Goal: Communication & Community: Answer question/provide support

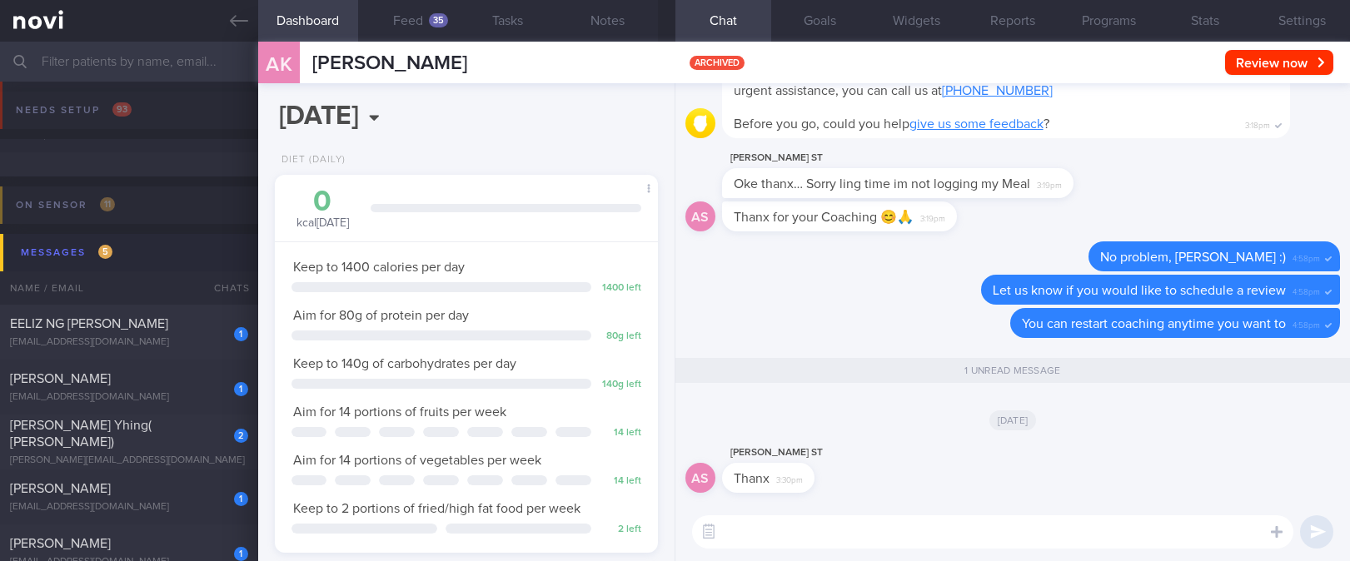
select select "8"
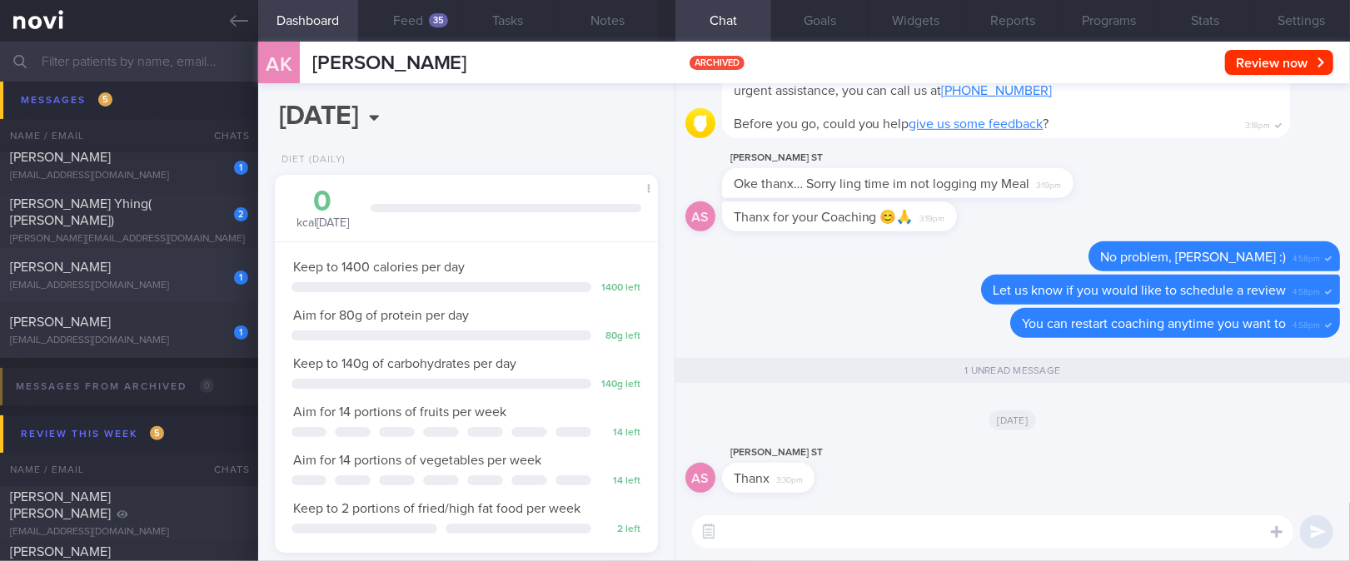
scroll to position [111, 0]
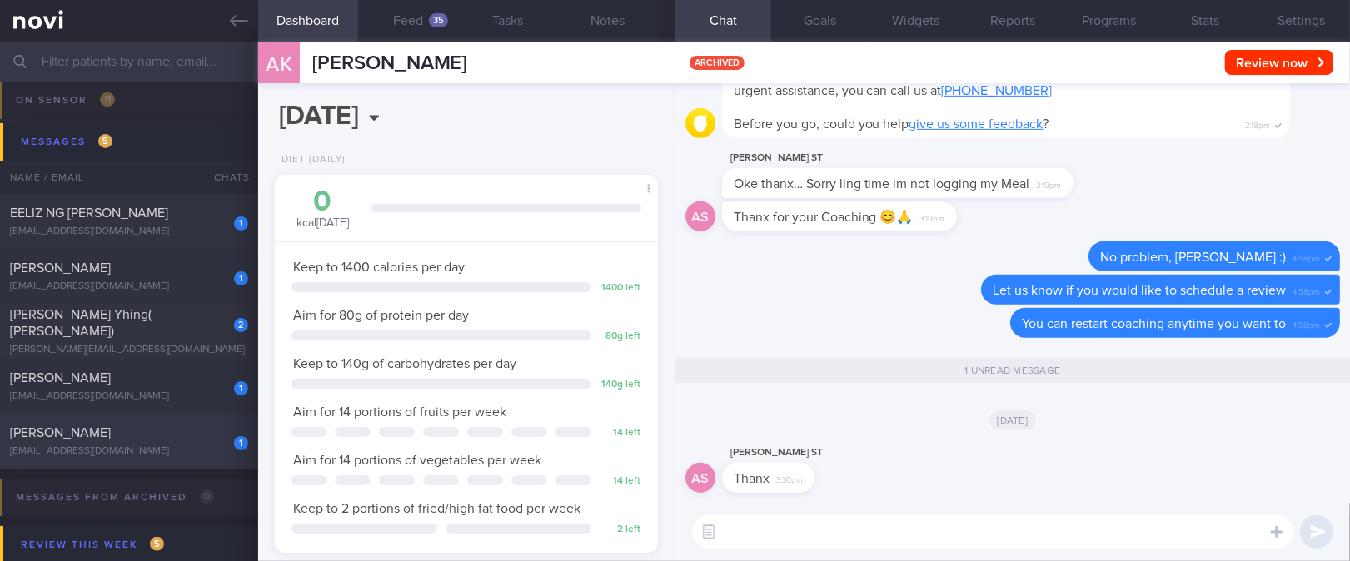
click at [177, 431] on div "[PERSON_NAME]" at bounding box center [127, 433] width 234 height 17
type input "Tracked"
select select "6"
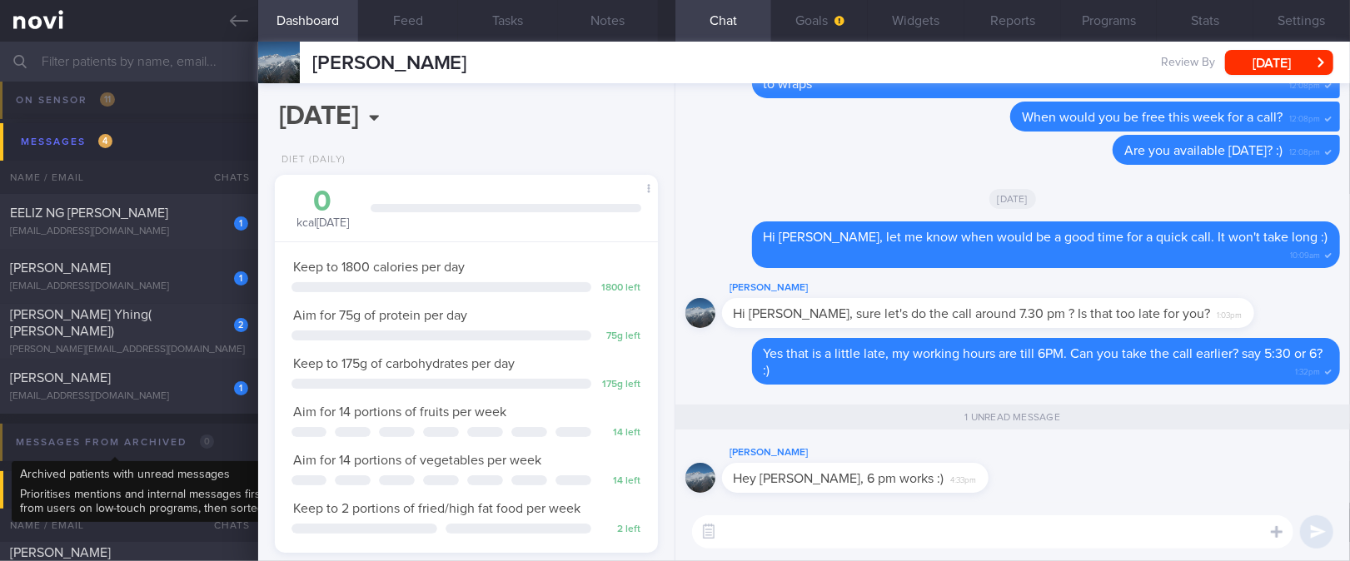
scroll to position [172, 342]
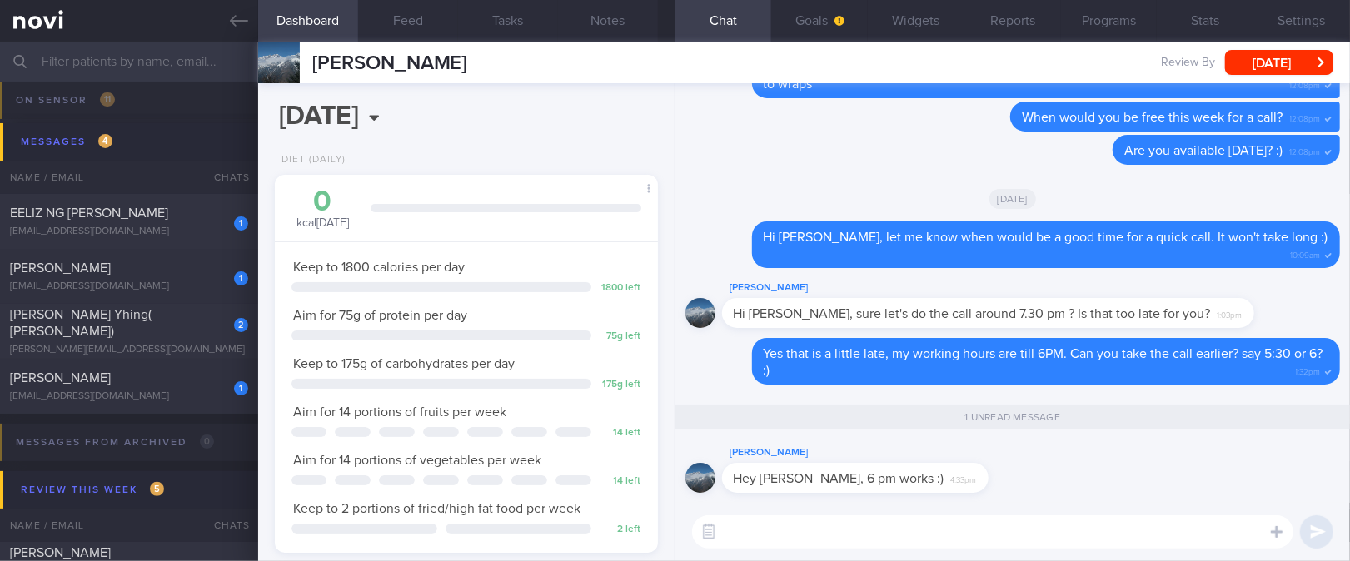
click at [475, 137] on body "You are offline! Some functionality will be unavailable Patients New Users Coac…" at bounding box center [675, 280] width 1350 height 561
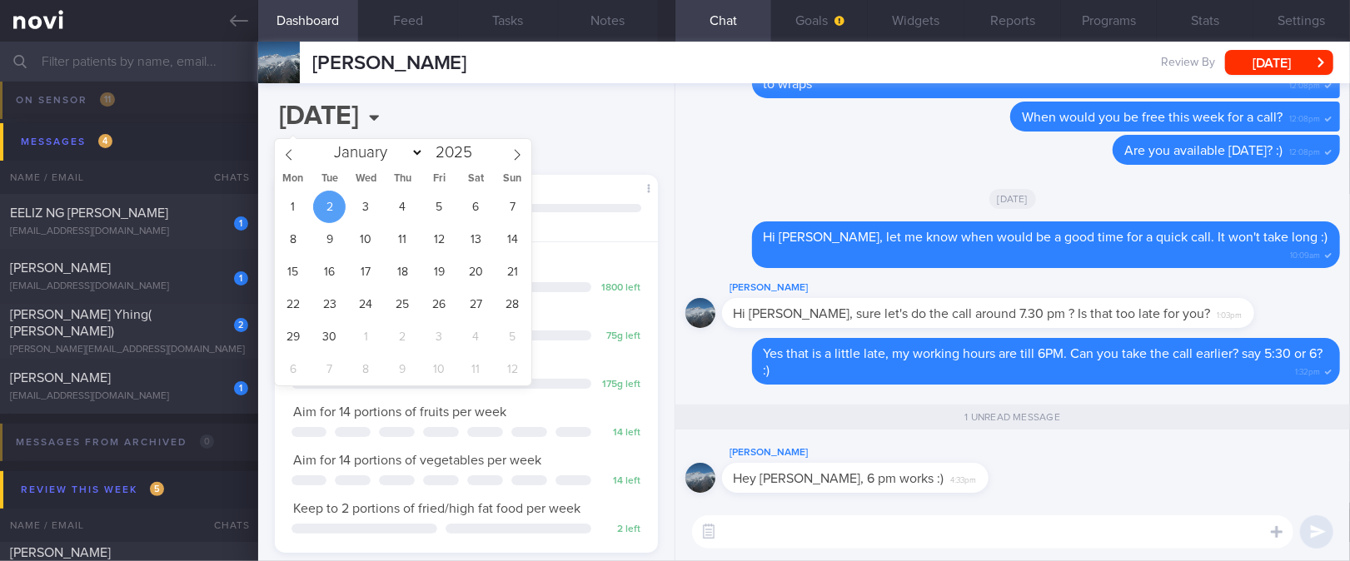
click at [857, 508] on div "​ ​" at bounding box center [1013, 532] width 675 height 58
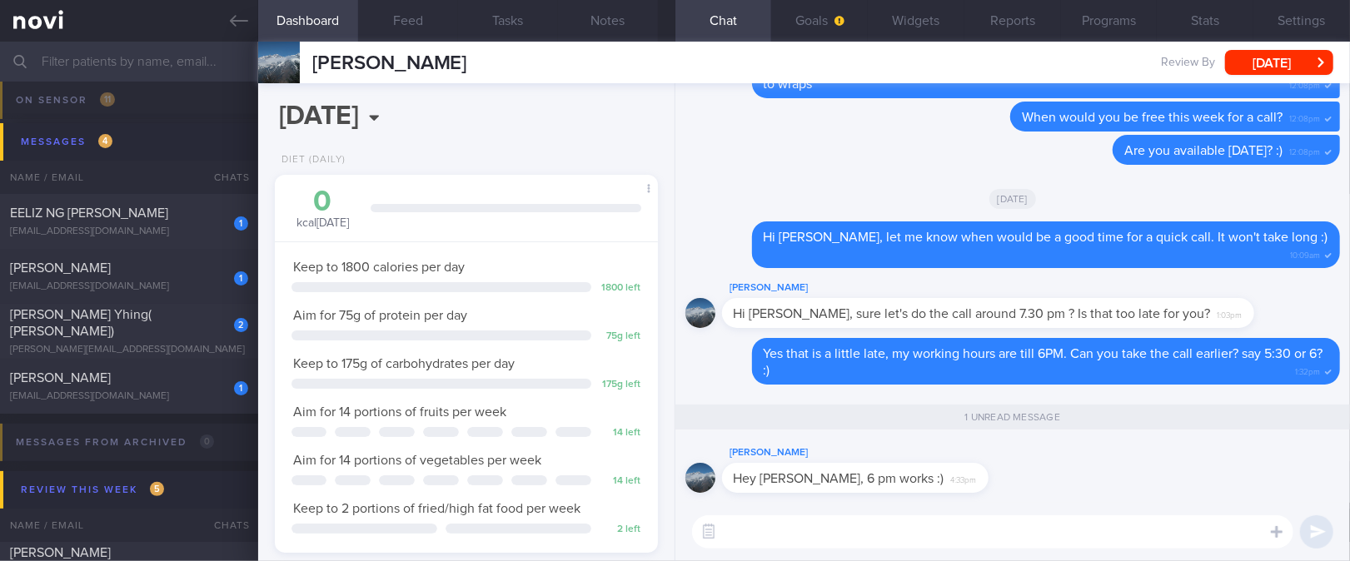
click at [844, 523] on textarea at bounding box center [992, 532] width 601 height 33
type textarea "Ok! Speak you you then :)"
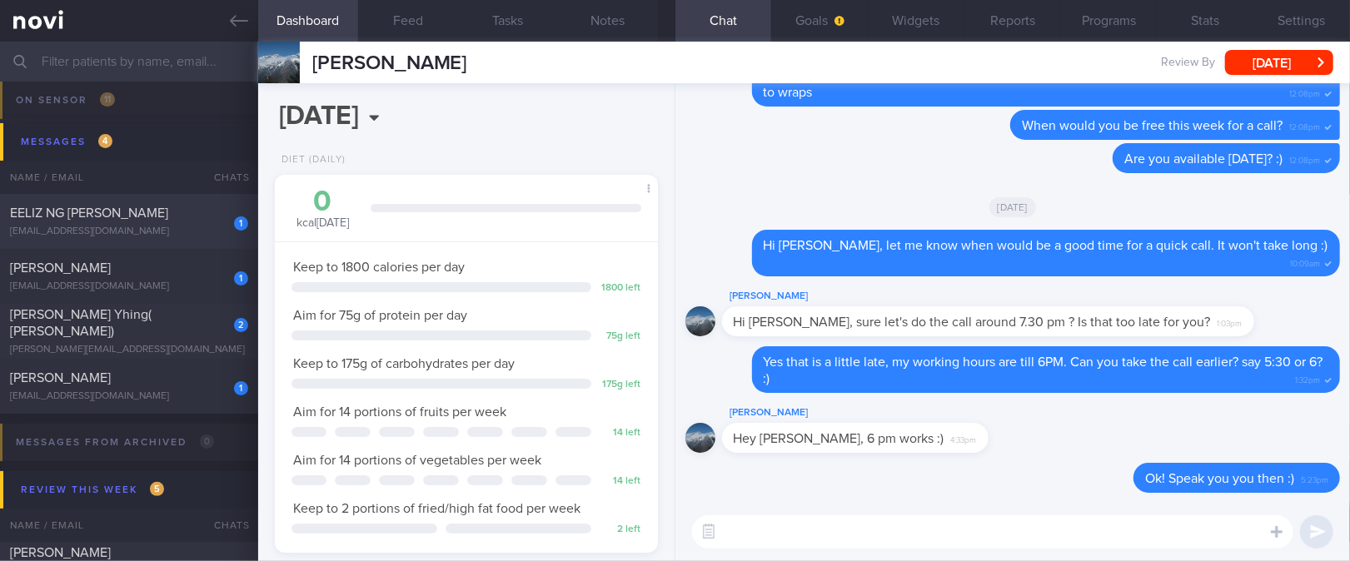
click at [182, 228] on div "[EMAIL_ADDRESS][DOMAIN_NAME]" at bounding box center [129, 232] width 238 height 12
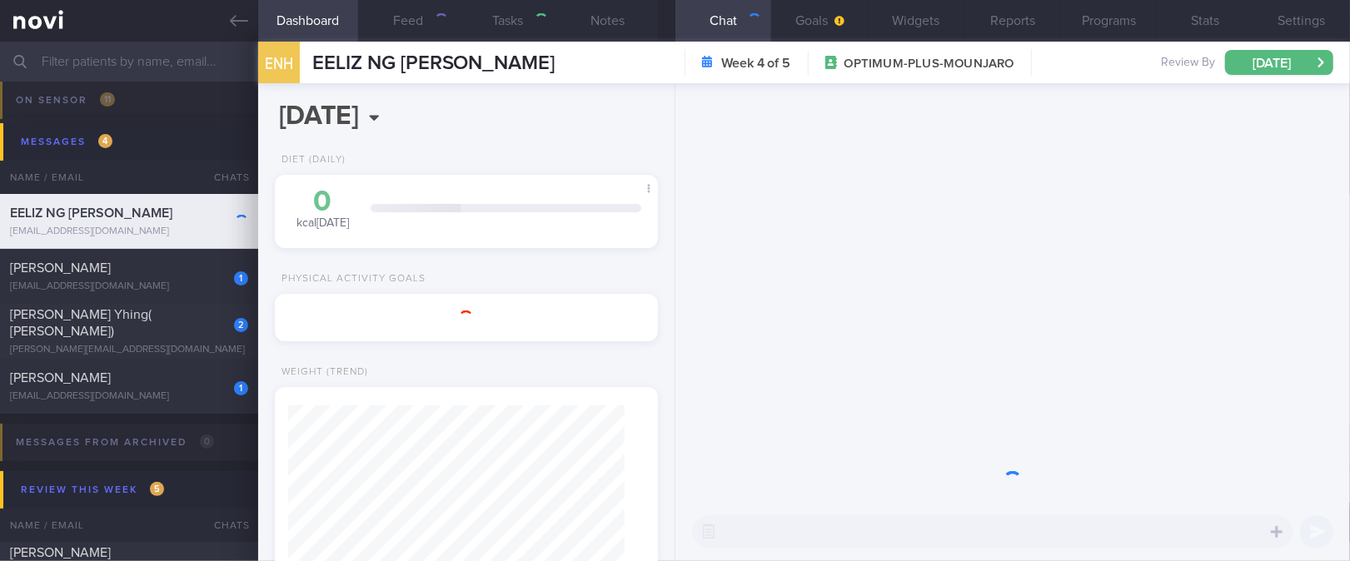
select select "8"
type input "tracked."
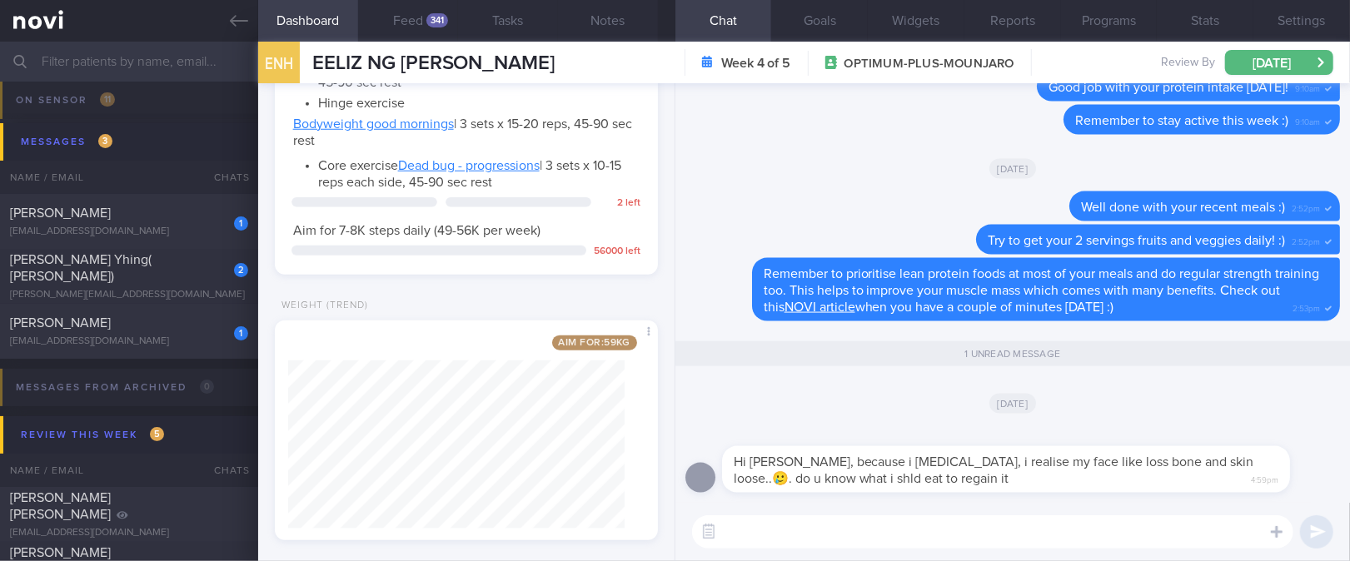
scroll to position [1022, 0]
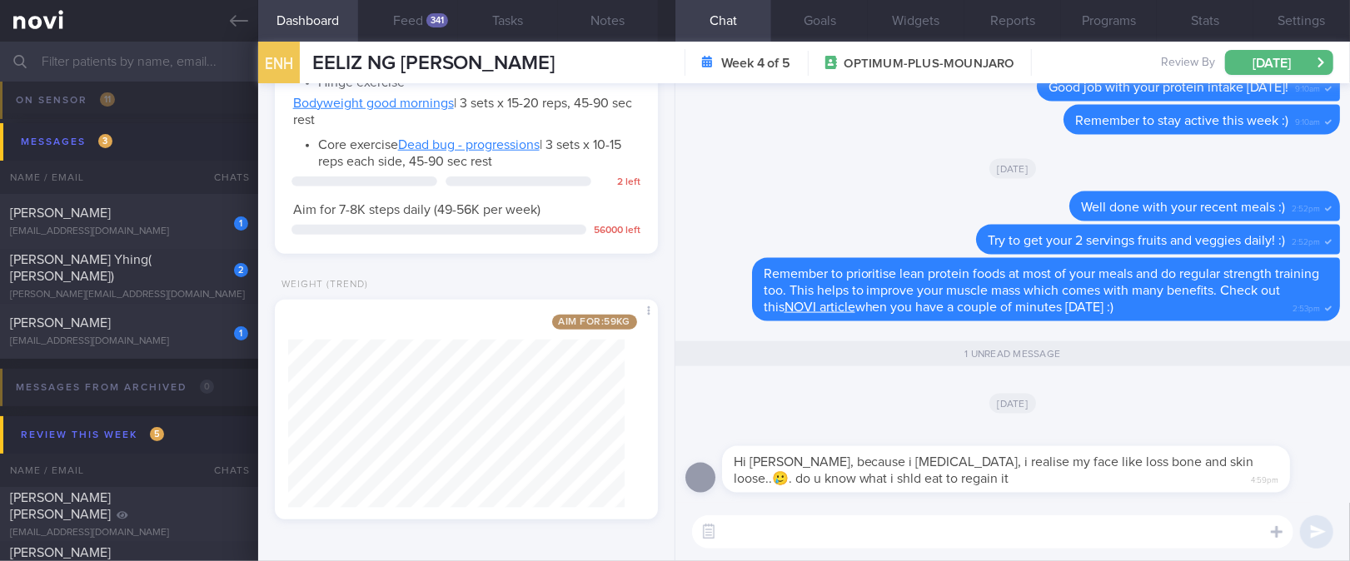
click at [838, 531] on textarea at bounding box center [992, 532] width 601 height 33
paste textarea "To manage loose skin, focus on building muscle through regular strength trainin…"
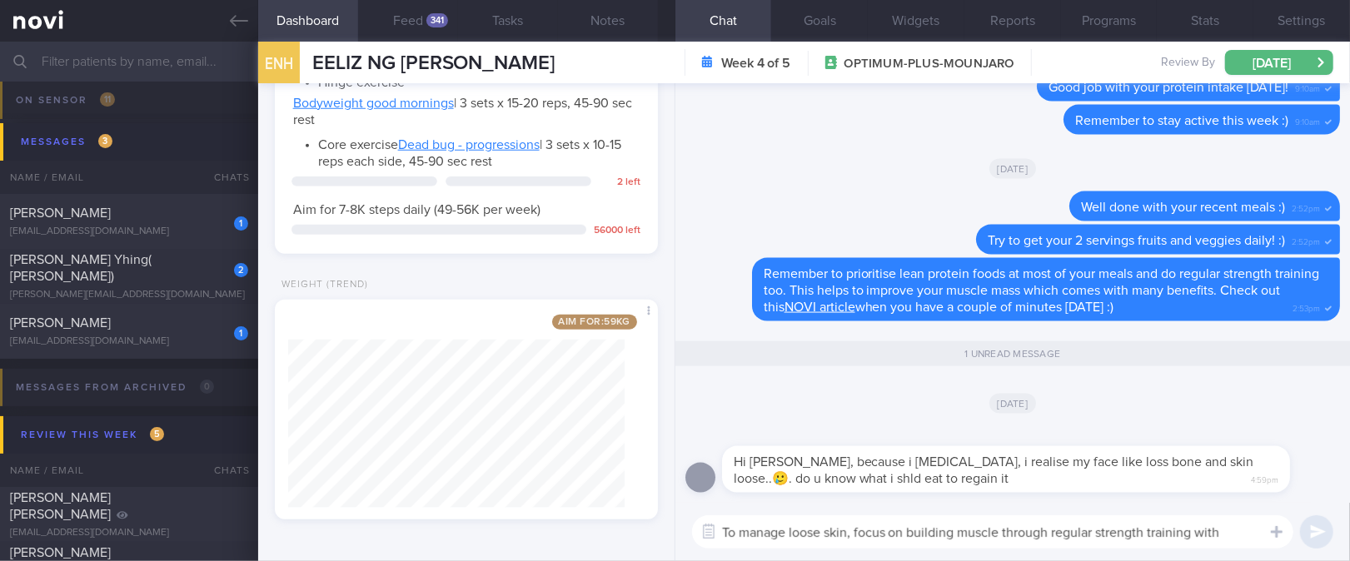
scroll to position [0, 0]
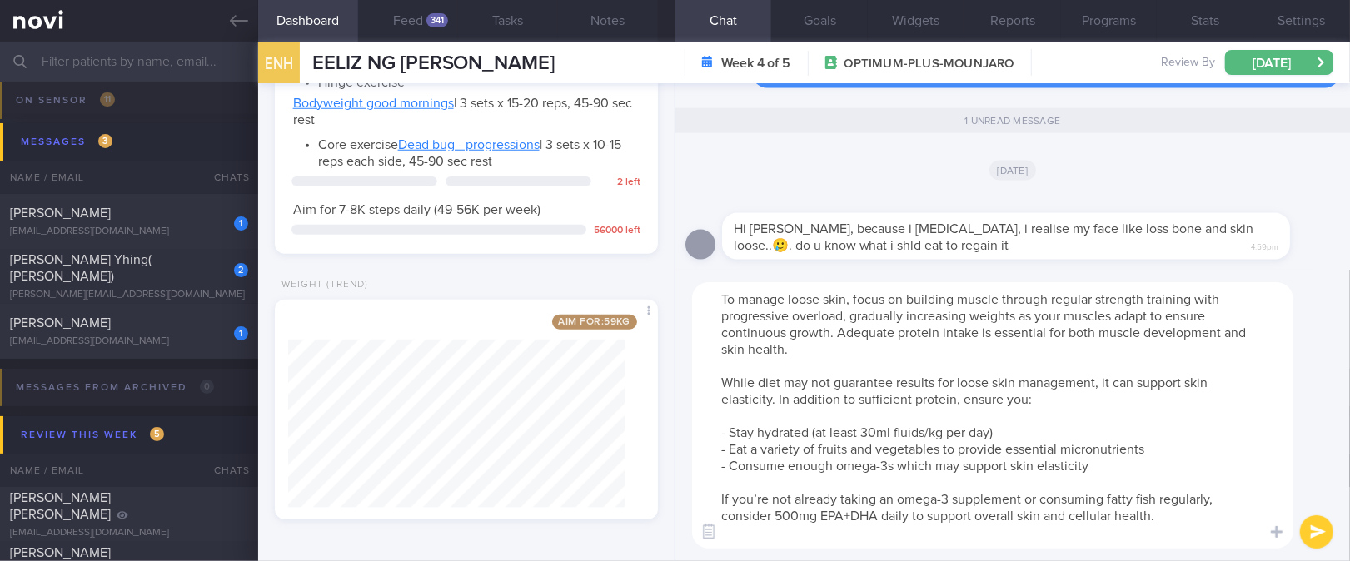
drag, startPoint x: 839, startPoint y: 331, endPoint x: 629, endPoint y: 287, distance: 214.3
click at [629, 287] on div "Dashboard Feed 341 Tasks Notes Chat 1 Goals Widgets Reports Programs Stats Sett…" at bounding box center [804, 302] width 1092 height 520
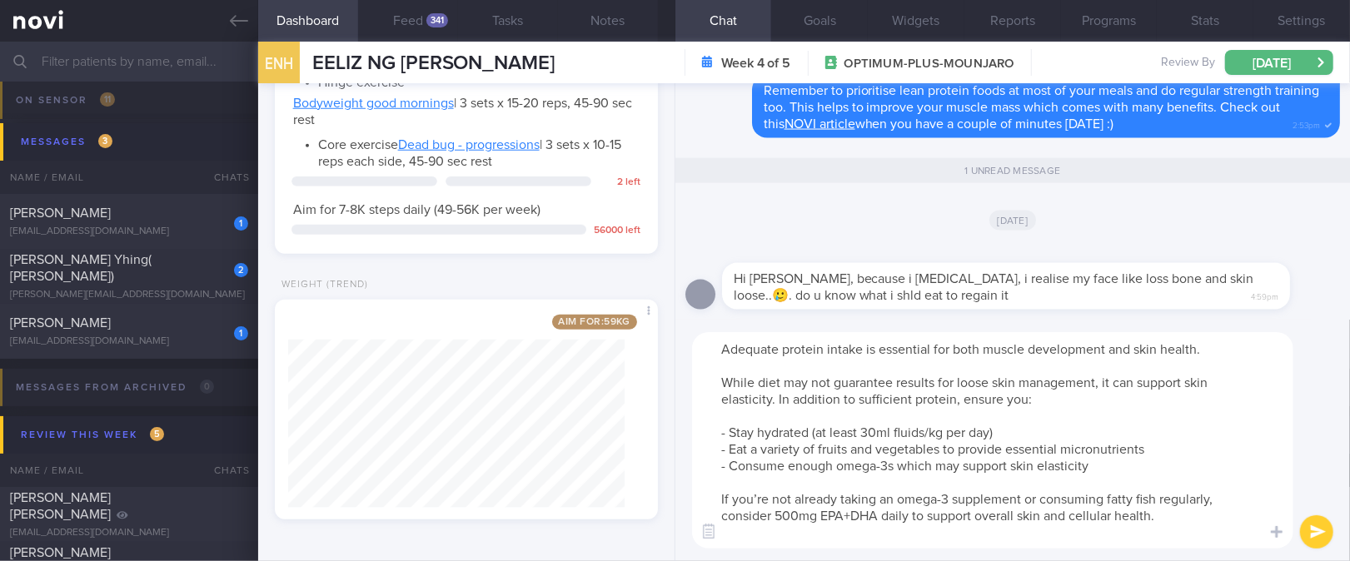
click at [1204, 354] on textarea "Adequate protein intake is essential for both muscle development and skin healt…" at bounding box center [992, 440] width 601 height 217
click at [1080, 401] on textarea "Adequate protein intake is essential for both muscle development and skin healt…" at bounding box center [992, 440] width 601 height 217
click at [993, 430] on textarea "Adequate protein intake is essential for both muscle development and skin healt…" at bounding box center [992, 440] width 601 height 217
click at [1132, 456] on textarea "Adequate protein intake is essential for both muscle development and skin healt…" at bounding box center [992, 440] width 601 height 217
click at [1130, 463] on textarea "Adequate protein intake is essential for both muscle development and skin healt…" at bounding box center [992, 440] width 601 height 217
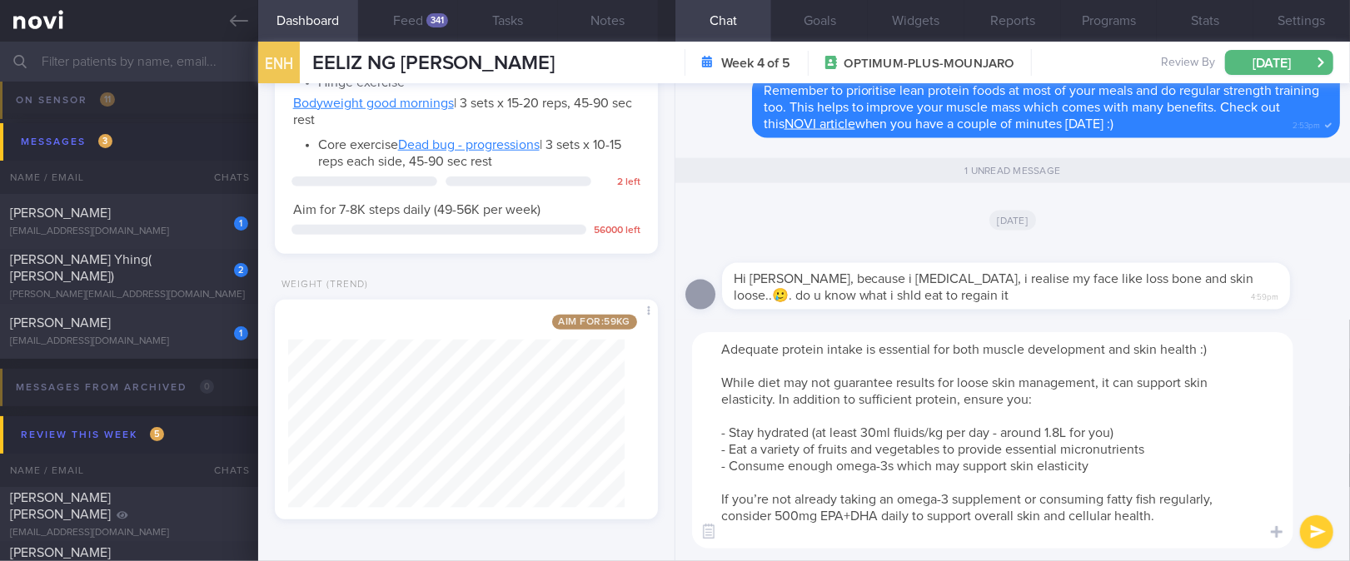
click at [1204, 519] on textarea "Adequate protein intake is essential for both muscle development and skin healt…" at bounding box center [992, 440] width 601 height 217
type textarea "Adequate protein intake is essential for both muscle development and skin healt…"
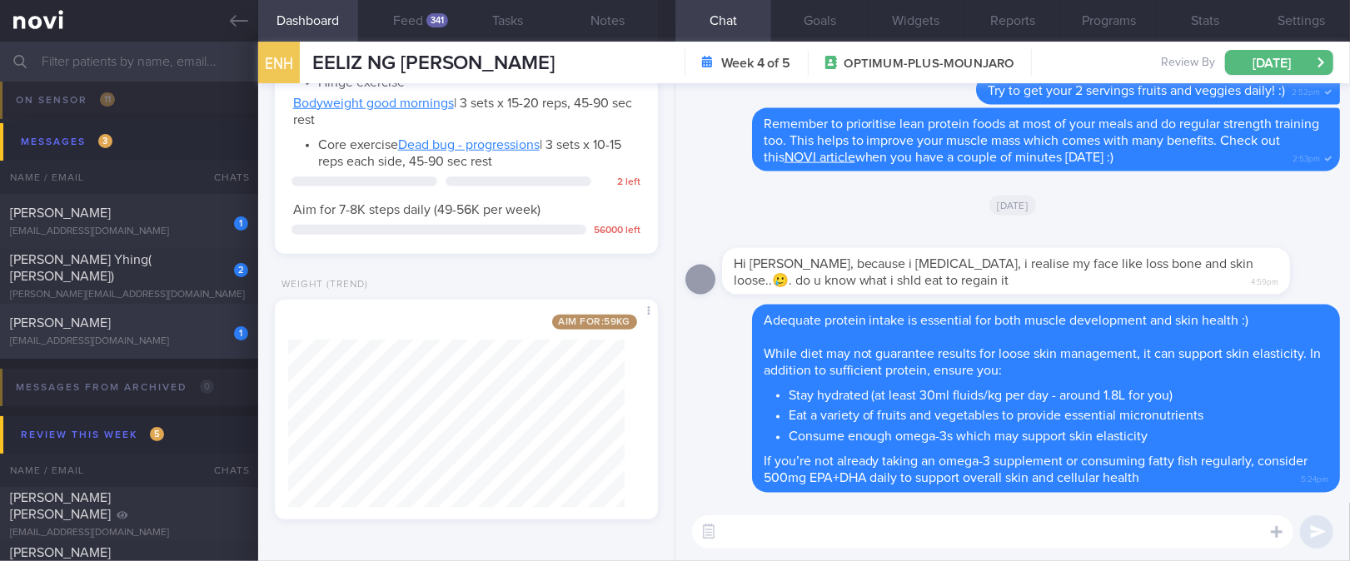
click at [183, 343] on div "[EMAIL_ADDRESS][DOMAIN_NAME]" at bounding box center [129, 342] width 238 height 12
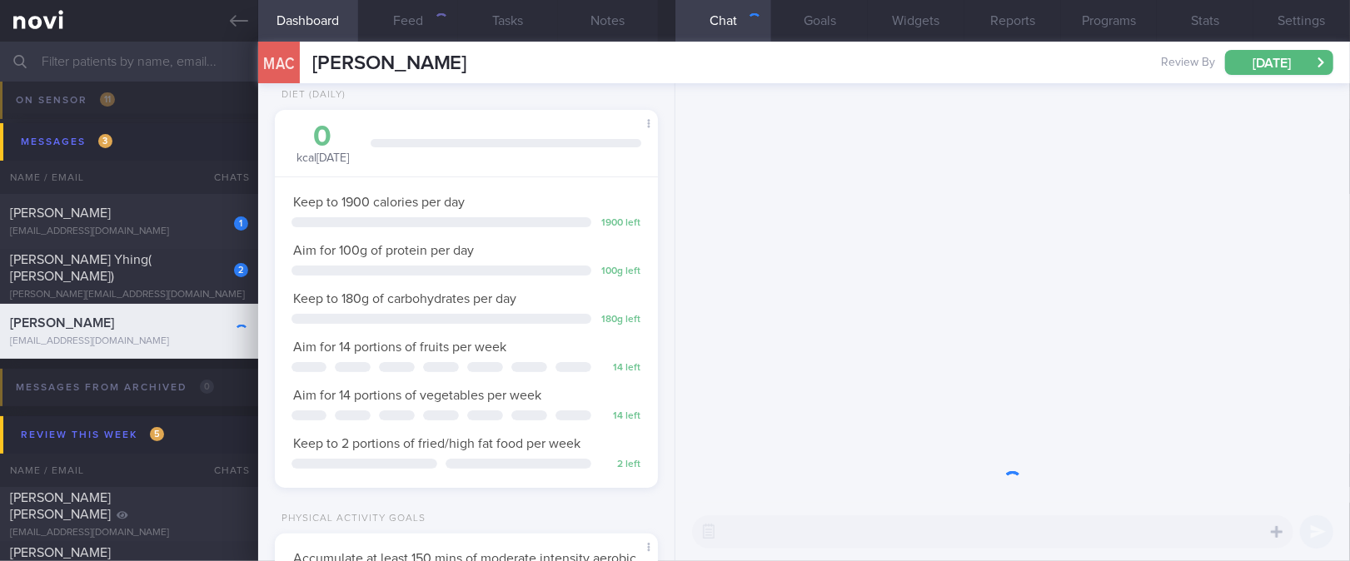
scroll to position [192, 336]
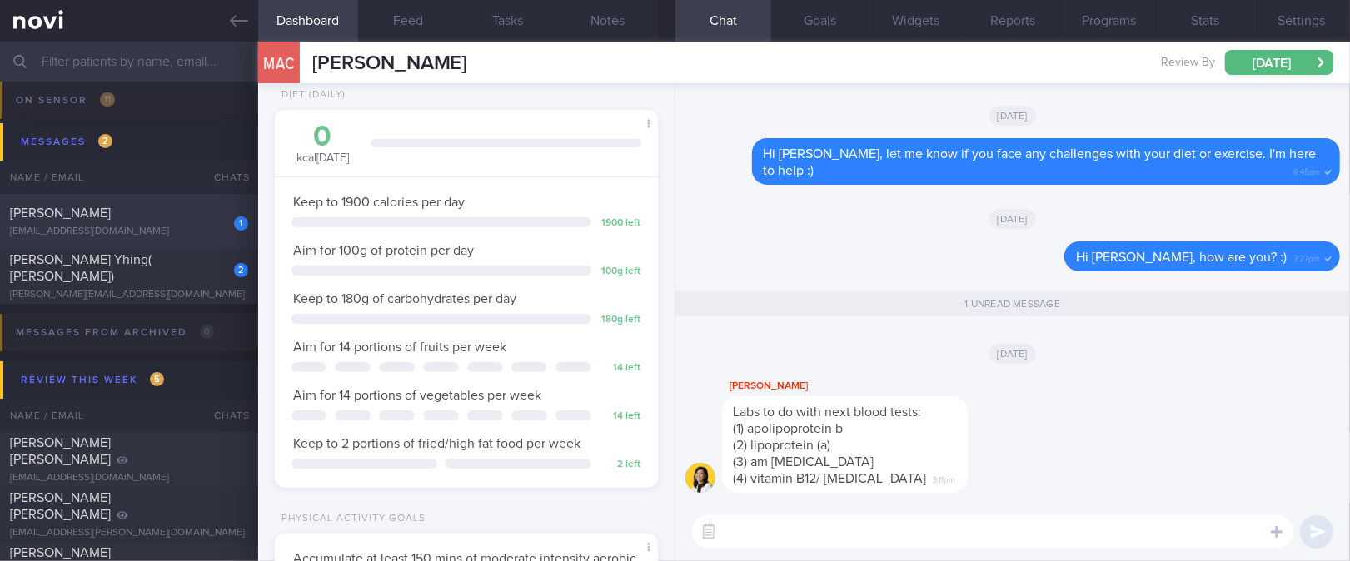
click at [152, 217] on div "[PERSON_NAME]" at bounding box center [127, 213] width 234 height 17
type input "tracked"
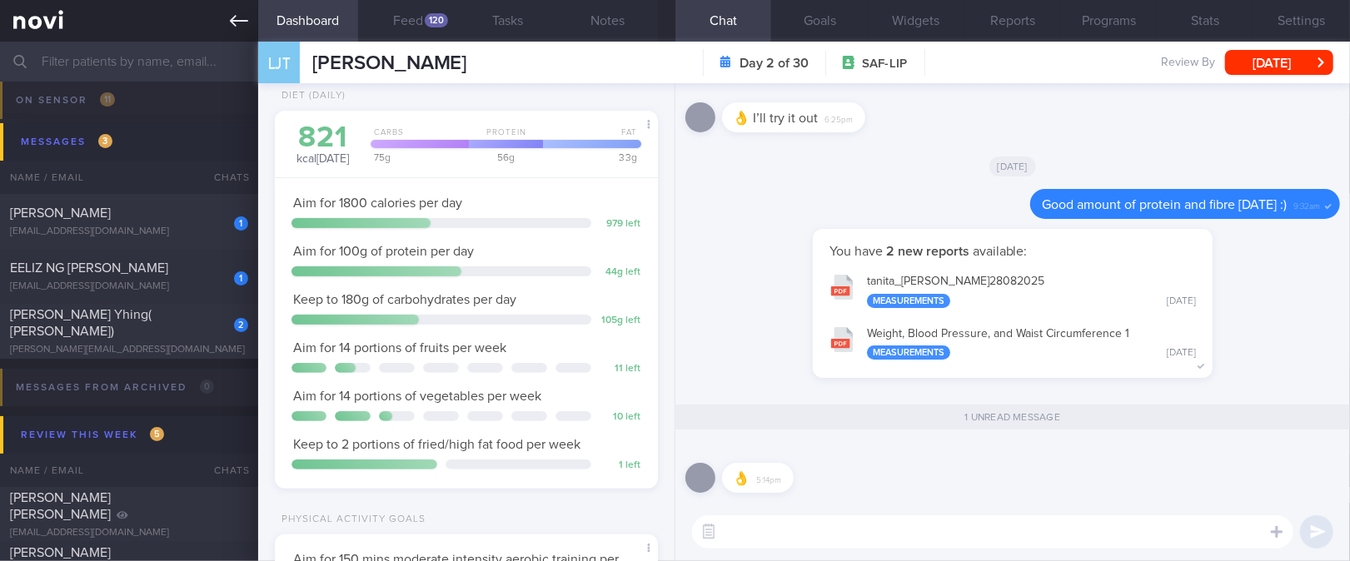
scroll to position [172, 342]
click at [177, 223] on div "1 [PERSON_NAME] [EMAIL_ADDRESS][DOMAIN_NAME]" at bounding box center [129, 221] width 258 height 33
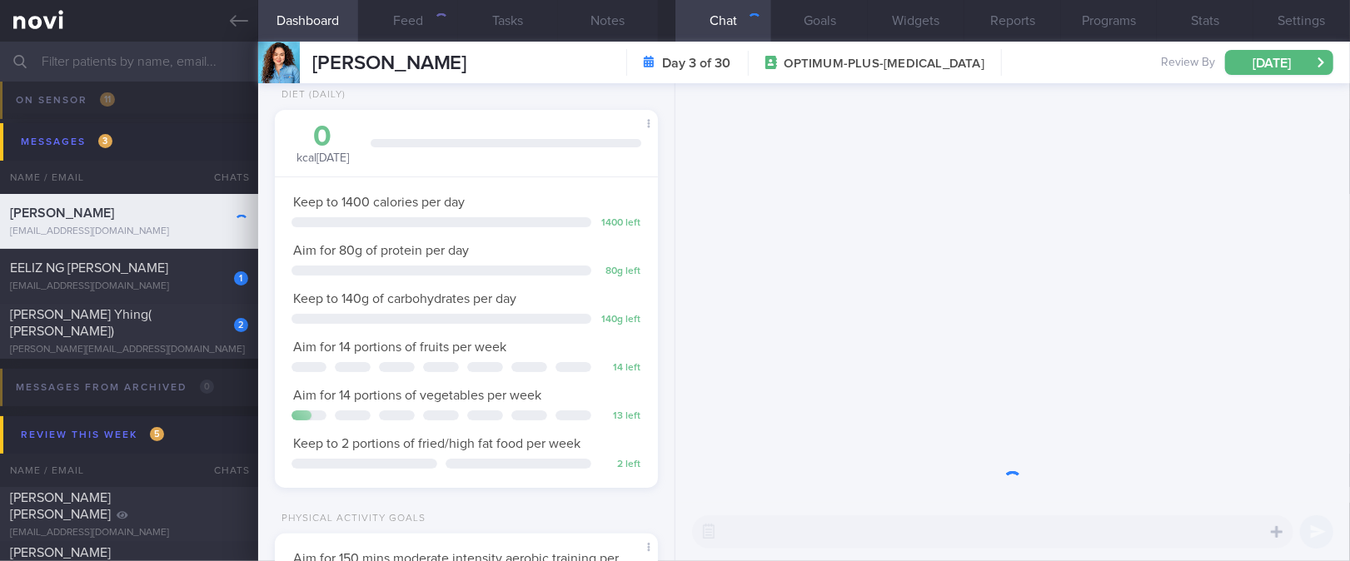
scroll to position [192, 336]
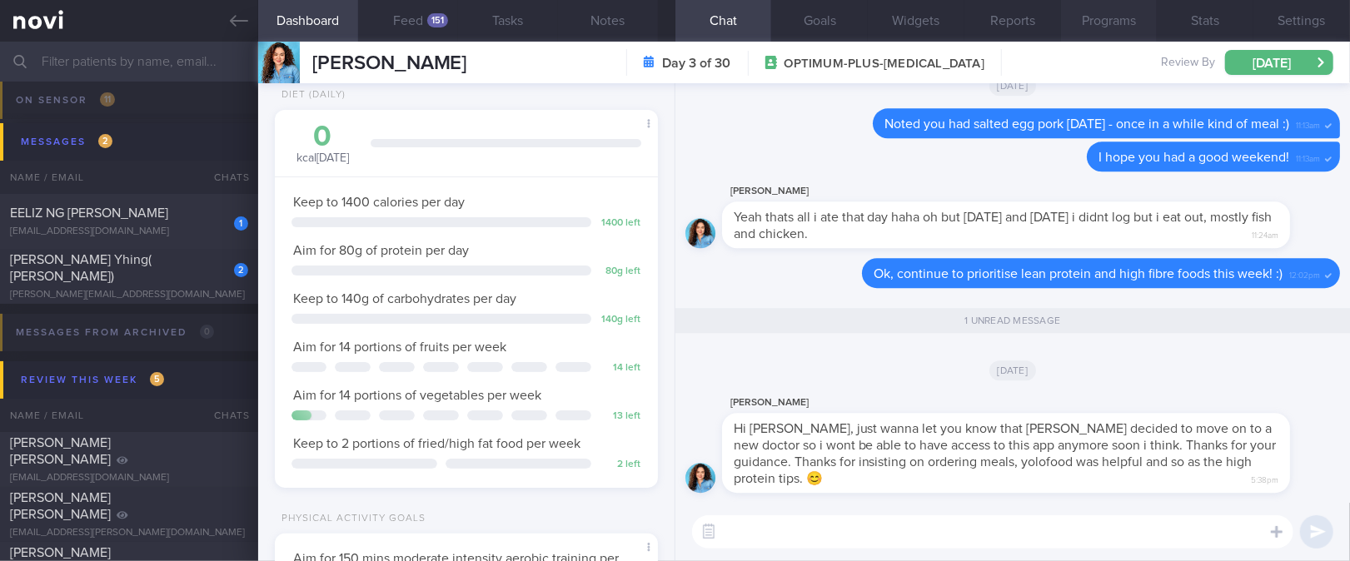
click at [1125, 22] on button "Programs" at bounding box center [1109, 21] width 97 height 42
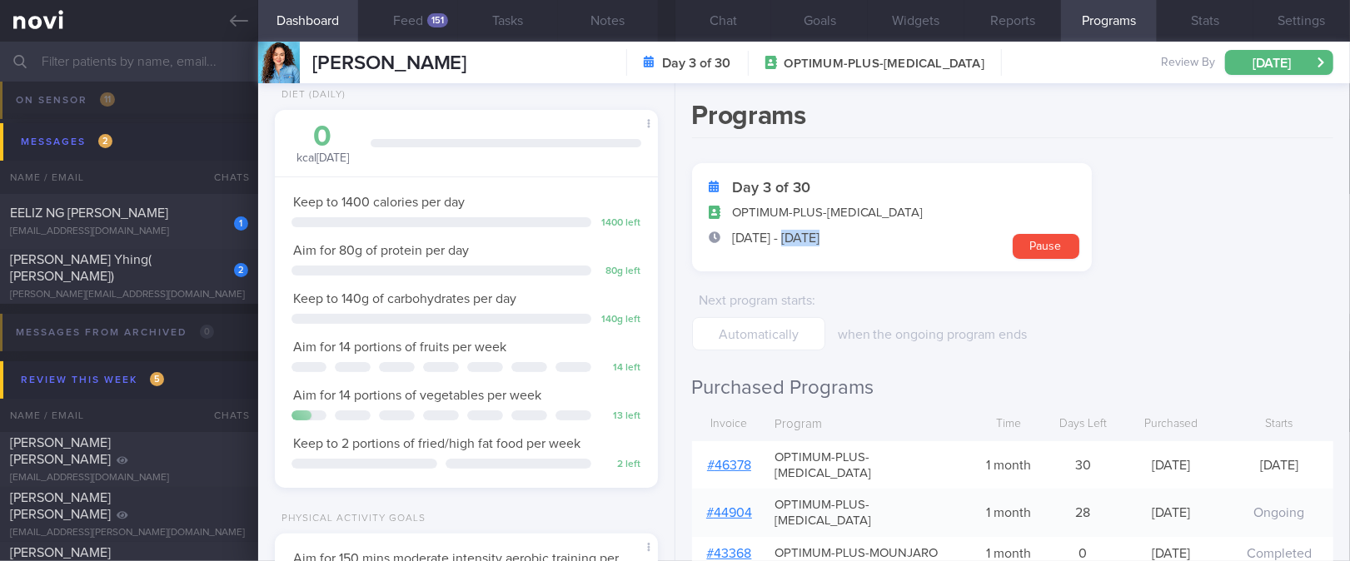
drag, startPoint x: 870, startPoint y: 235, endPoint x: 786, endPoint y: 235, distance: 85.0
click at [786, 235] on div "[DATE] - [DATE]" at bounding box center [892, 238] width 367 height 25
copy span "[DATE]"
click at [728, 27] on button "Chat" at bounding box center [724, 21] width 97 height 42
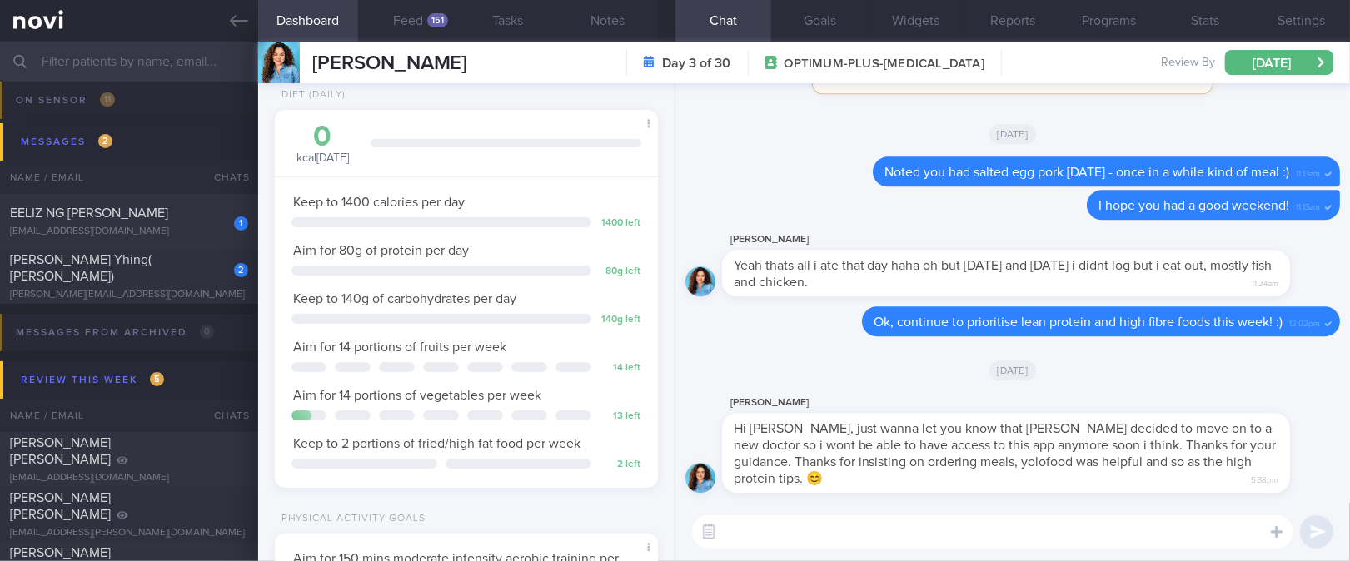
click at [786, 546] on textarea at bounding box center [992, 532] width 601 height 33
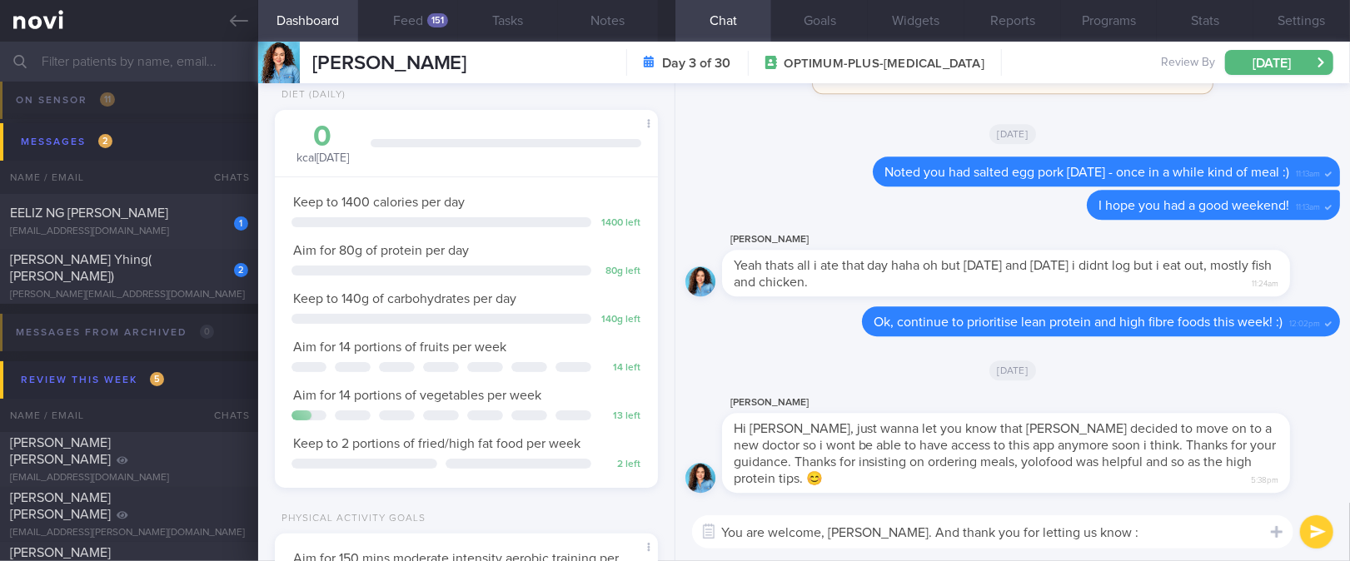
type textarea "You are welcome, [PERSON_NAME]. And thank you for letting us know :)"
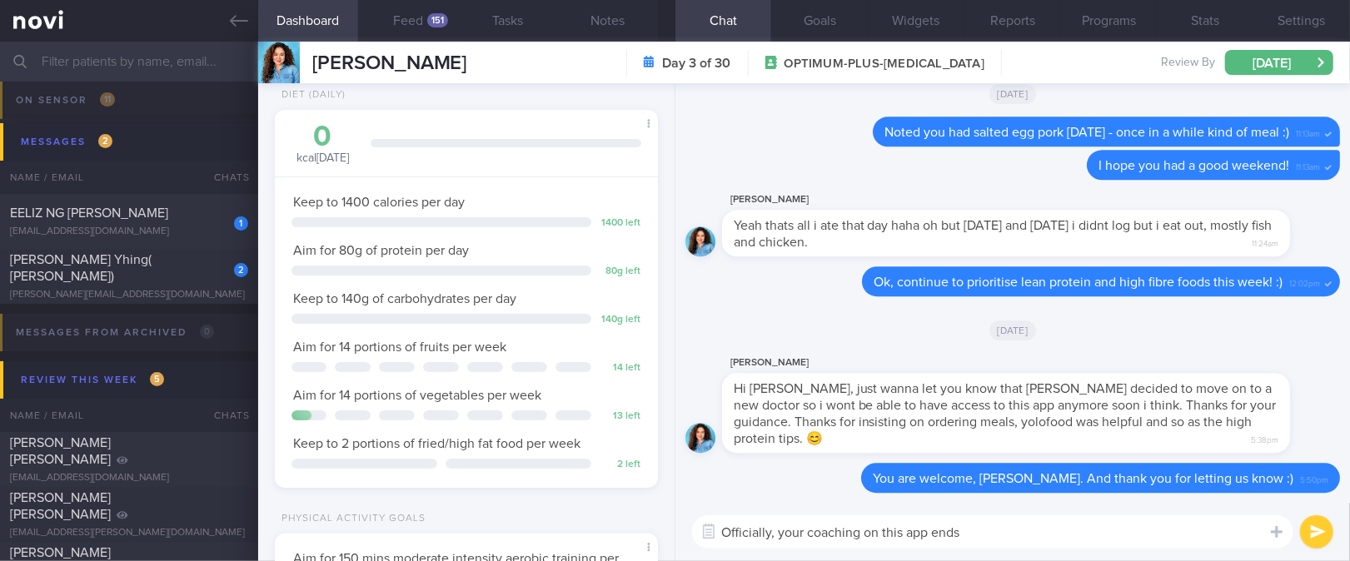
paste textarea "[DATE]"
type textarea "Officially, your coaching on this app ends [DATE] - so you may still continue t…"
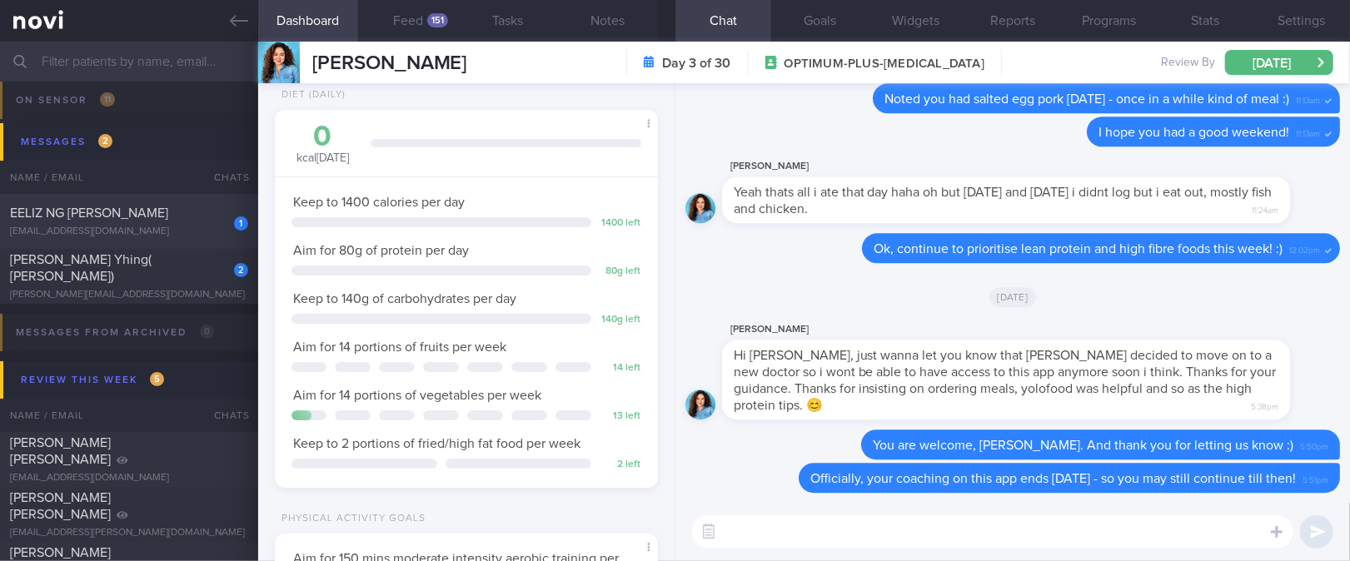
click at [187, 212] on div "EELIZ NG [PERSON_NAME]" at bounding box center [127, 213] width 234 height 17
type input "tracked."
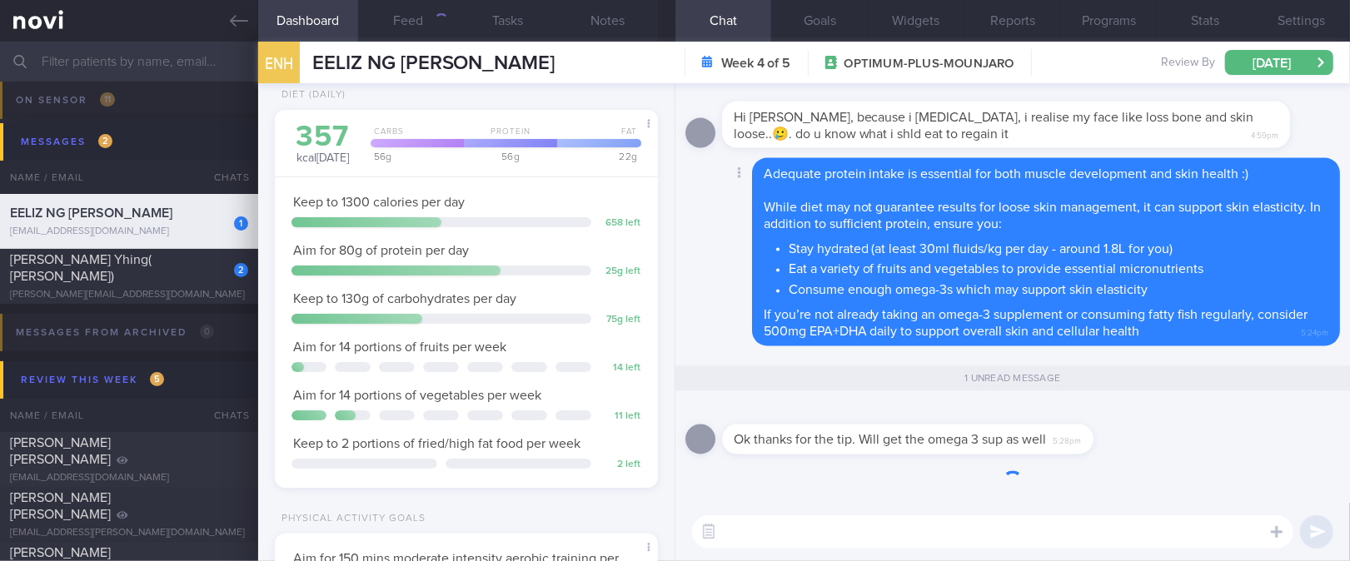
scroll to position [192, 336]
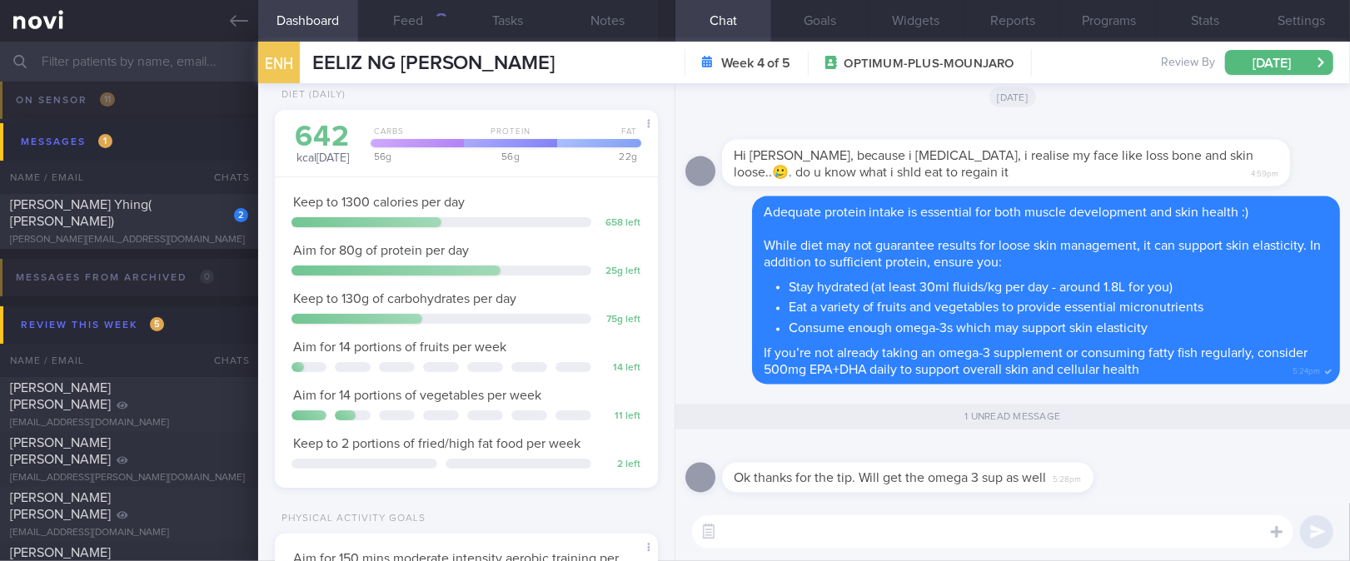
click at [1253, 450] on div "Ok thanks for the tip. Will get the omega 3 sup as well 5:28pm" at bounding box center [1013, 473] width 655 height 60
click at [1245, 450] on div "Ok thanks for the tip. Will get the omega 3 sup as well 5:28pm" at bounding box center [1013, 473] width 655 height 60
click at [1222, 452] on div "Ok thanks for the tip. Will get the omega 3 sup as well 5:28pm" at bounding box center [1013, 473] width 655 height 60
click at [1212, 470] on div "Ok thanks for the tip. Will get the omega 3 sup as well 5:28pm" at bounding box center [1013, 473] width 655 height 60
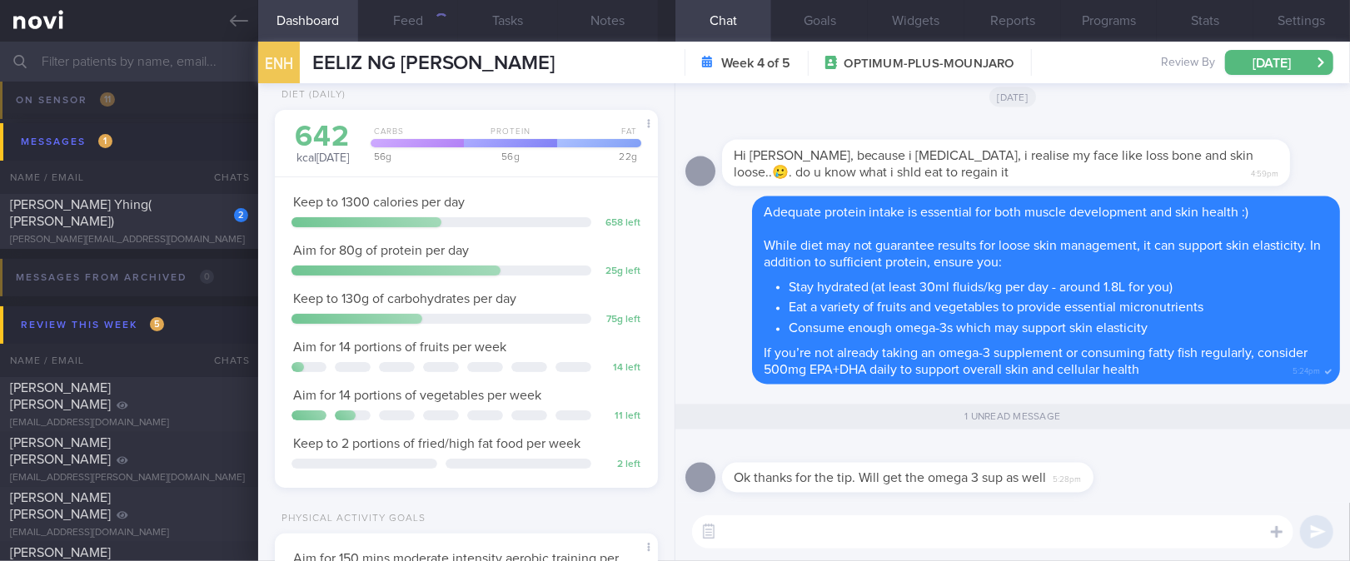
click at [1212, 470] on div "Ok thanks for the tip. Will get the omega 3 sup as well 5:28pm" at bounding box center [1013, 473] width 655 height 60
click at [1306, 22] on button "Settings" at bounding box center [1302, 21] width 97 height 42
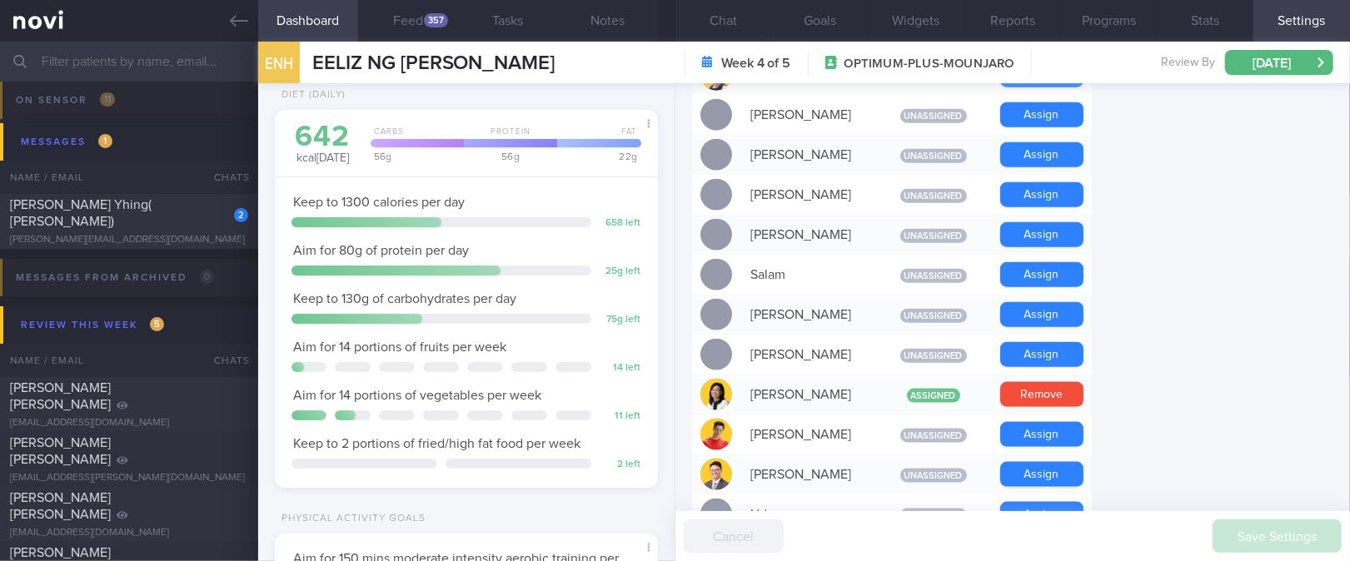
scroll to position [1333, 0]
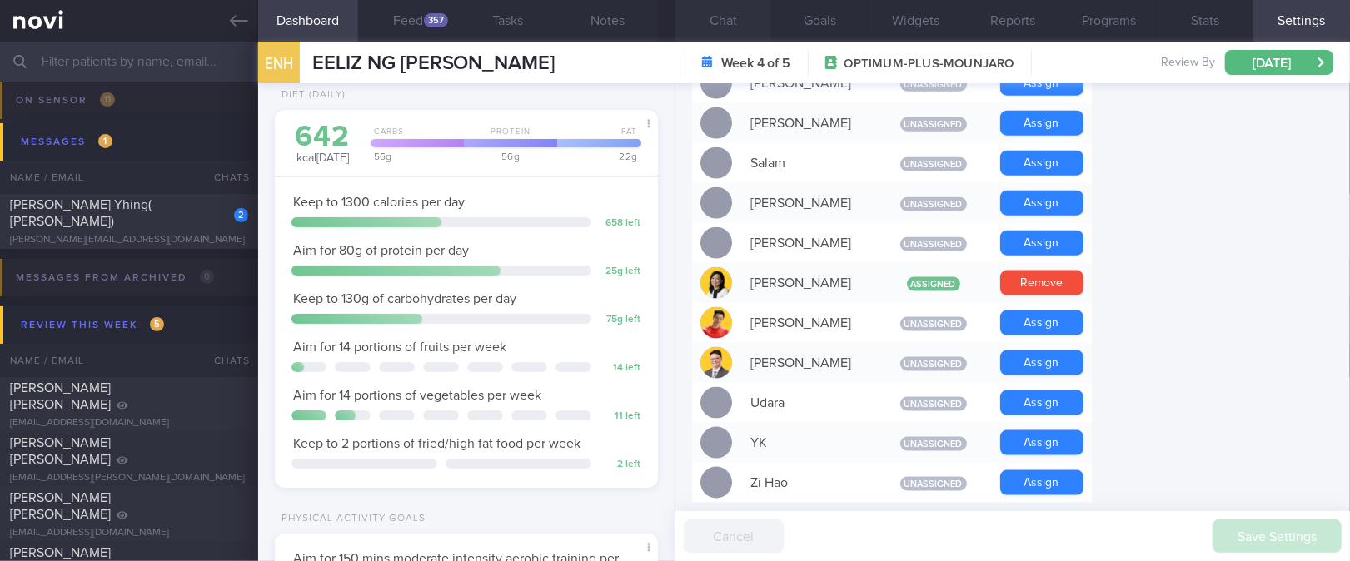
click at [735, 30] on button "Chat" at bounding box center [724, 21] width 97 height 42
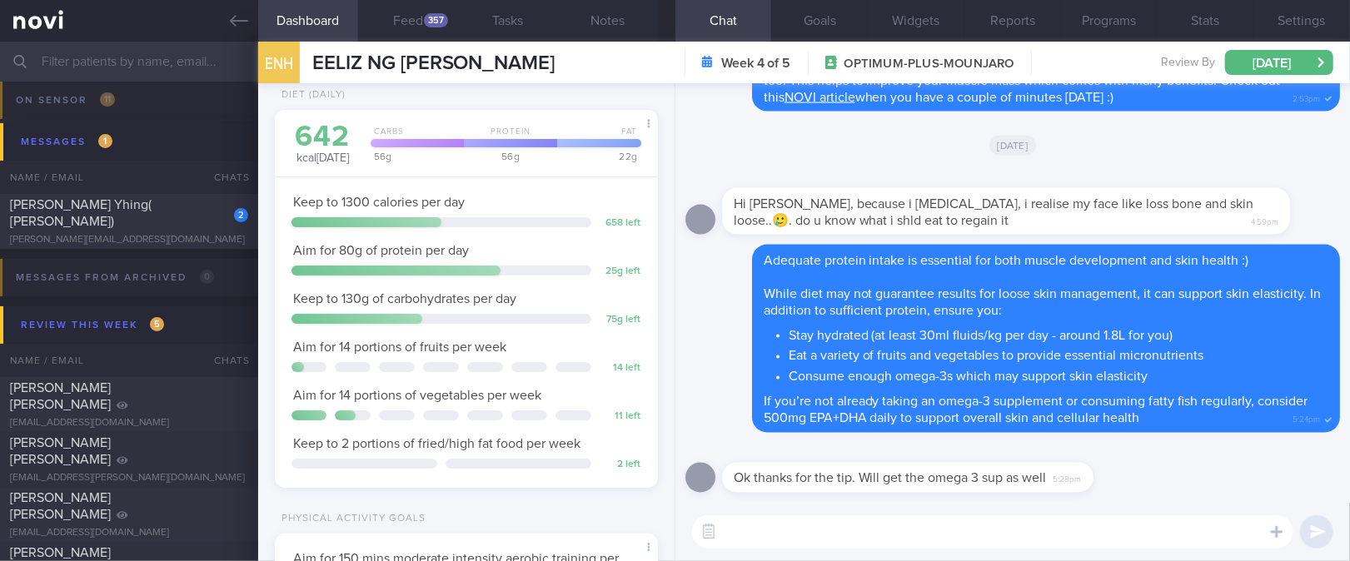
click at [856, 526] on textarea at bounding box center [992, 532] width 601 height 33
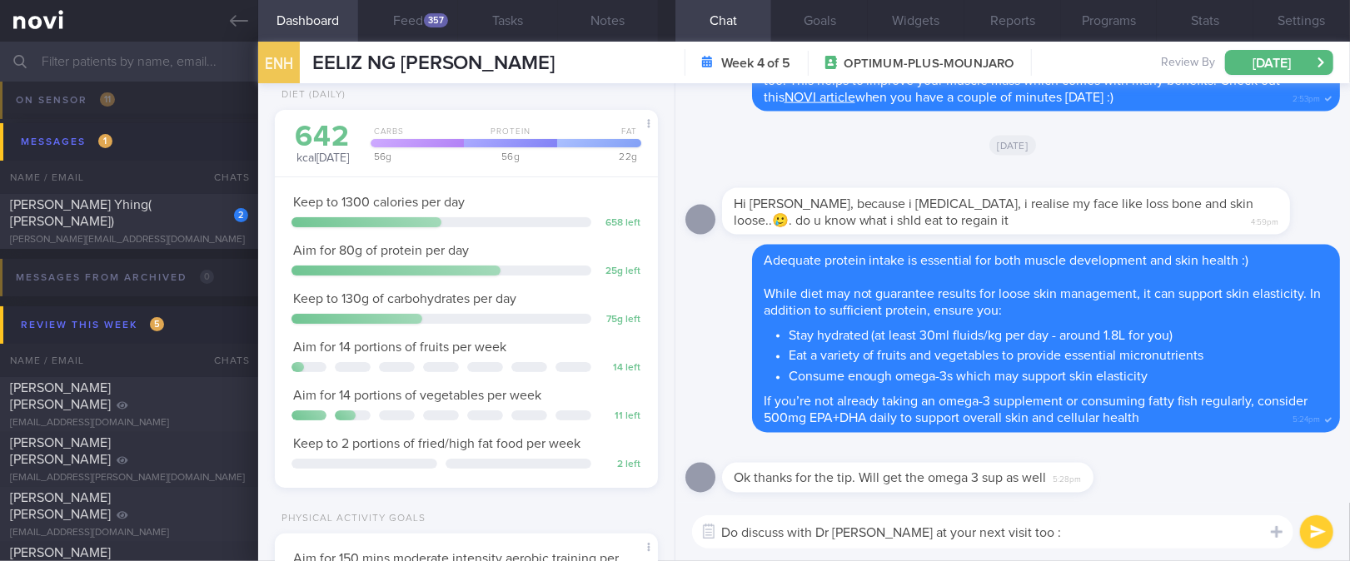
type textarea "Do discuss with Dr [PERSON_NAME] at your next visit too"
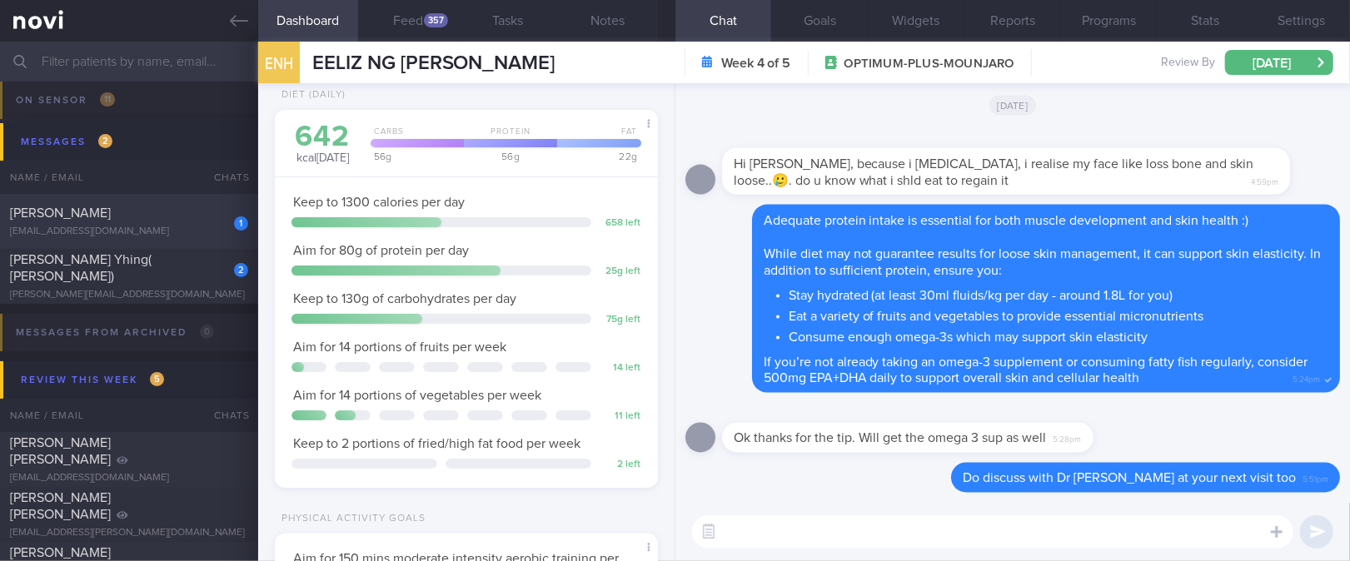
click at [128, 227] on div "[EMAIL_ADDRESS][DOMAIN_NAME]" at bounding box center [129, 232] width 238 height 12
type input "tracked"
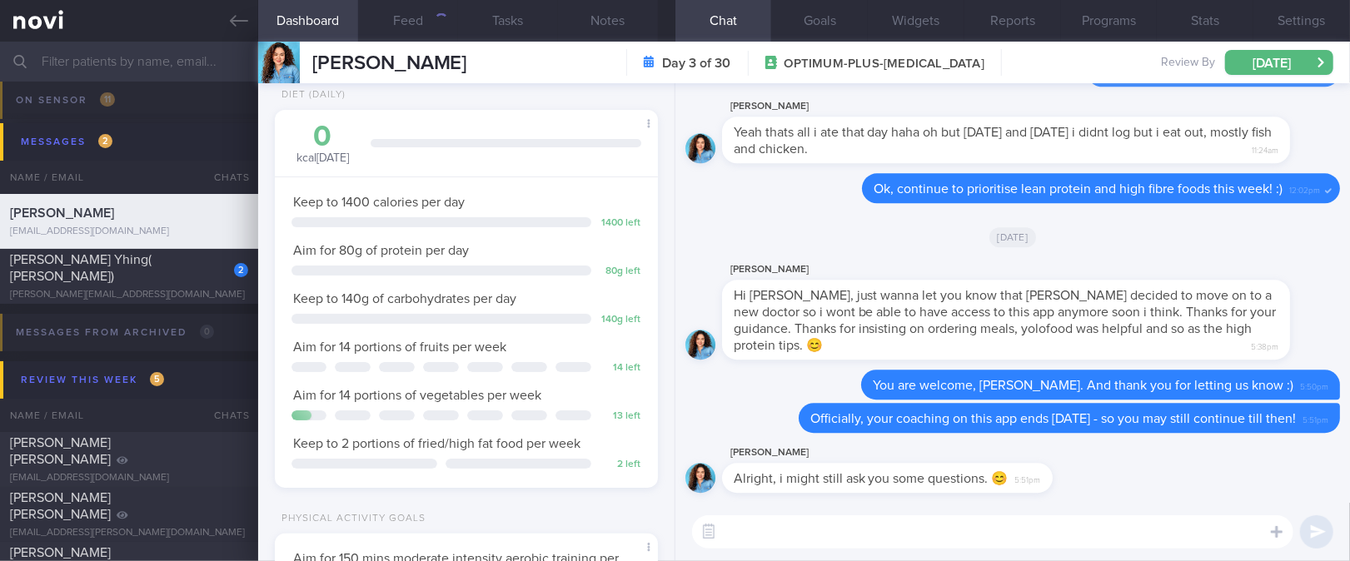
scroll to position [192, 336]
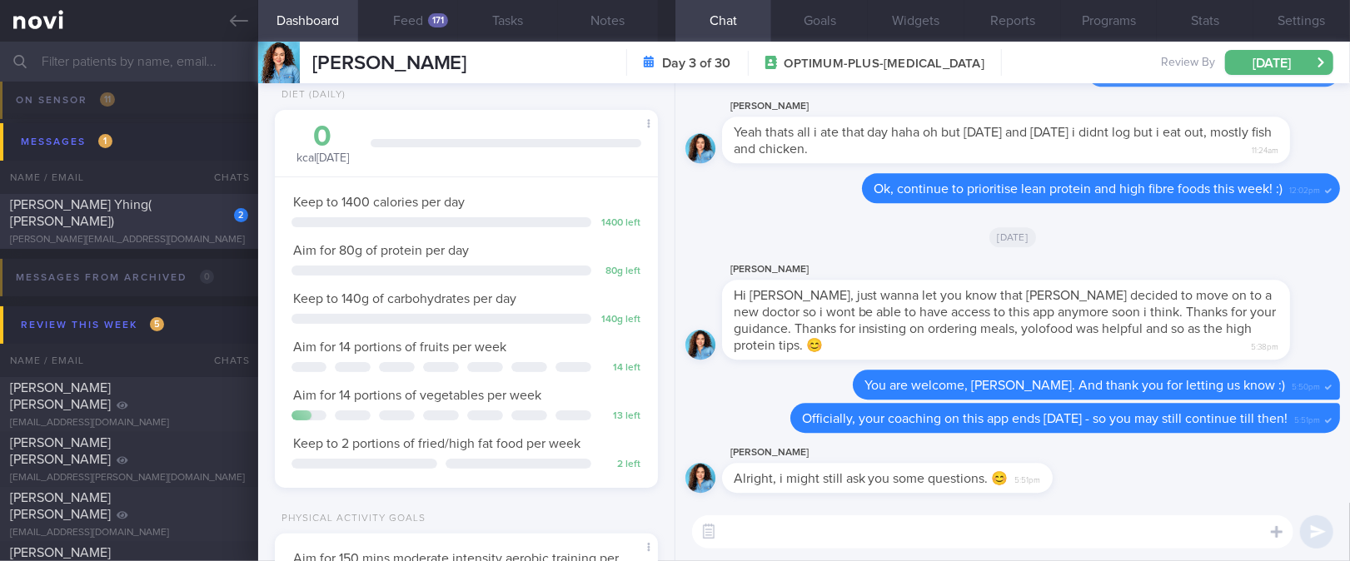
click at [154, 222] on div "2 [PERSON_NAME]( [PERSON_NAME]) [PERSON_NAME][EMAIL_ADDRESS][DOMAIN_NAME]" at bounding box center [129, 222] width 258 height 50
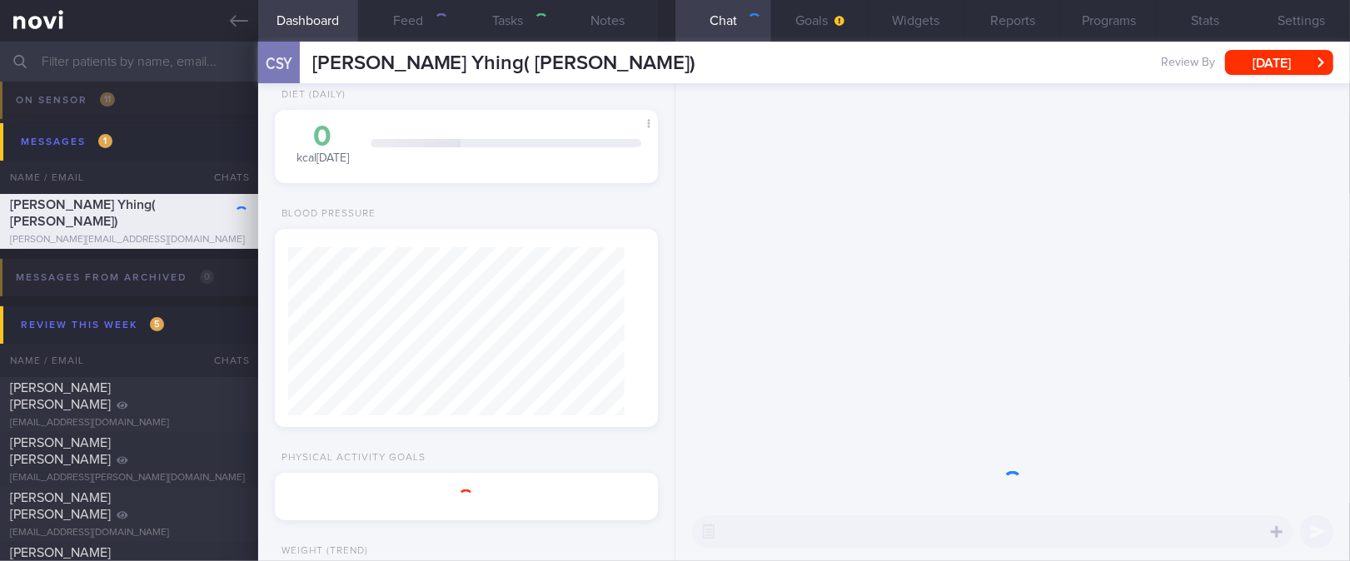
select select "4"
type input "Tracked"
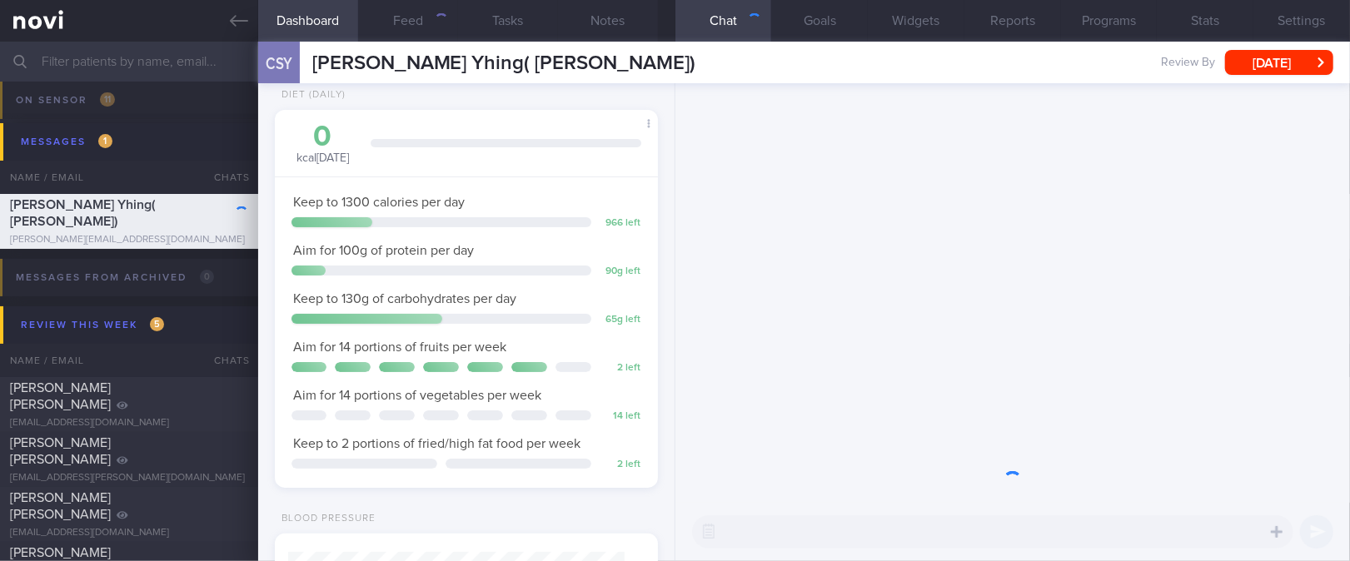
scroll to position [192, 336]
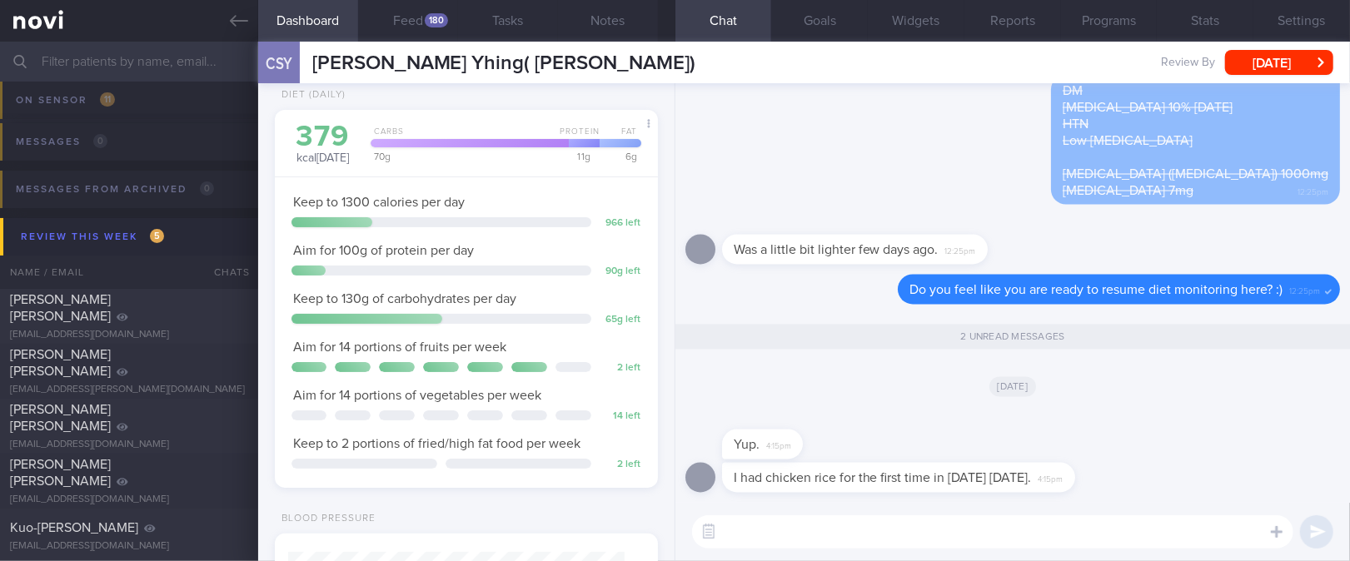
click at [930, 541] on textarea at bounding box center [992, 532] width 601 height 33
click at [926, 529] on textarea at bounding box center [992, 532] width 601 height 33
click at [427, 15] on div "180" at bounding box center [436, 20] width 23 height 14
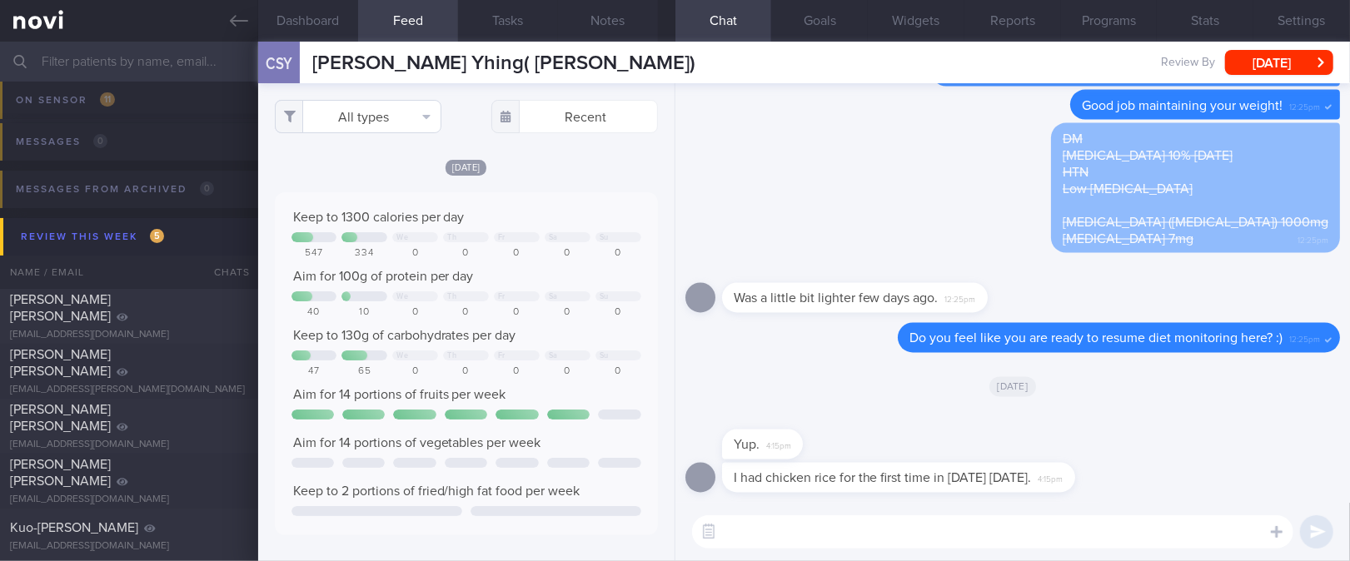
scroll to position [86, 345]
click at [397, 103] on button "All types" at bounding box center [358, 116] width 167 height 33
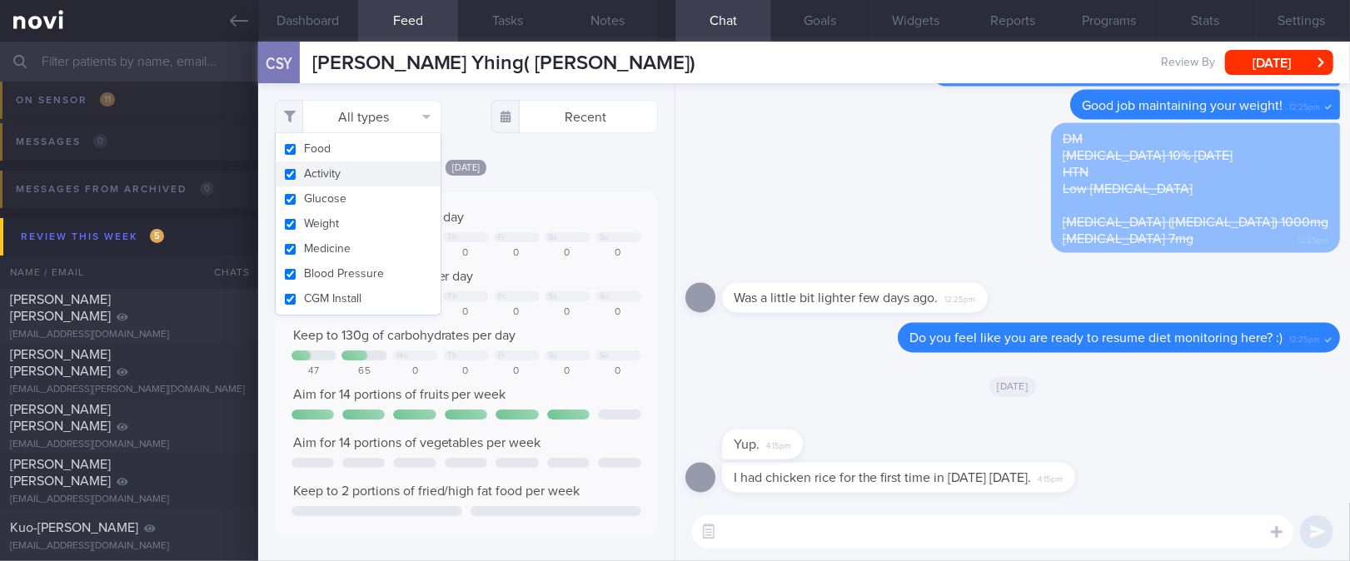
click at [372, 167] on button "Activity" at bounding box center [358, 174] width 165 height 25
checkbox input "false"
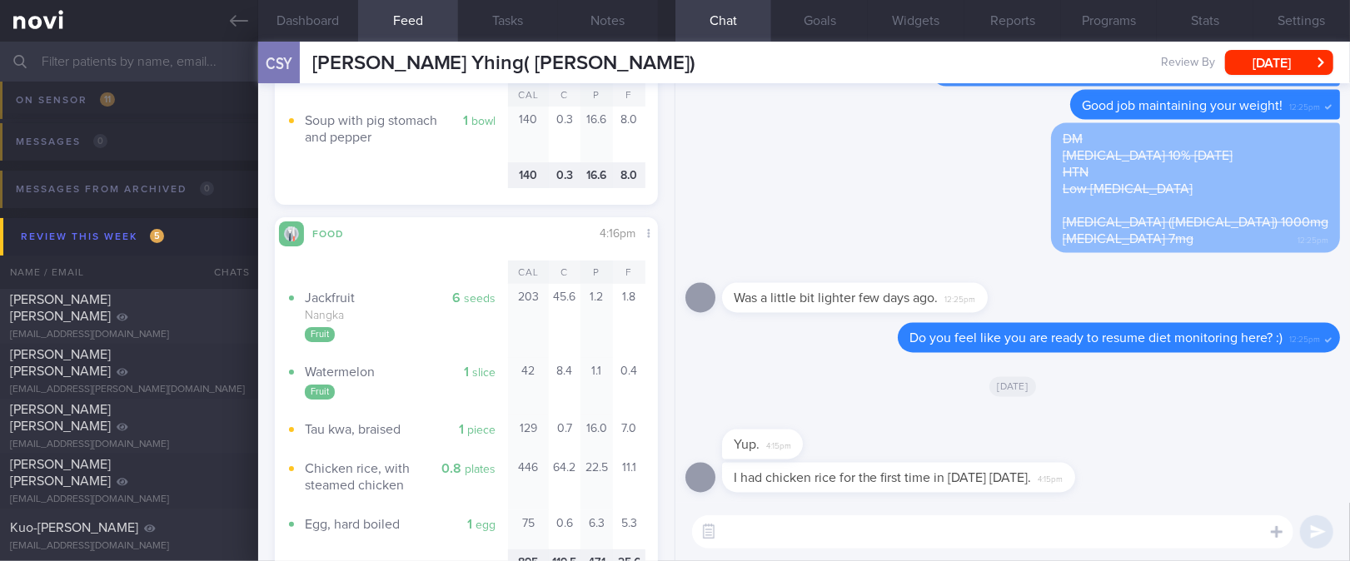
click at [774, 541] on textarea at bounding box center [992, 532] width 601 height 33
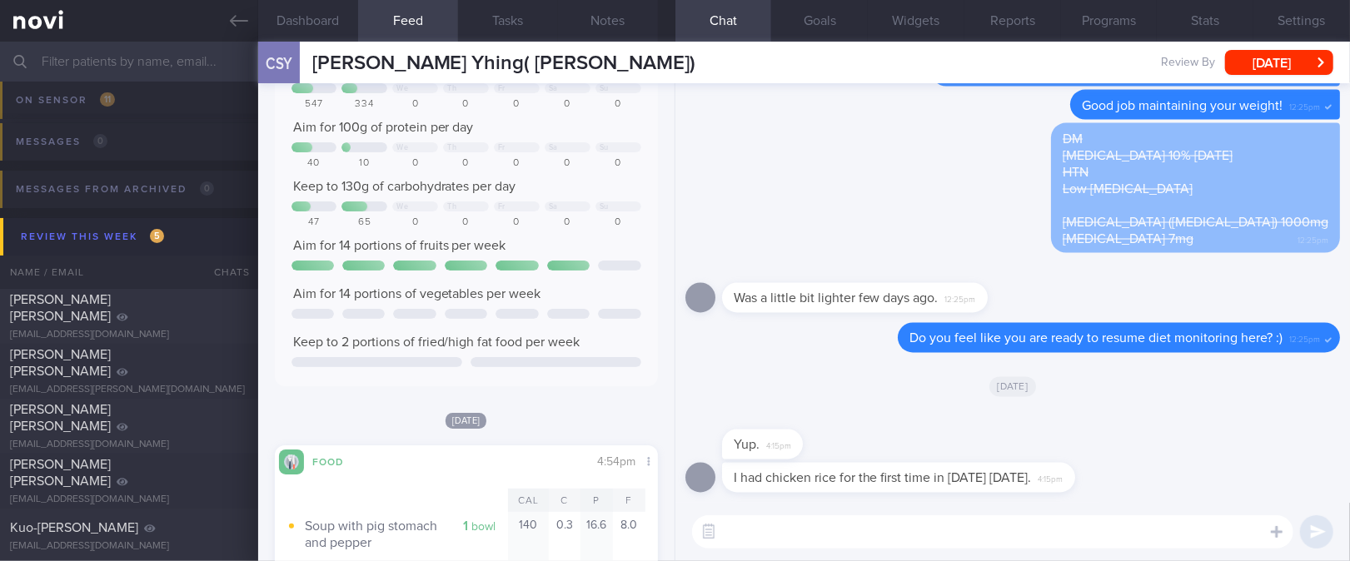
scroll to position [111, 0]
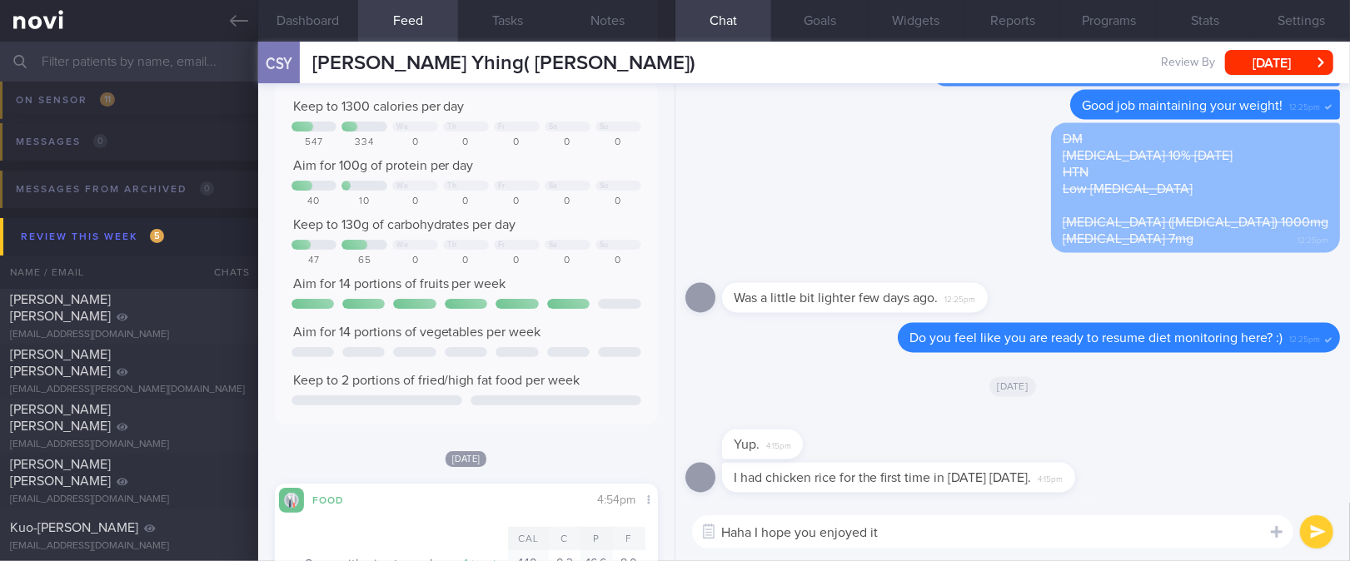
type textarea "Haha I hope you enjoyed it!"
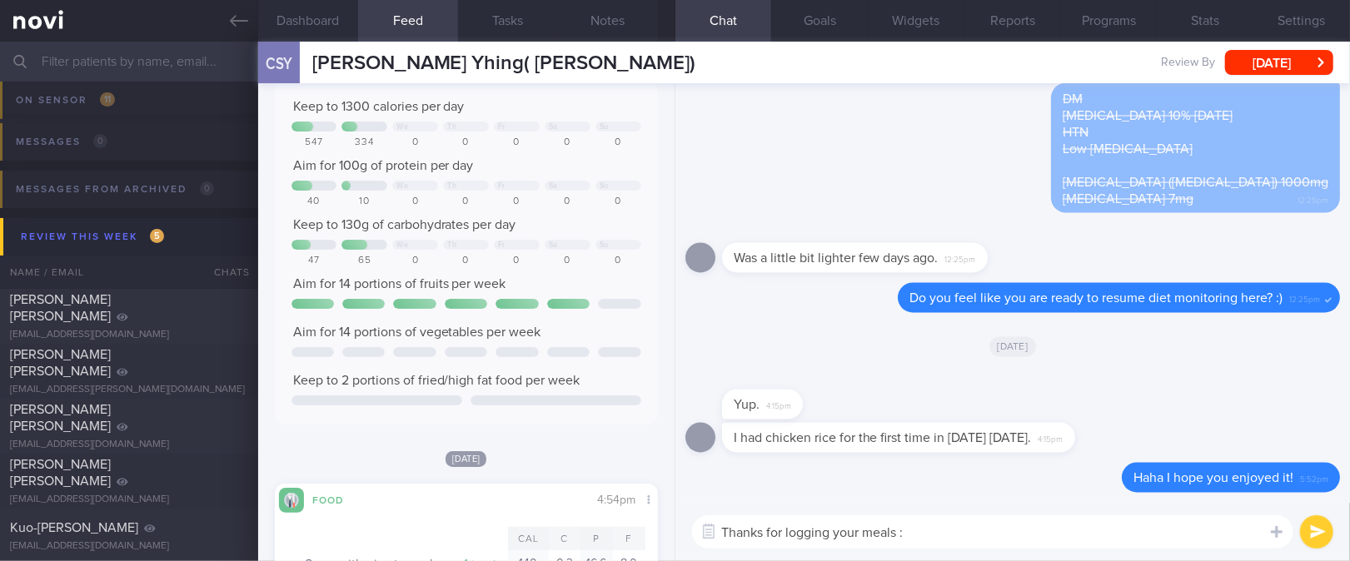
type textarea "Thanks for logging your meals :)"
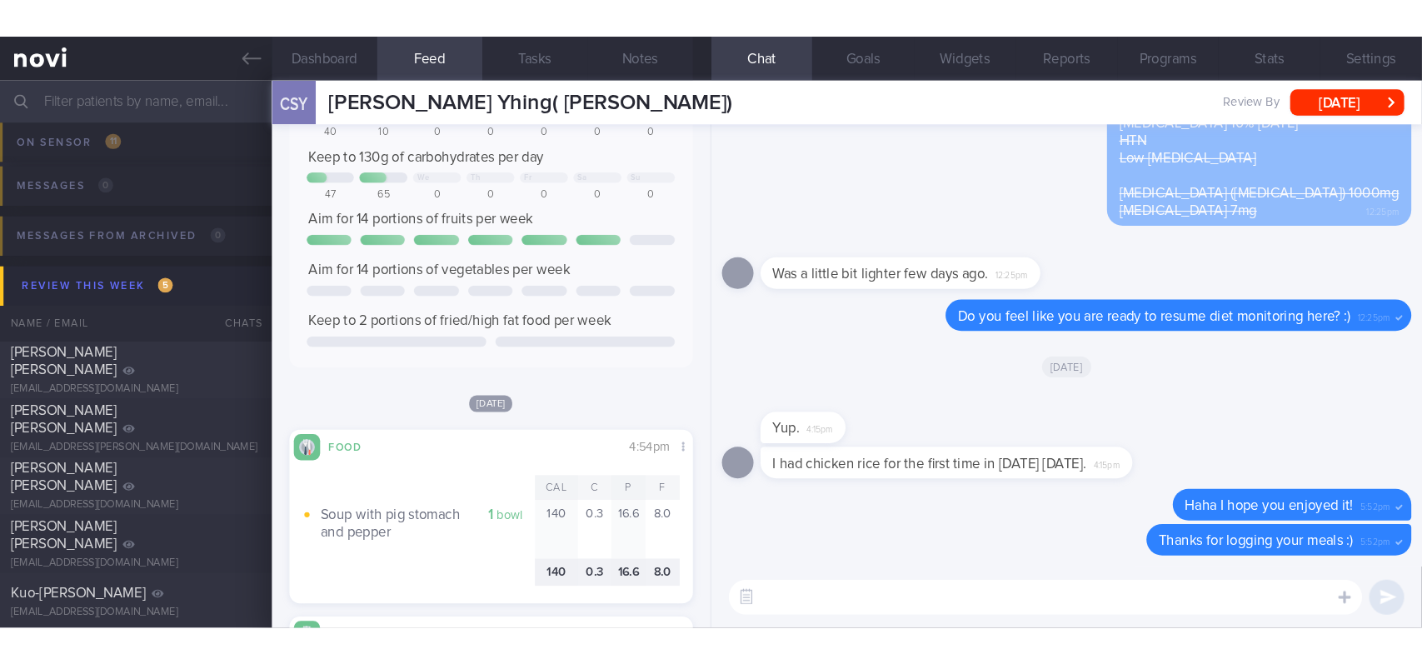
scroll to position [0, 0]
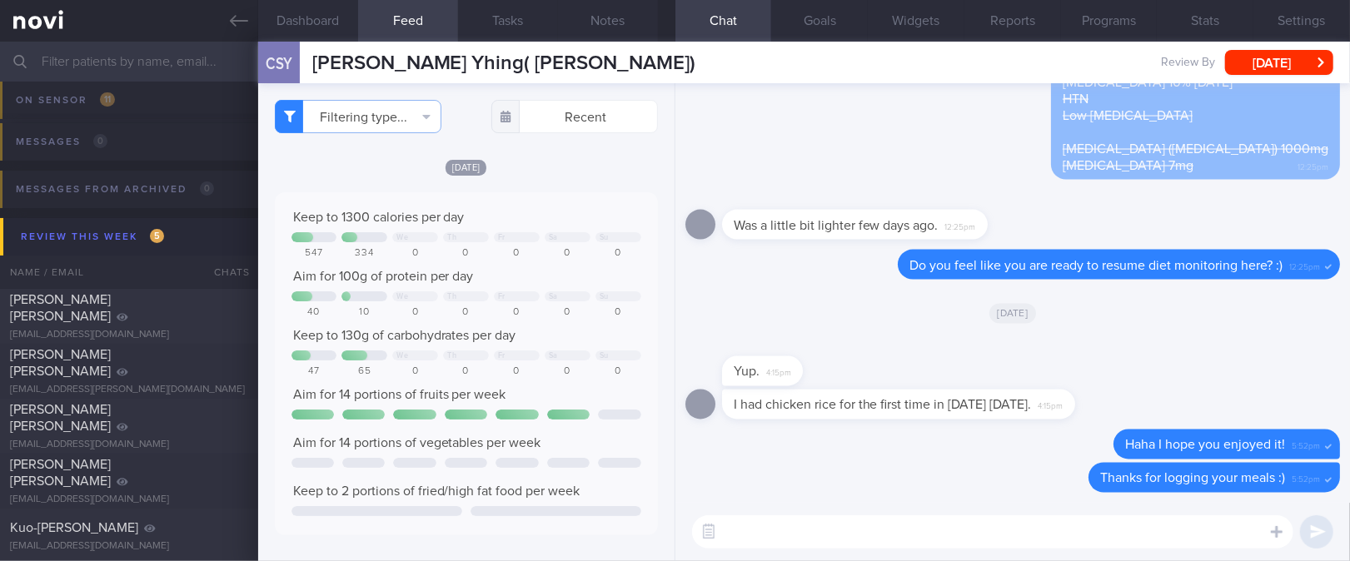
click at [752, 527] on textarea at bounding box center [992, 532] width 601 height 33
type textarea "Good job including protein at most meals :)"
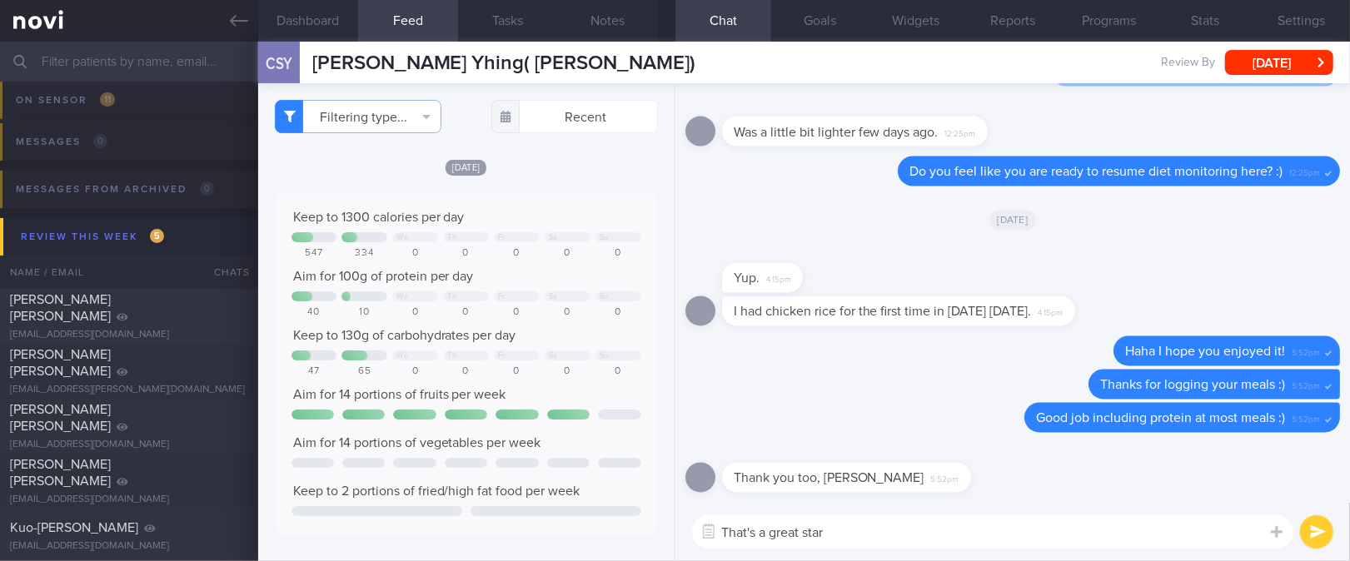
type textarea "That's a great start"
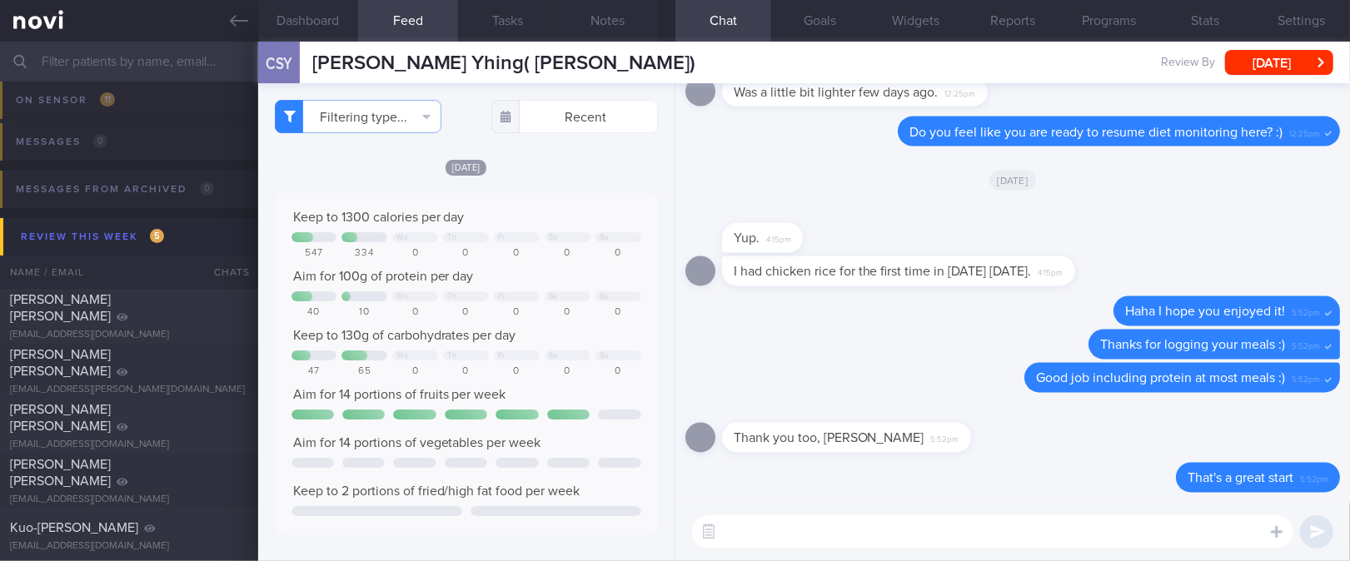
drag, startPoint x: 237, startPoint y: 13, endPoint x: 364, endPoint y: 36, distance: 128.6
click at [237, 13] on icon at bounding box center [239, 21] width 18 height 18
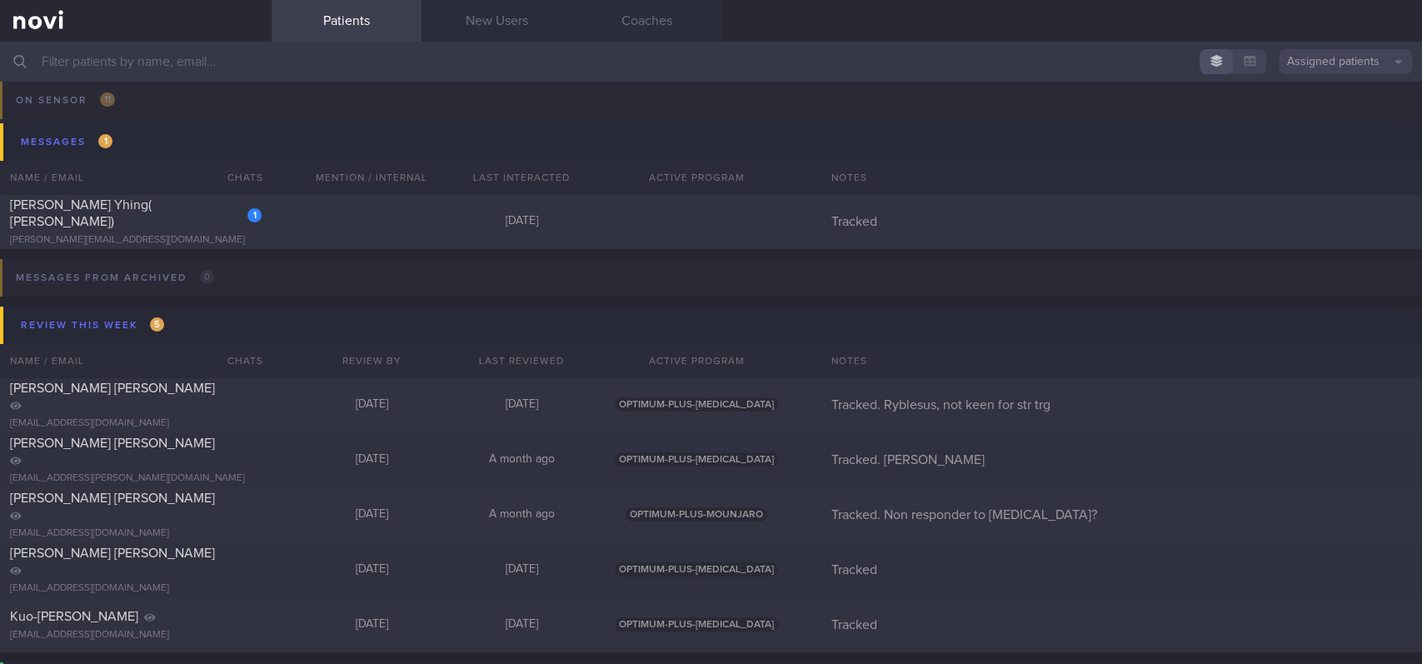
scroll to position [111, 0]
click at [304, 53] on input "text" at bounding box center [711, 62] width 1422 height 40
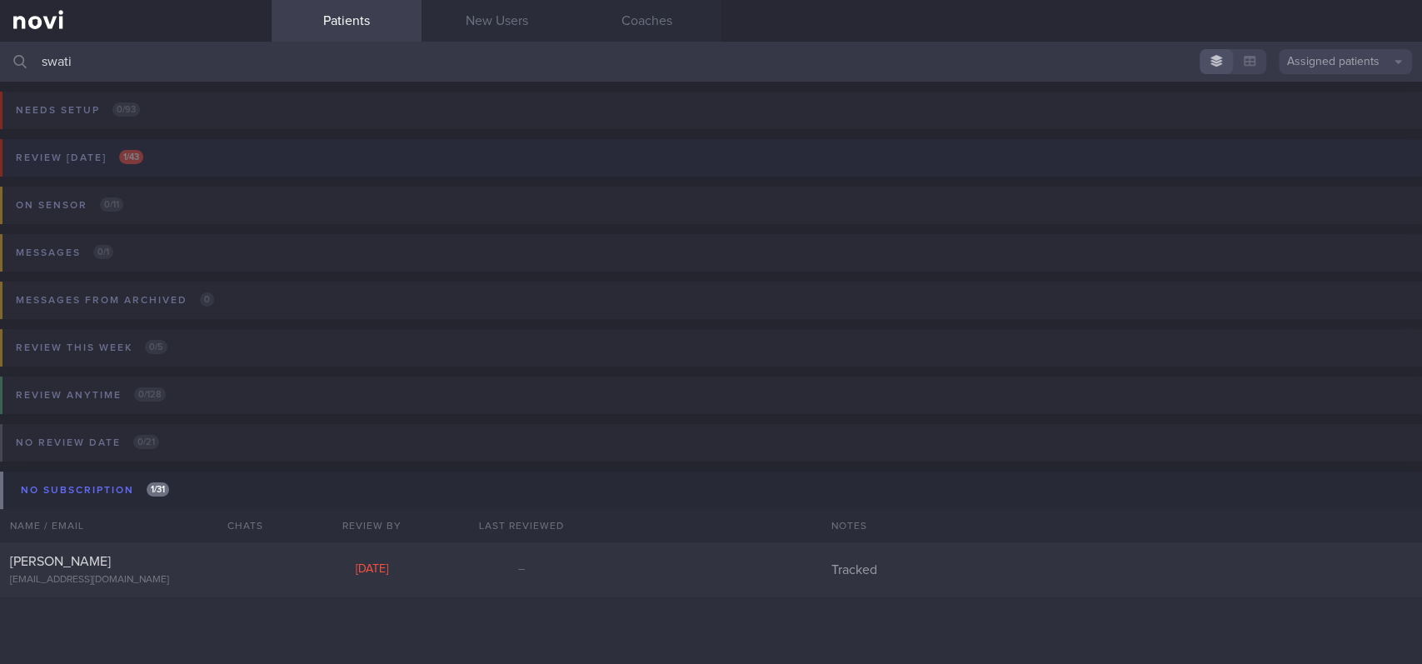
type input "swati"
click at [233, 162] on button "Review [DATE] 1 / 43" at bounding box center [708, 162] width 1427 height 47
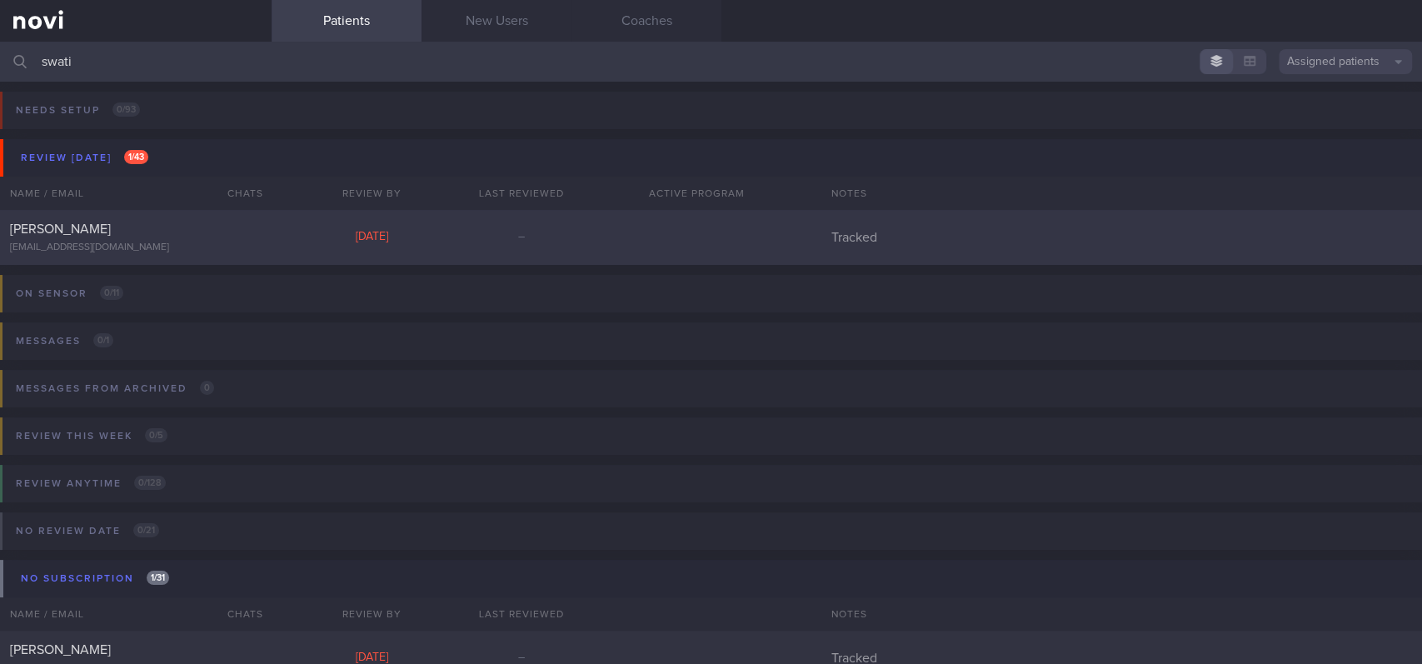
click at [234, 253] on div "[EMAIL_ADDRESS][DOMAIN_NAME]" at bounding box center [136, 248] width 252 height 12
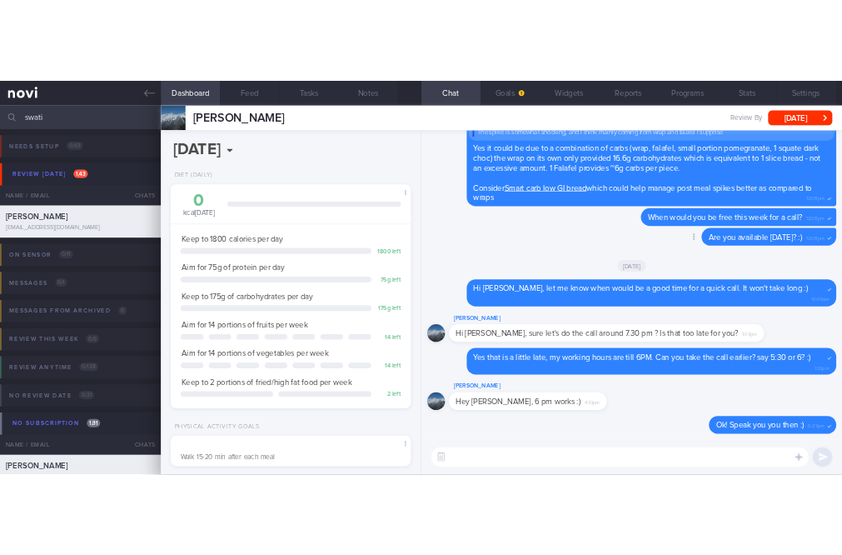
scroll to position [182, 365]
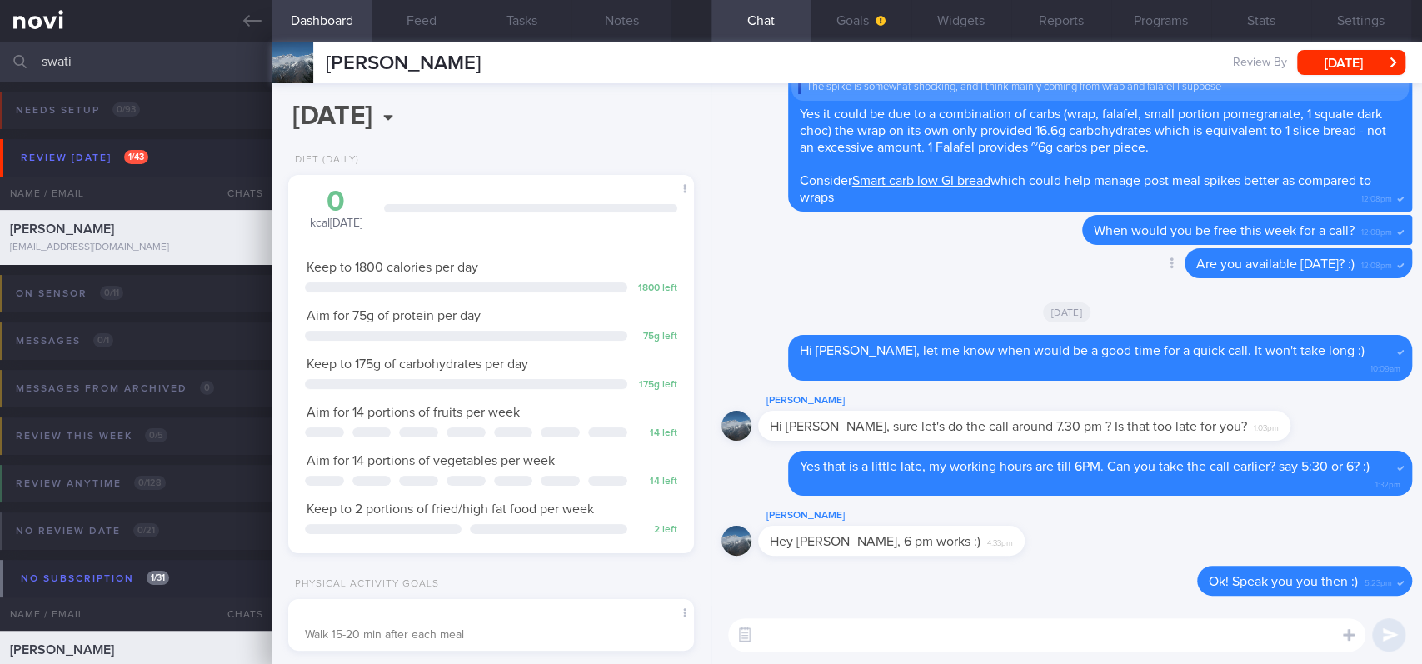
click at [887, 276] on div "Delete Are you available [DATE]? :) 12:08pm" at bounding box center [1066, 268] width 691 height 40
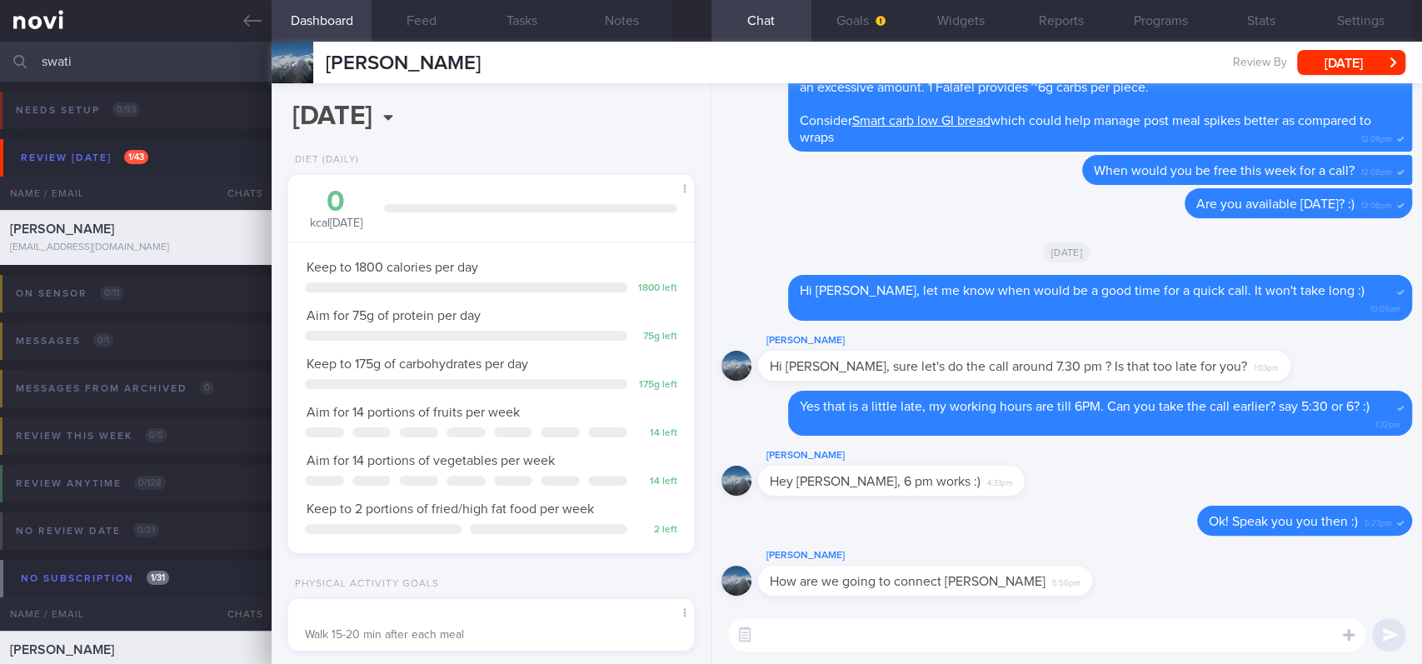
click at [861, 561] on textarea at bounding box center [1046, 634] width 637 height 33
type textarea "W"
type textarea "O"
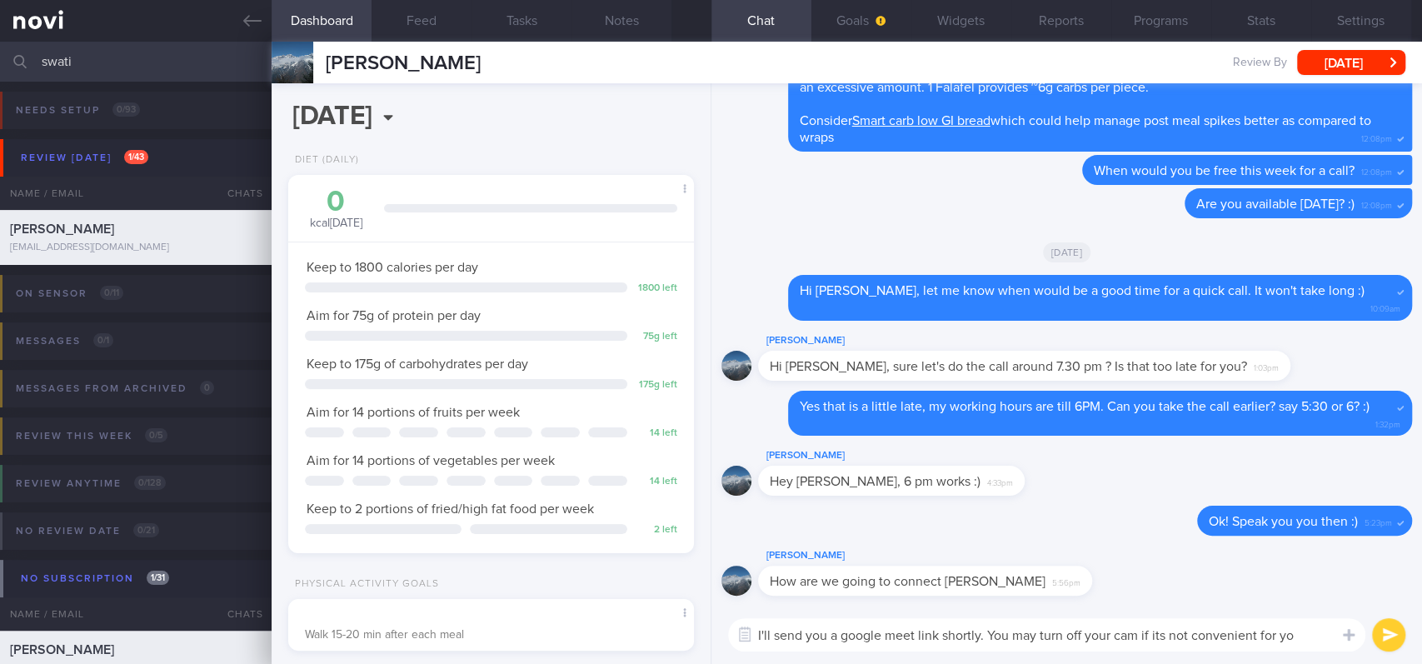
type textarea "I'll send you a google meet link shortly. You may turn off your cam if its not …"
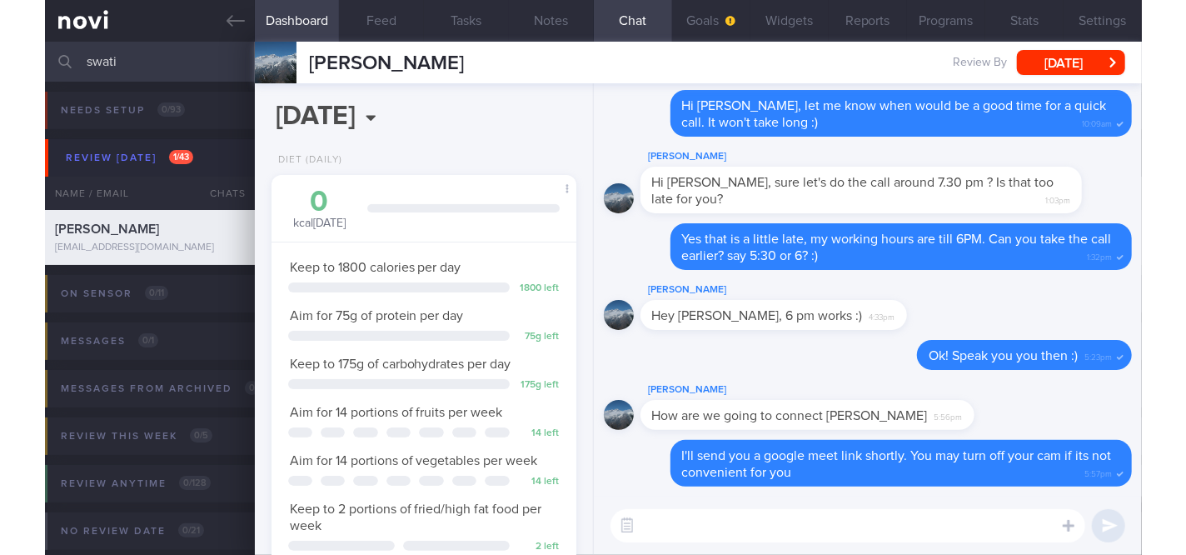
scroll to position [142, 285]
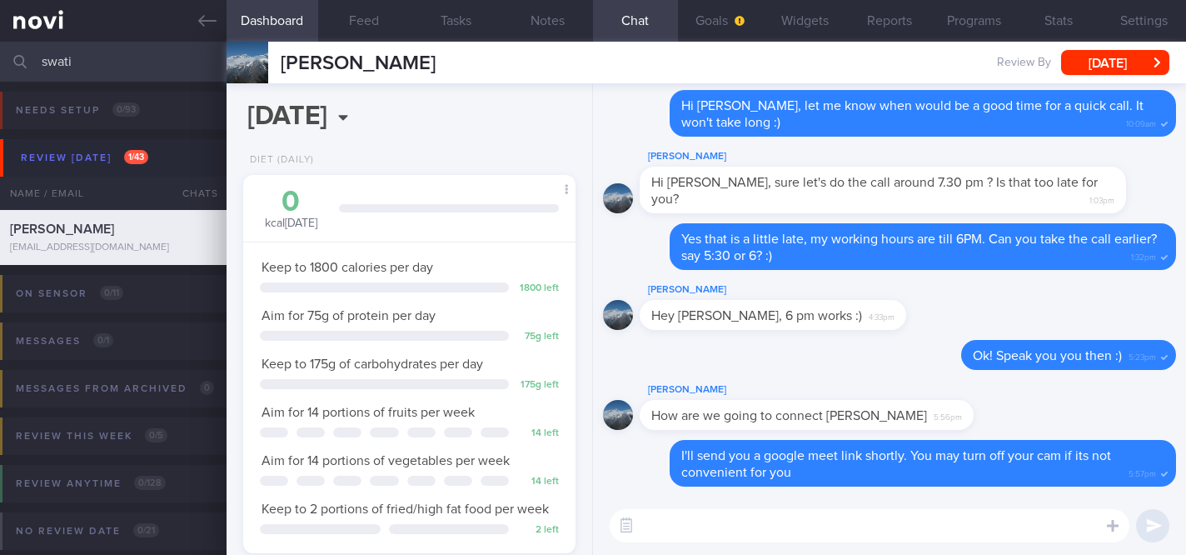
click at [807, 535] on textarea at bounding box center [870, 525] width 520 height 33
paste textarea "[PERSON_NAME] [DATE] · 6:00 – 6:30pm Time zone: [GEOGRAPHIC_DATA]/[GEOGRAPHIC_D…"
type textarea "[PERSON_NAME] [DATE] · 6:00 – 6:30pm Time zone: [GEOGRAPHIC_DATA]/[GEOGRAPHIC_D…"
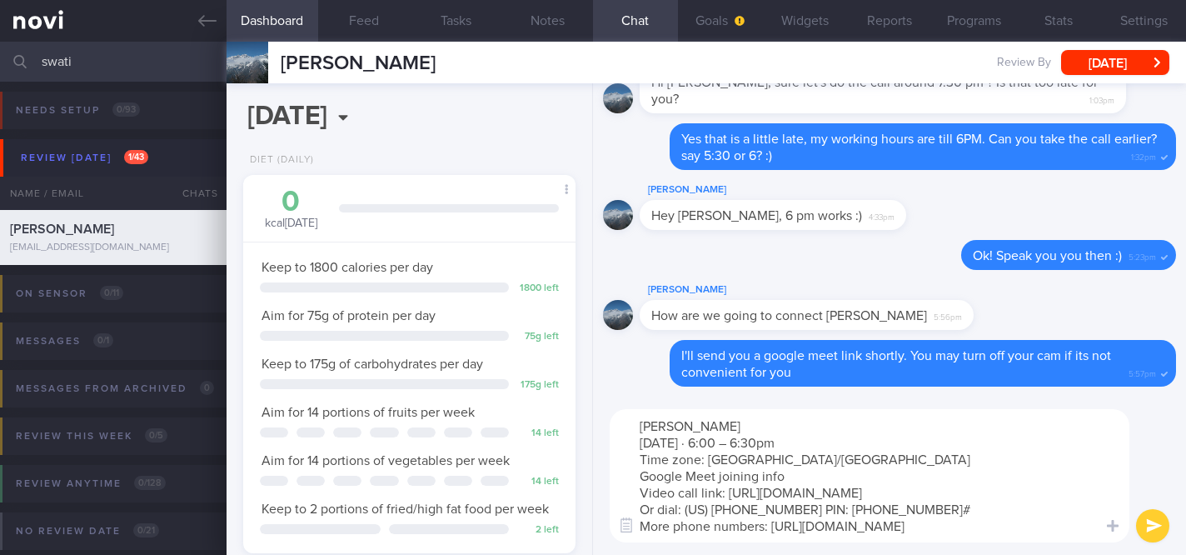
scroll to position [0, 0]
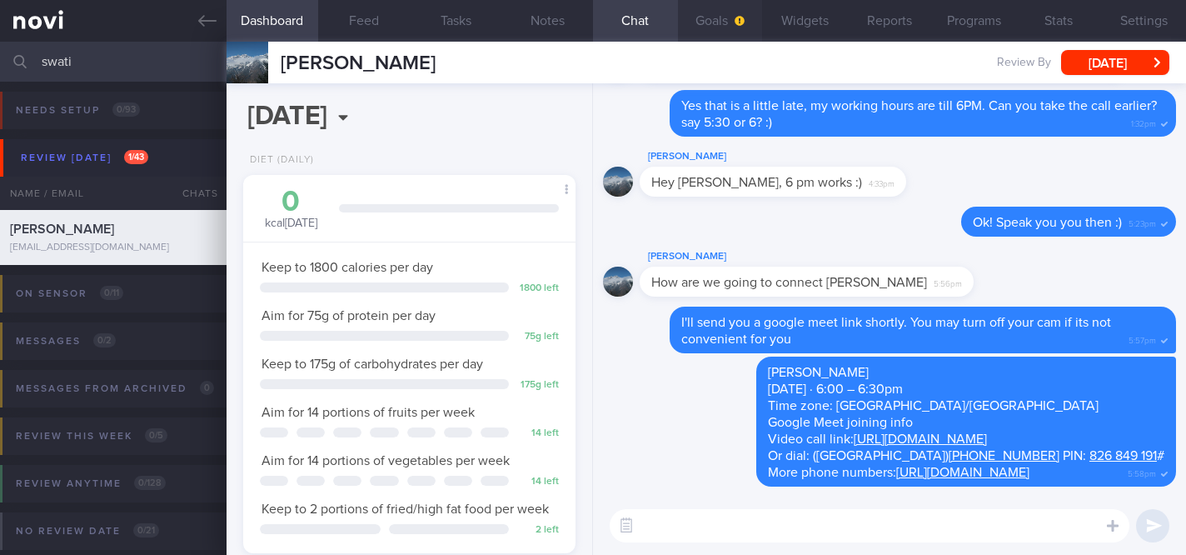
click at [721, 17] on button "Goals" at bounding box center [720, 21] width 85 height 42
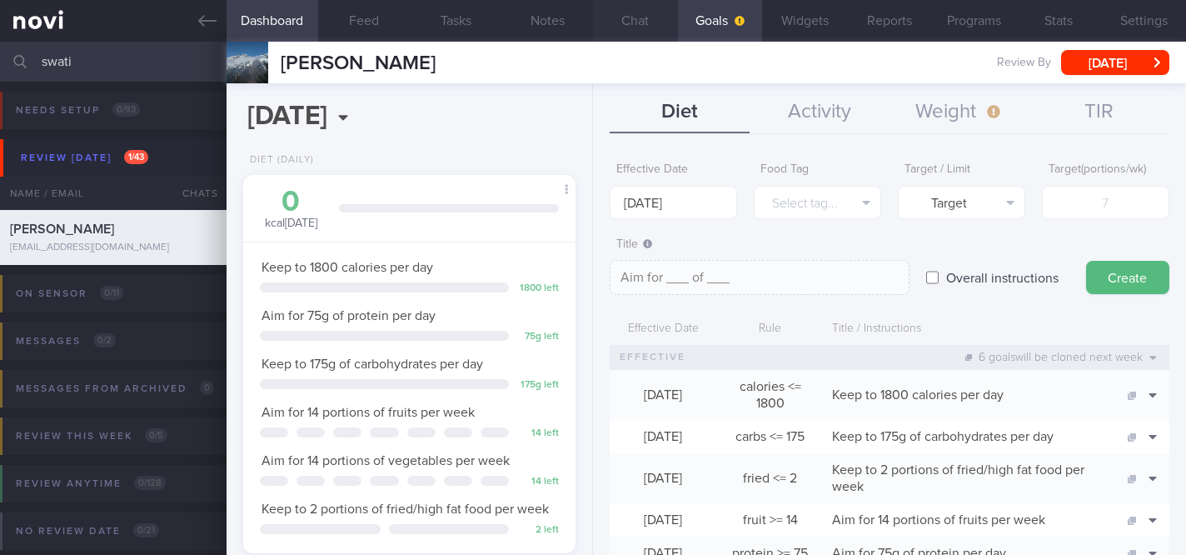
click at [649, 25] on button "Chat" at bounding box center [635, 21] width 85 height 42
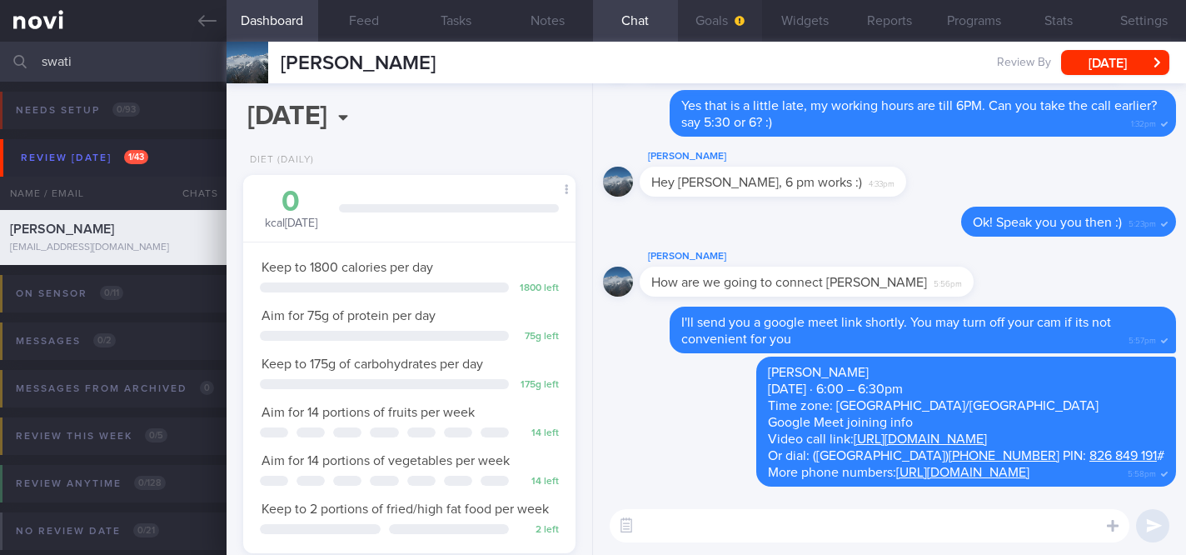
click at [725, 25] on button "Goals" at bounding box center [720, 21] width 85 height 42
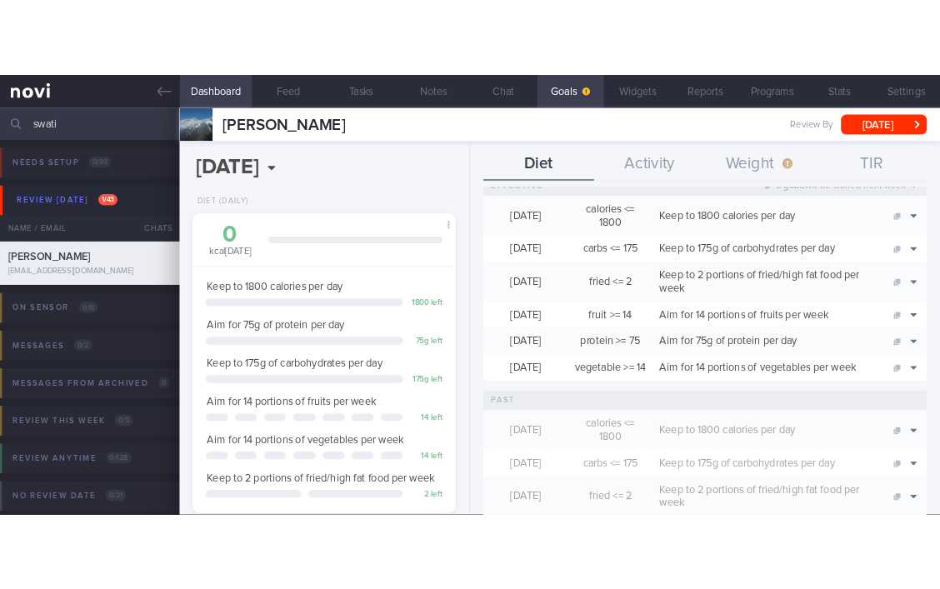
scroll to position [111, 0]
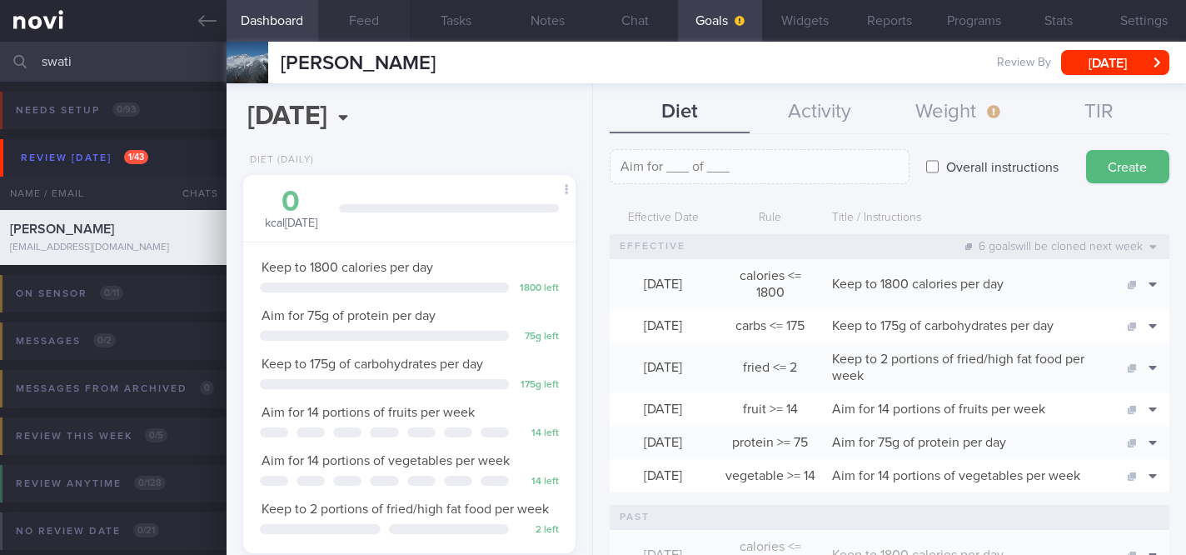
click at [379, 13] on button "Feed" at bounding box center [364, 21] width 92 height 42
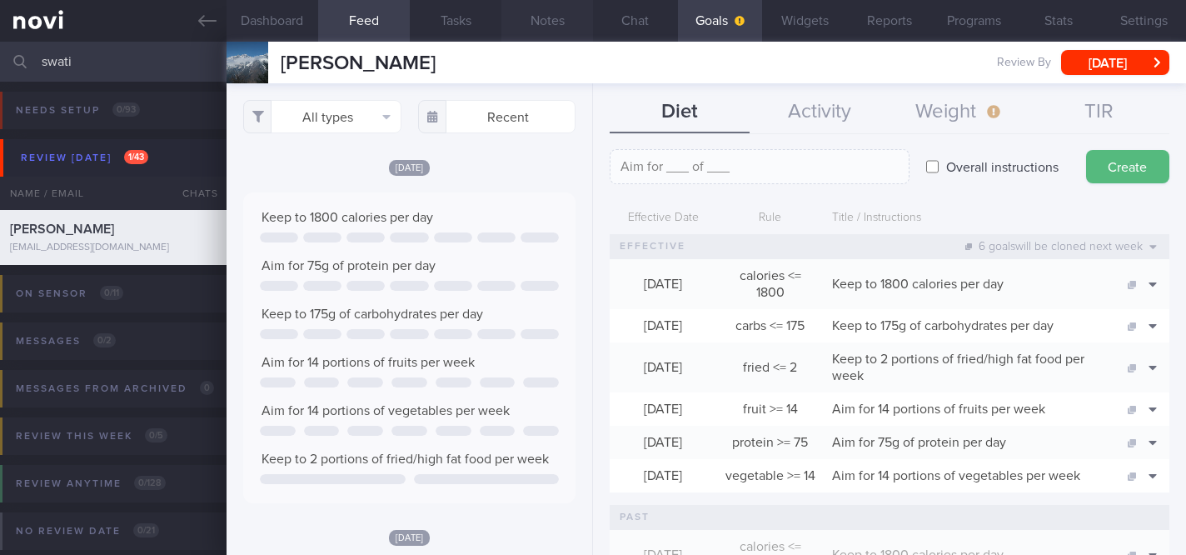
click at [558, 27] on button "Notes" at bounding box center [547, 21] width 92 height 42
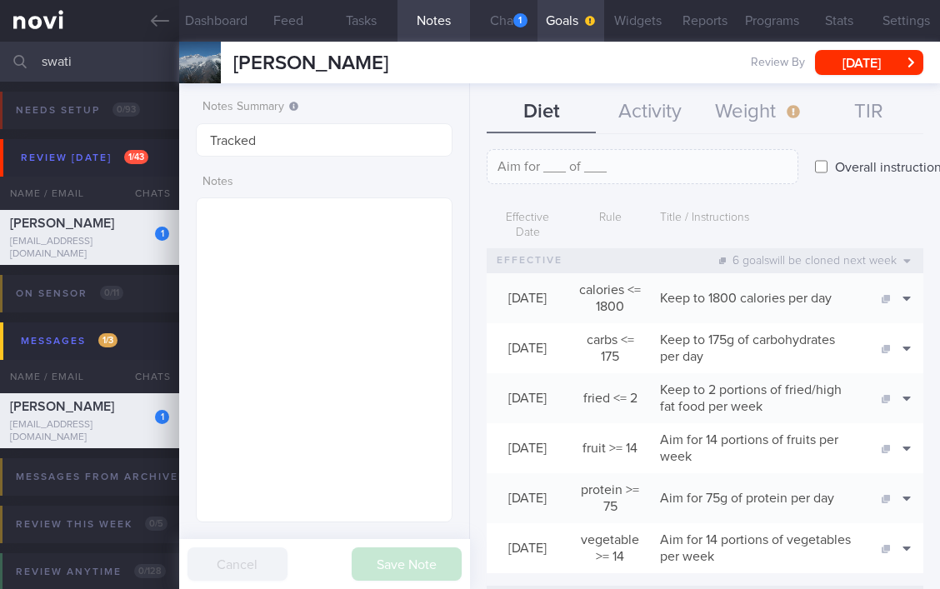
scroll to position [832907, 832802]
click at [503, 15] on button "Chat 1" at bounding box center [503, 21] width 67 height 42
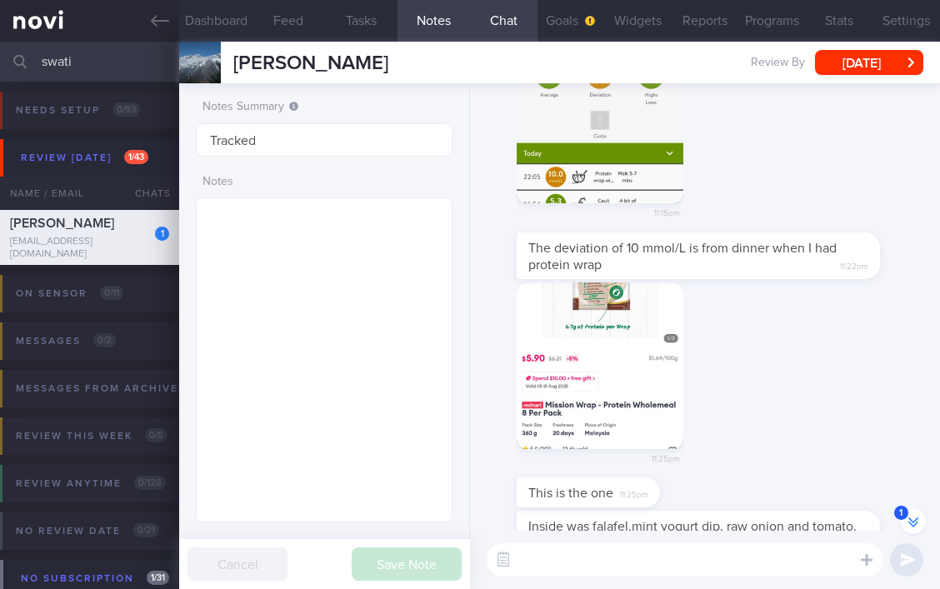
scroll to position [-1317, 0]
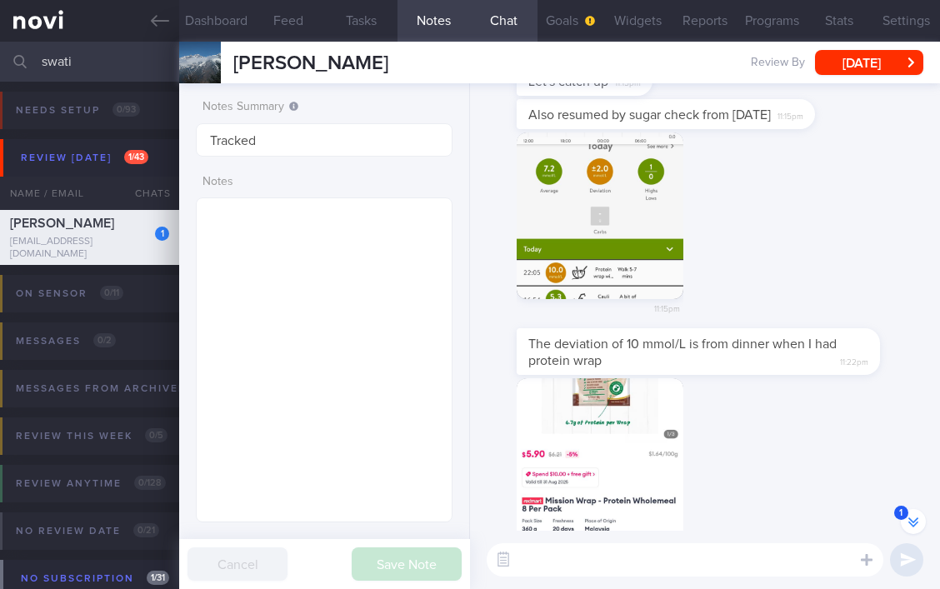
click at [619, 203] on button "button" at bounding box center [599, 215] width 167 height 167
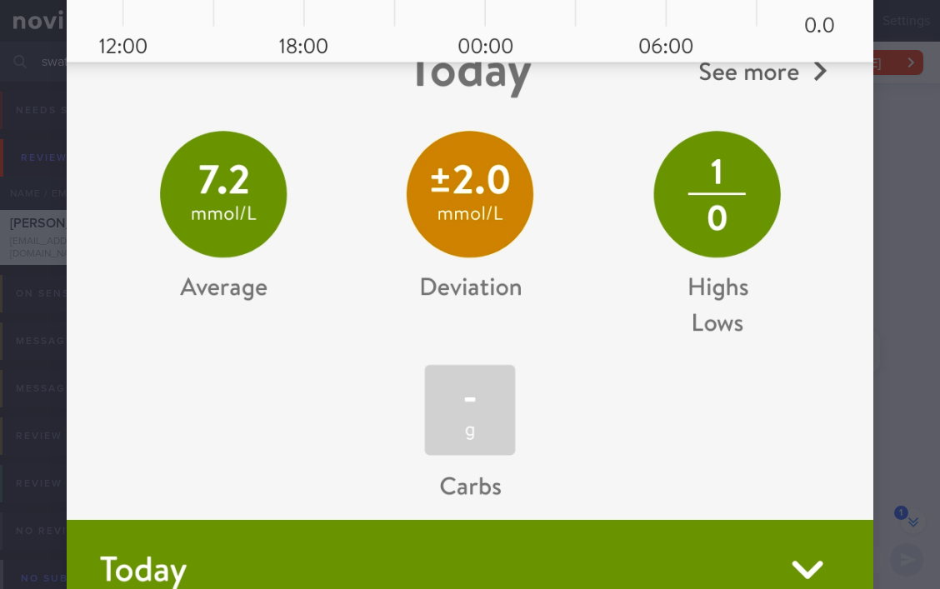
scroll to position [1110, 0]
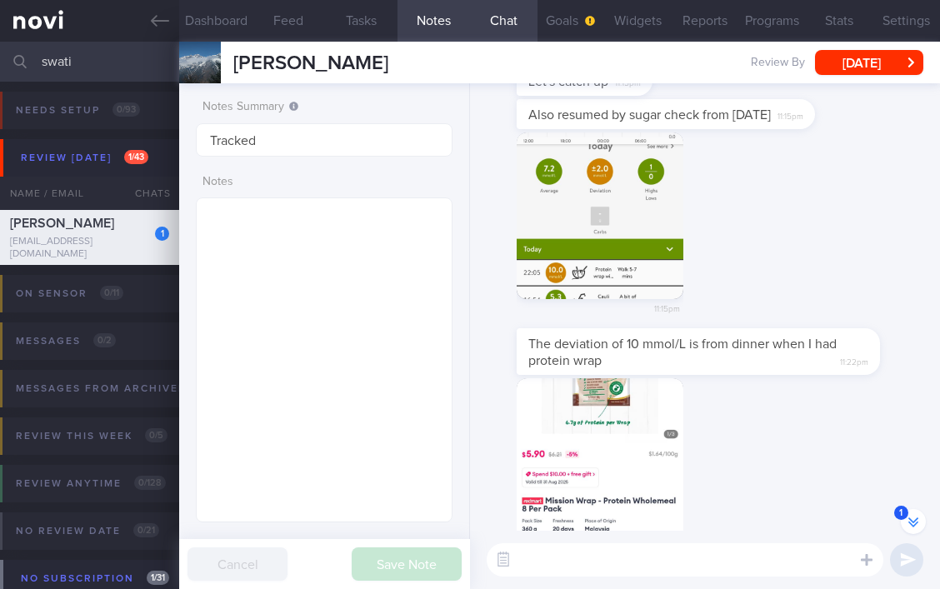
click at [622, 450] on button "button" at bounding box center [599, 461] width 167 height 167
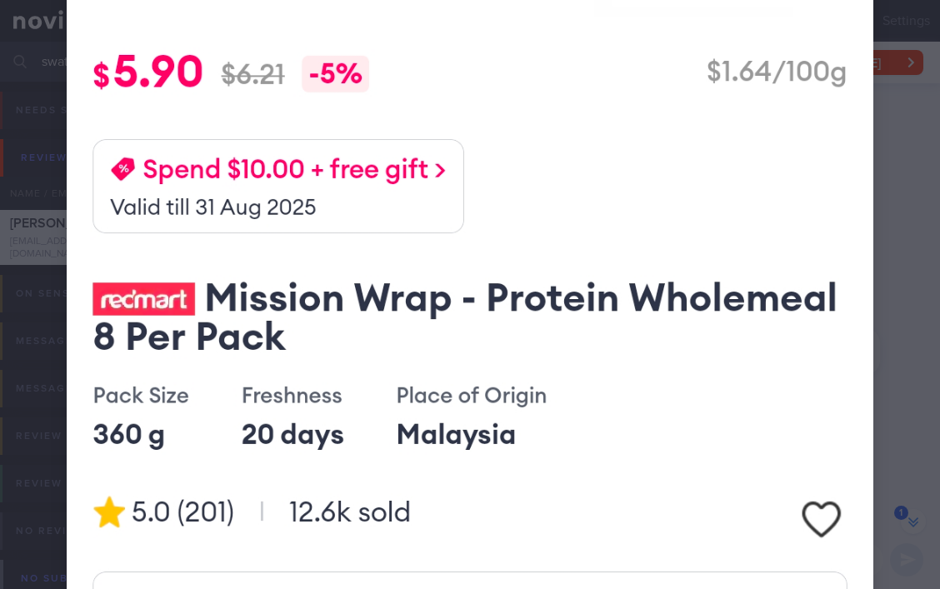
scroll to position [854, 0]
click at [875, 278] on div at bounding box center [470, 108] width 940 height 1925
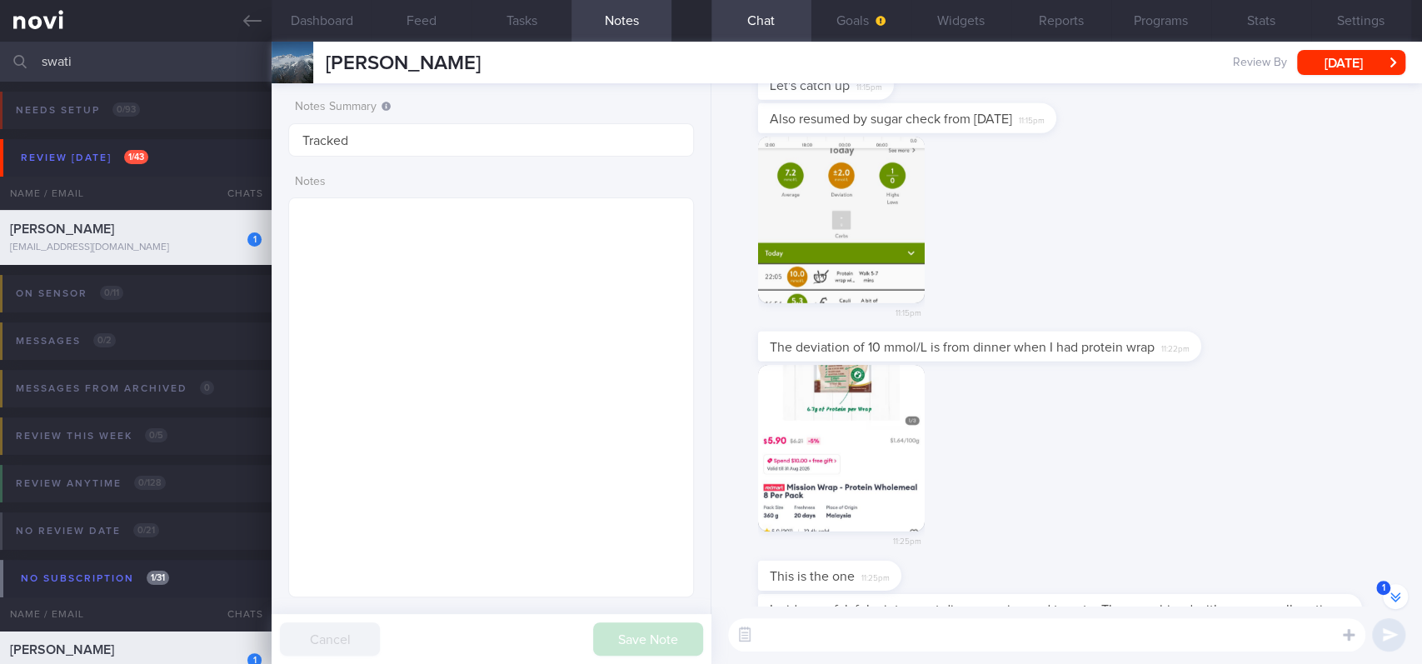
scroll to position [-1188, 0]
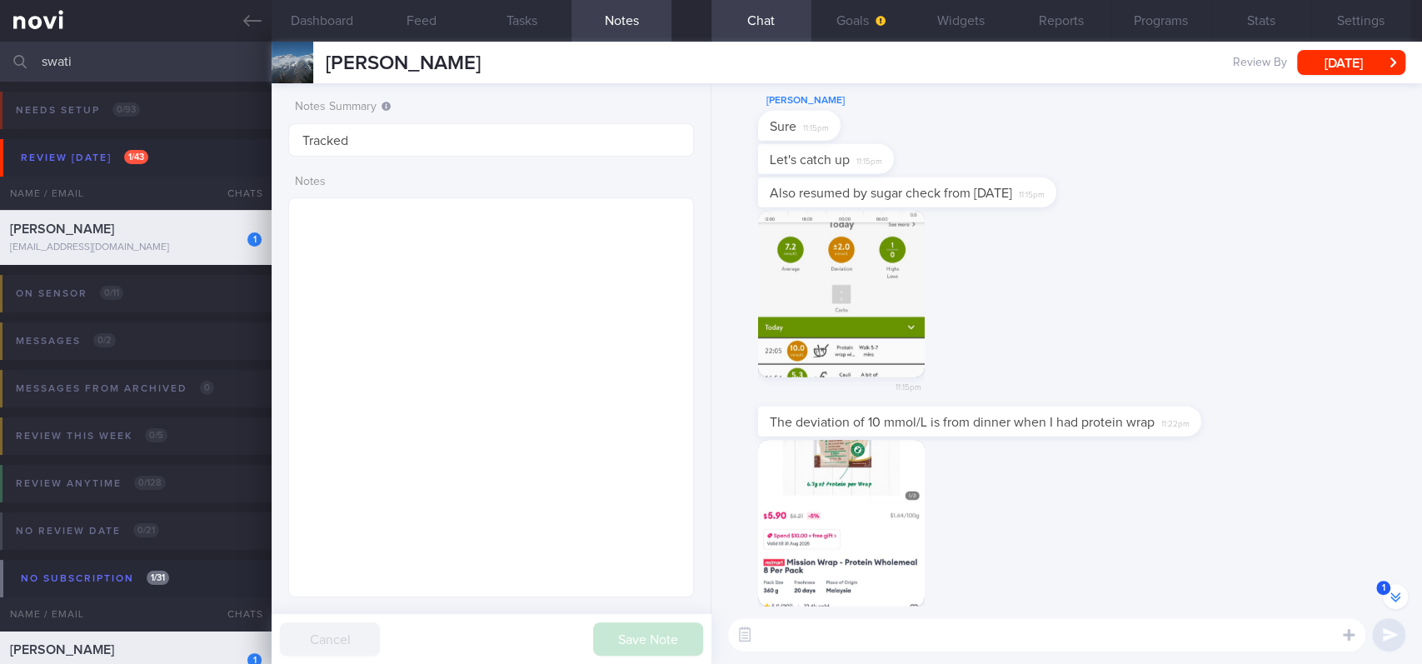
click at [860, 348] on img "button" at bounding box center [841, 294] width 167 height 167
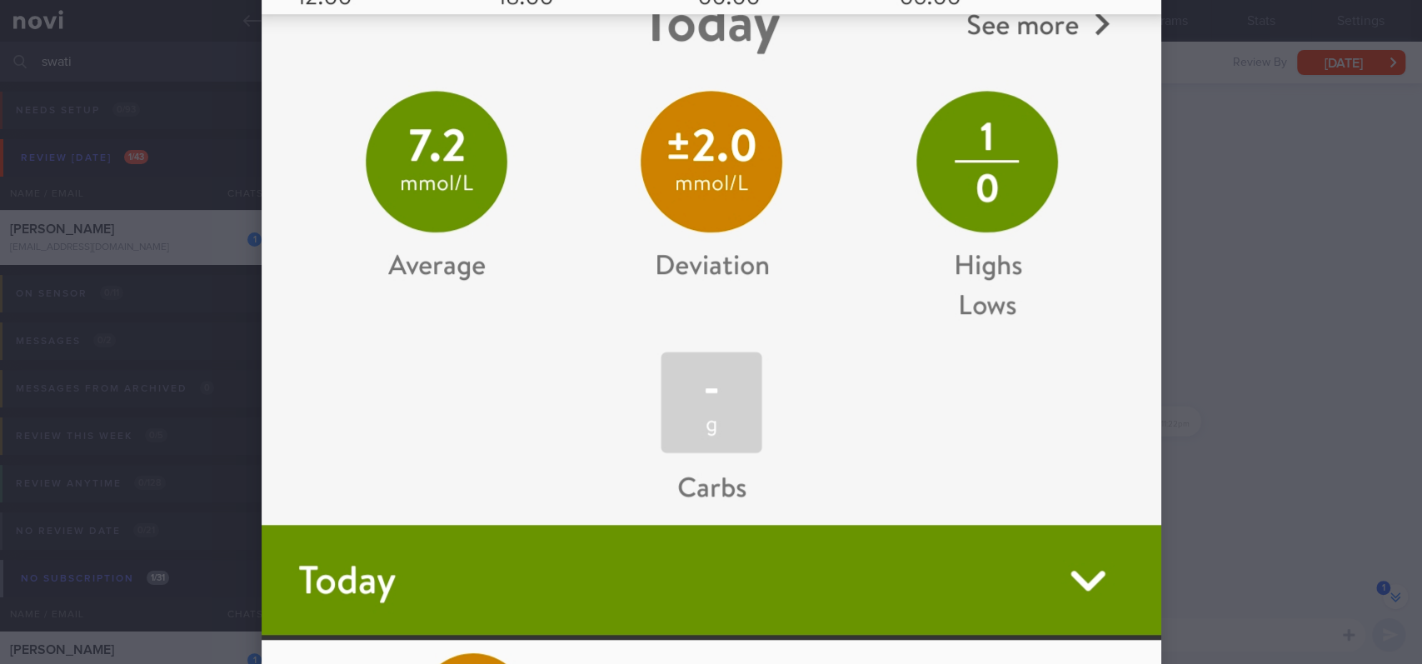
scroll to position [1000, 0]
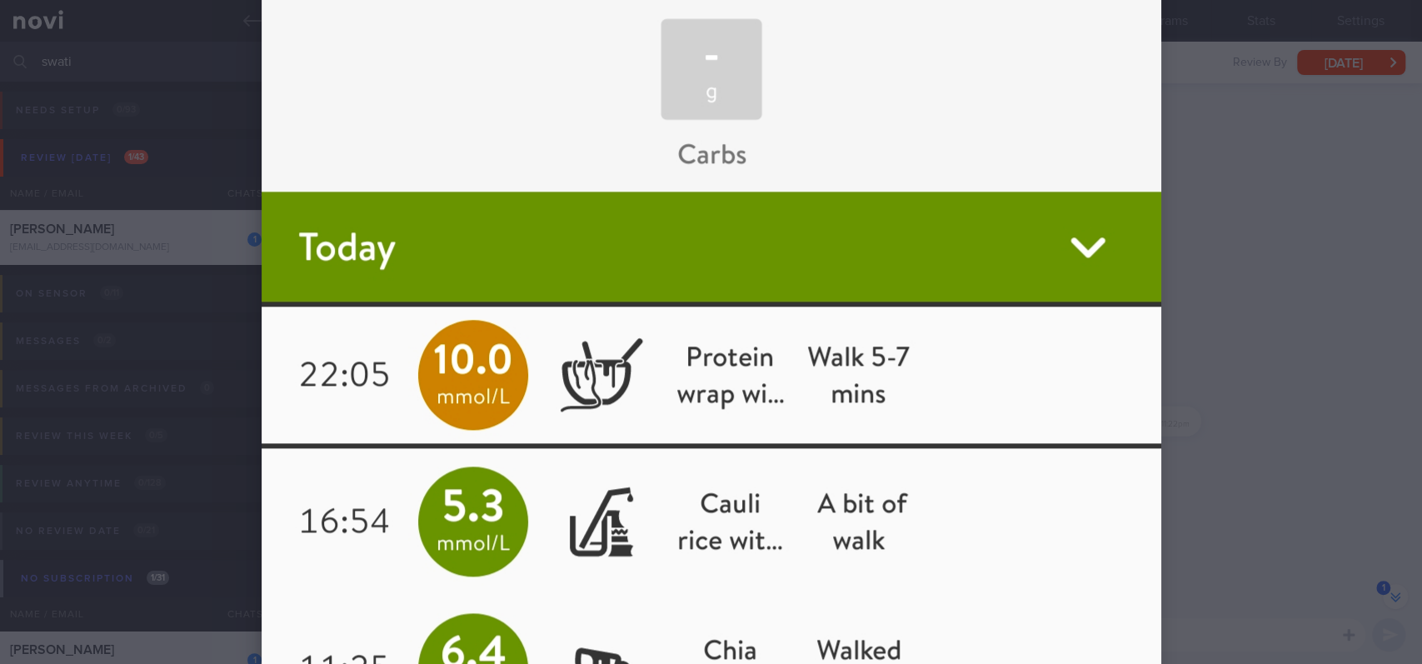
click at [1254, 307] on div at bounding box center [711, 332] width 1422 height 664
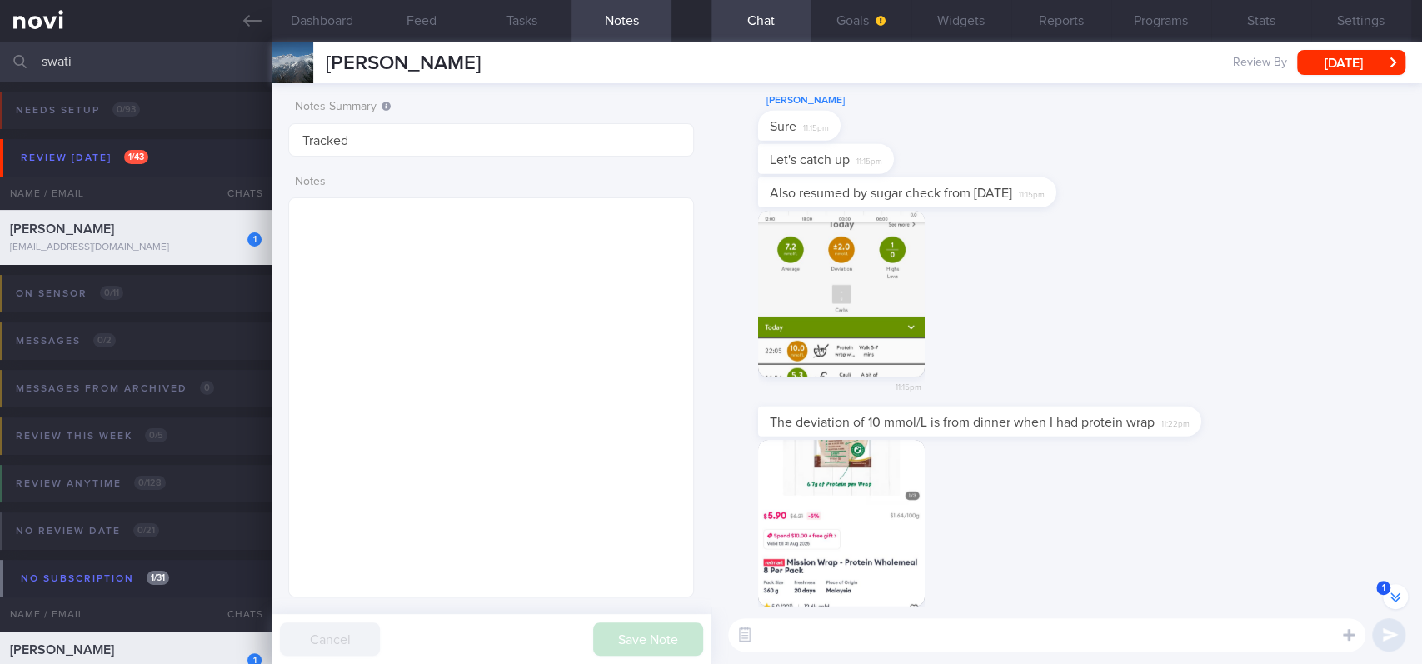
click at [847, 328] on button "button" at bounding box center [841, 294] width 167 height 167
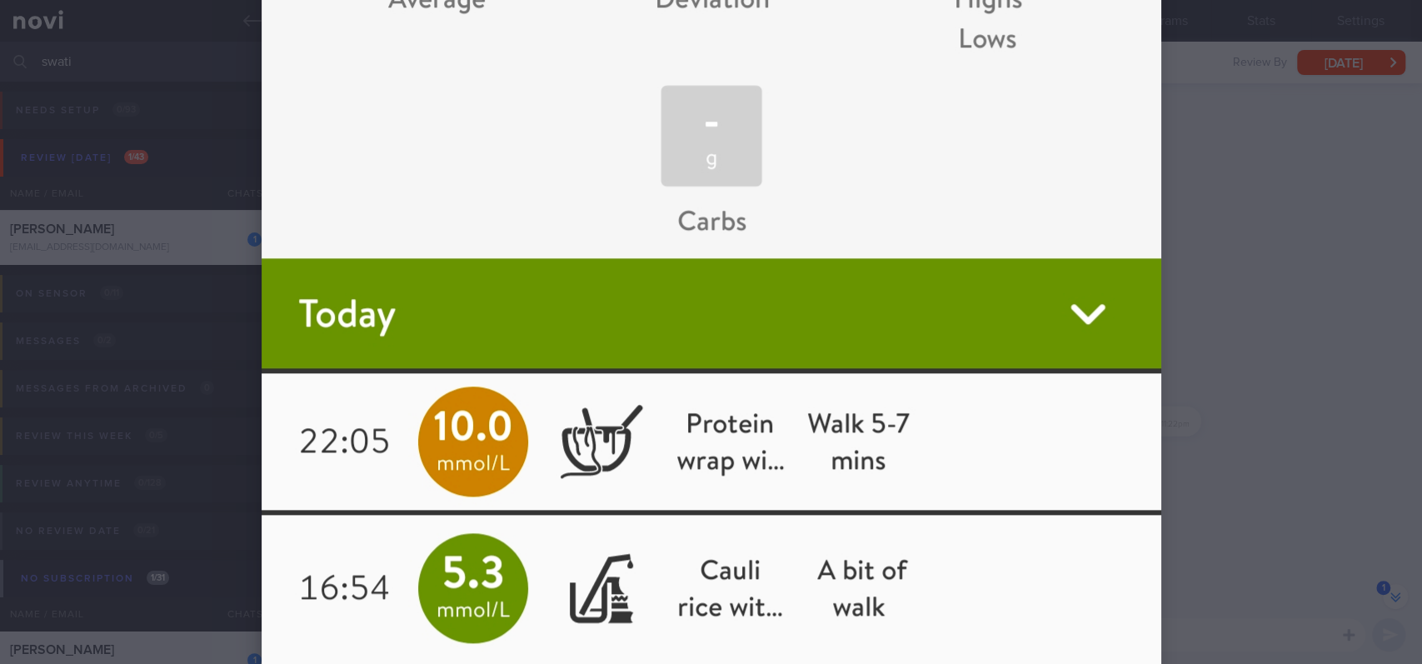
scroll to position [1110, 0]
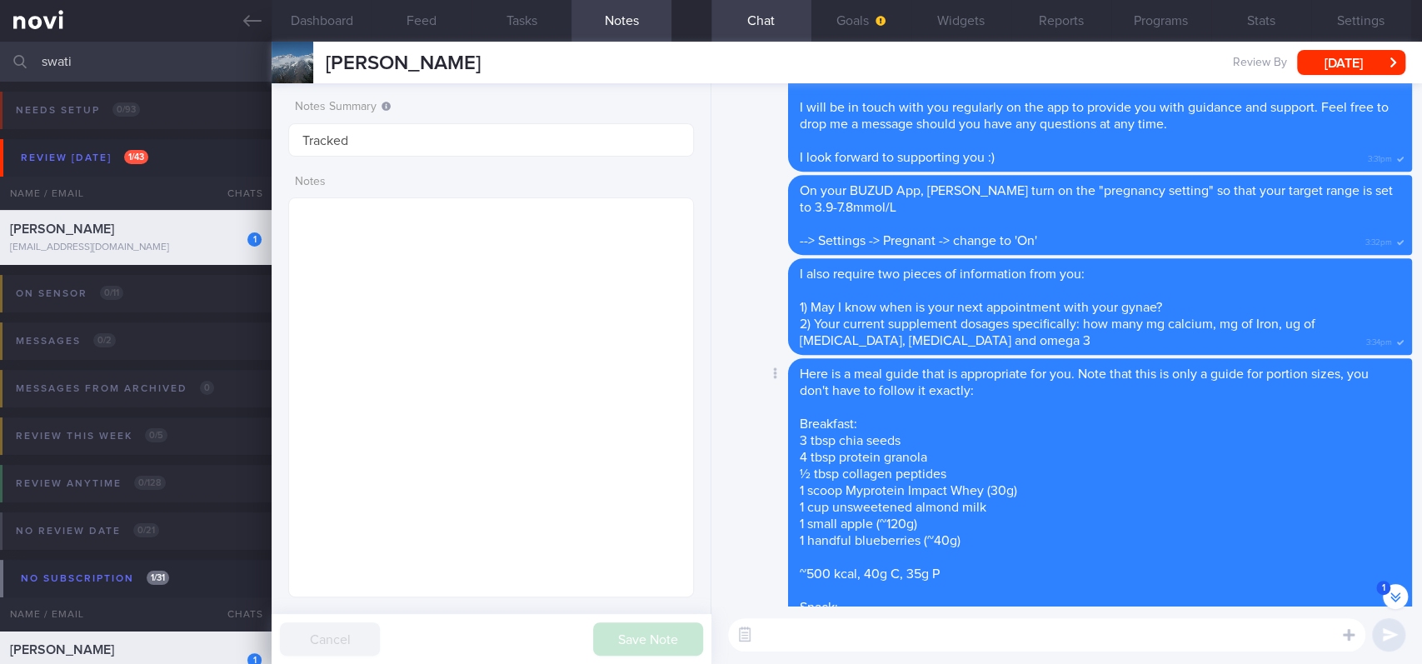
scroll to position [-15197, 0]
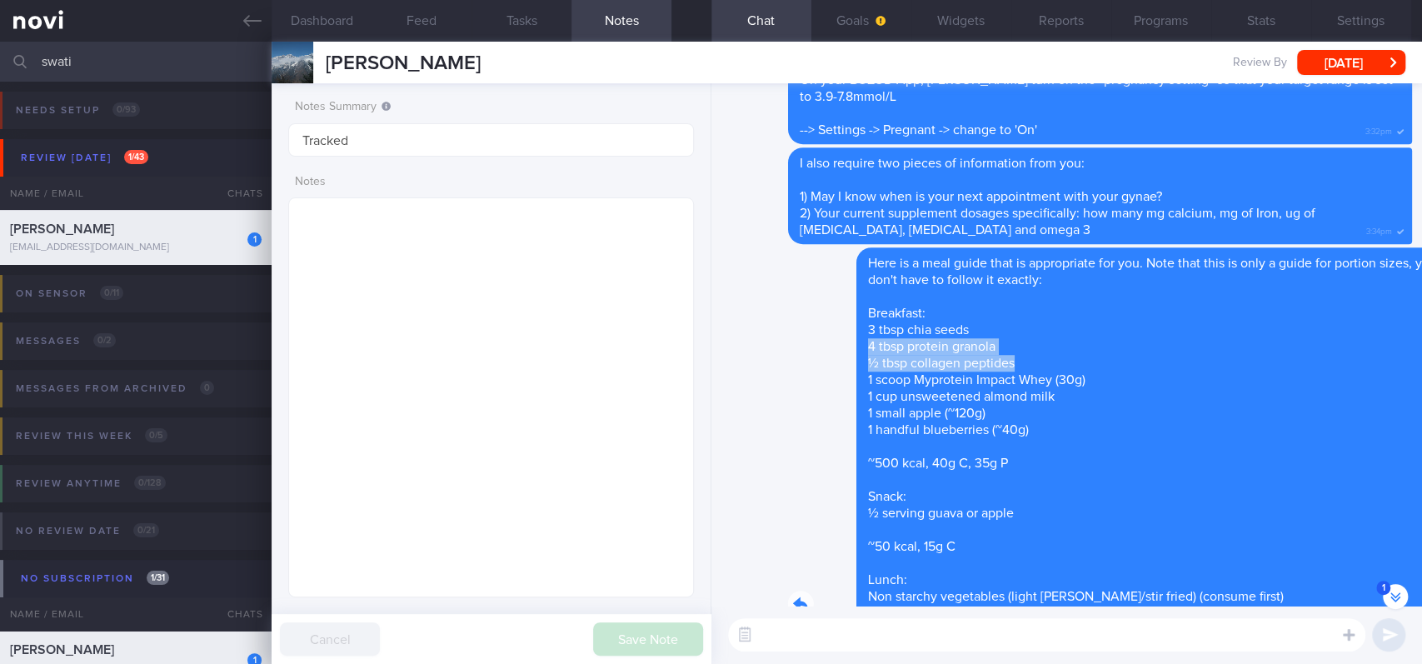
drag, startPoint x: 1055, startPoint y: 353, endPoint x: 1256, endPoint y: 364, distance: 201.0
click at [1333, 362] on div "Delete Here is a meal guide that is appropriate for you. Note that this is only…" at bounding box center [1066, 603] width 691 height 713
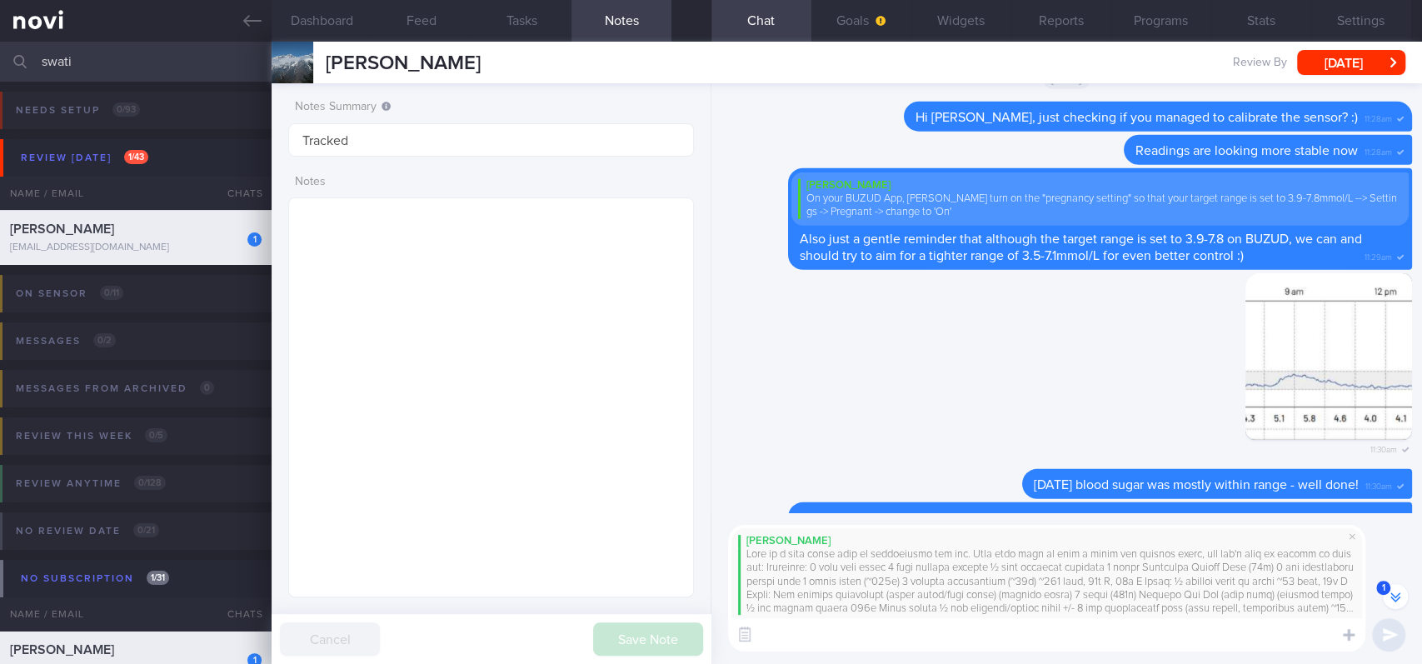
scroll to position [-8727, 0]
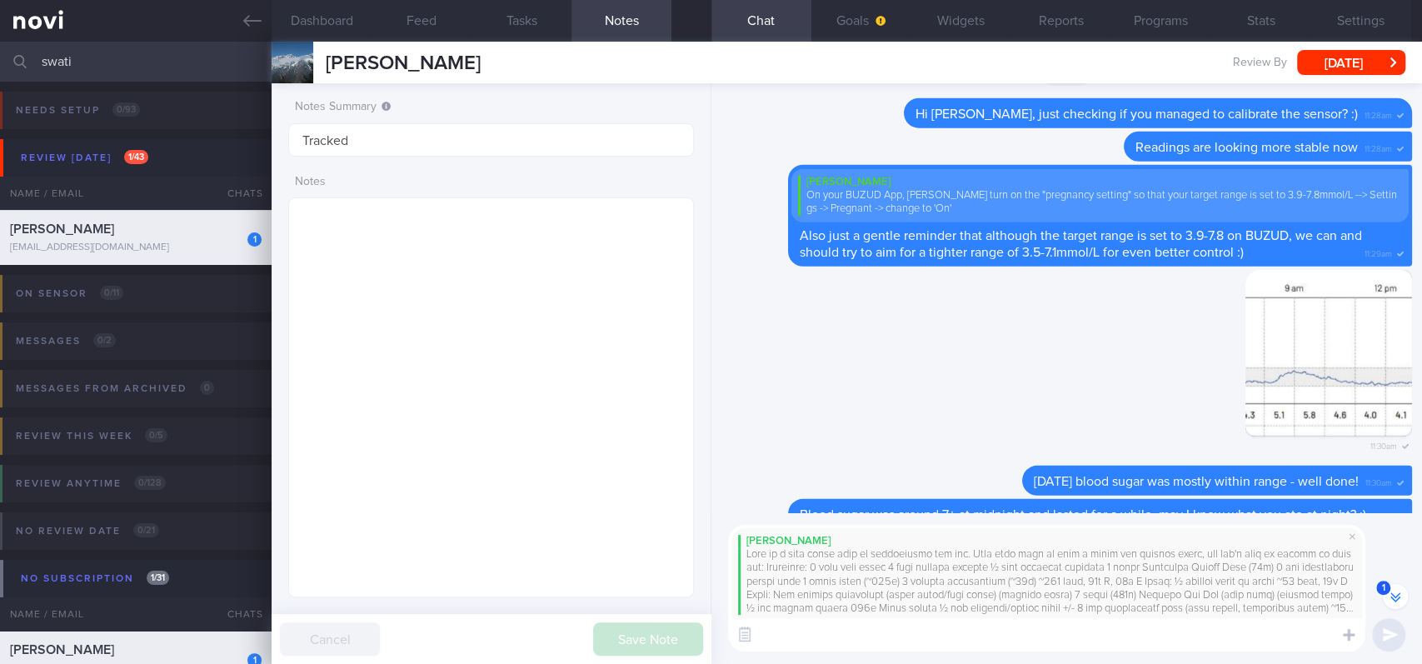
click at [792, 561] on textarea at bounding box center [1046, 634] width 637 height 33
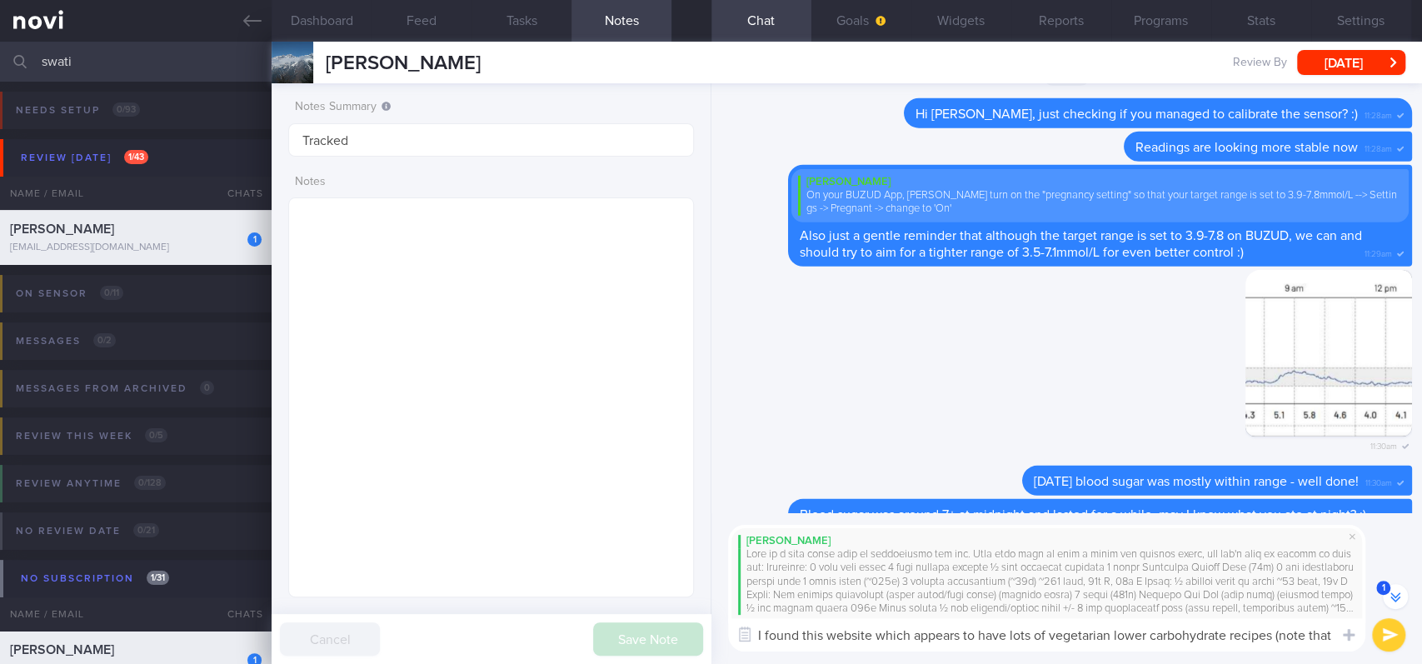
scroll to position [-8743, 0]
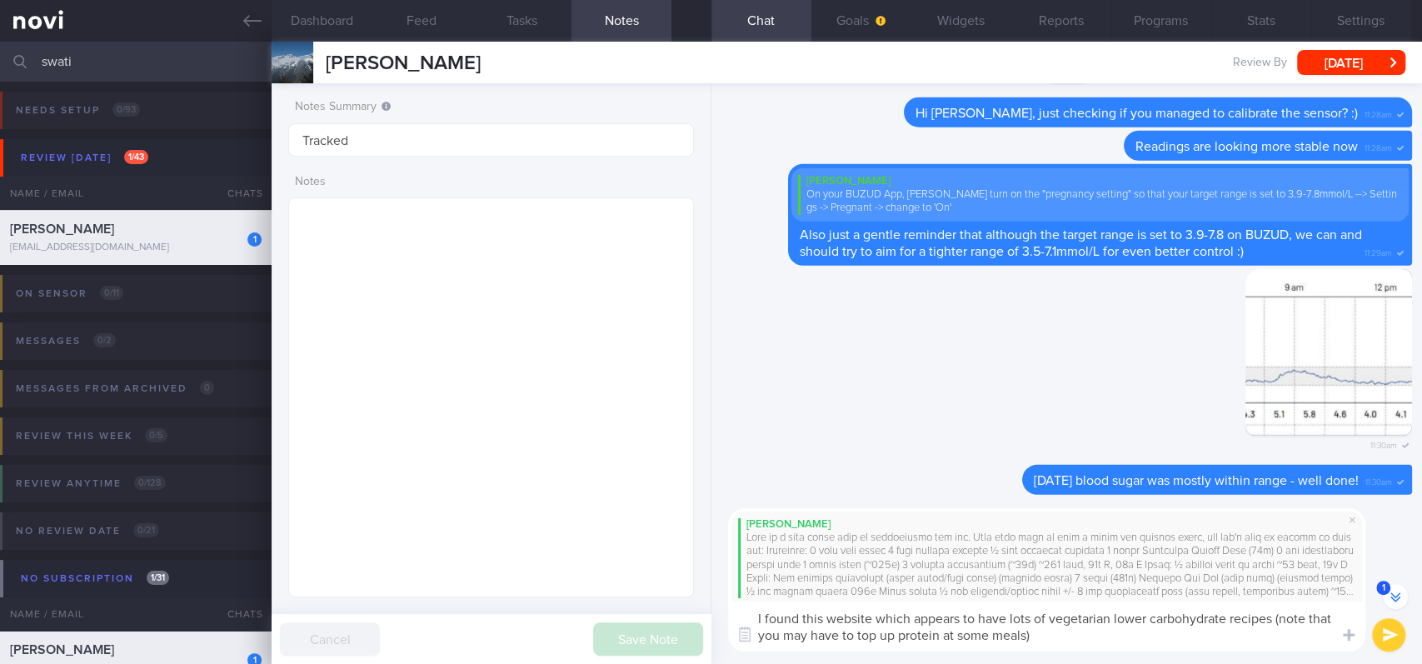
click at [824, 561] on textarea "I found this website which appears to have lots of vegetarian lower carbohydrat…" at bounding box center [1046, 626] width 637 height 50
click at [874, 561] on textarea "I found this [website which appears to have lots of vegetarian lower carbohydra…" at bounding box center [1046, 626] width 637 height 50
paste textarea "[URL][DOMAIN_NAME]"
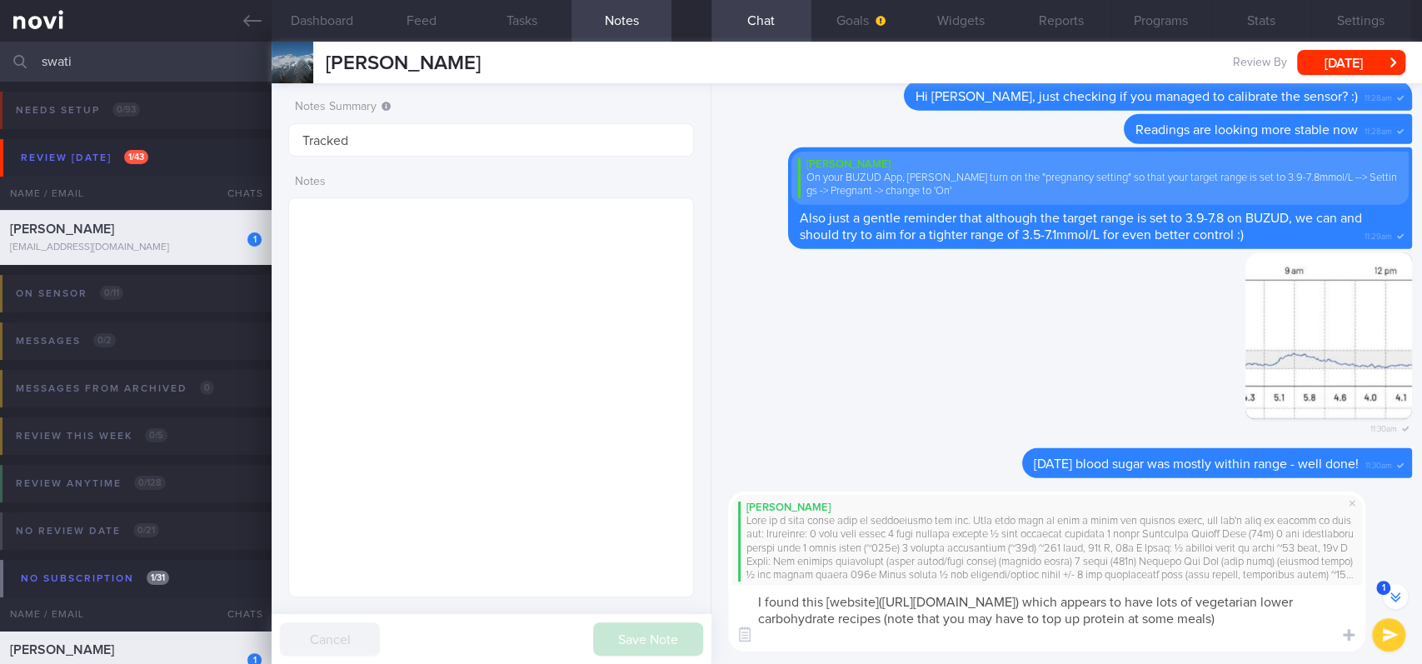
scroll to position [-8761, 0]
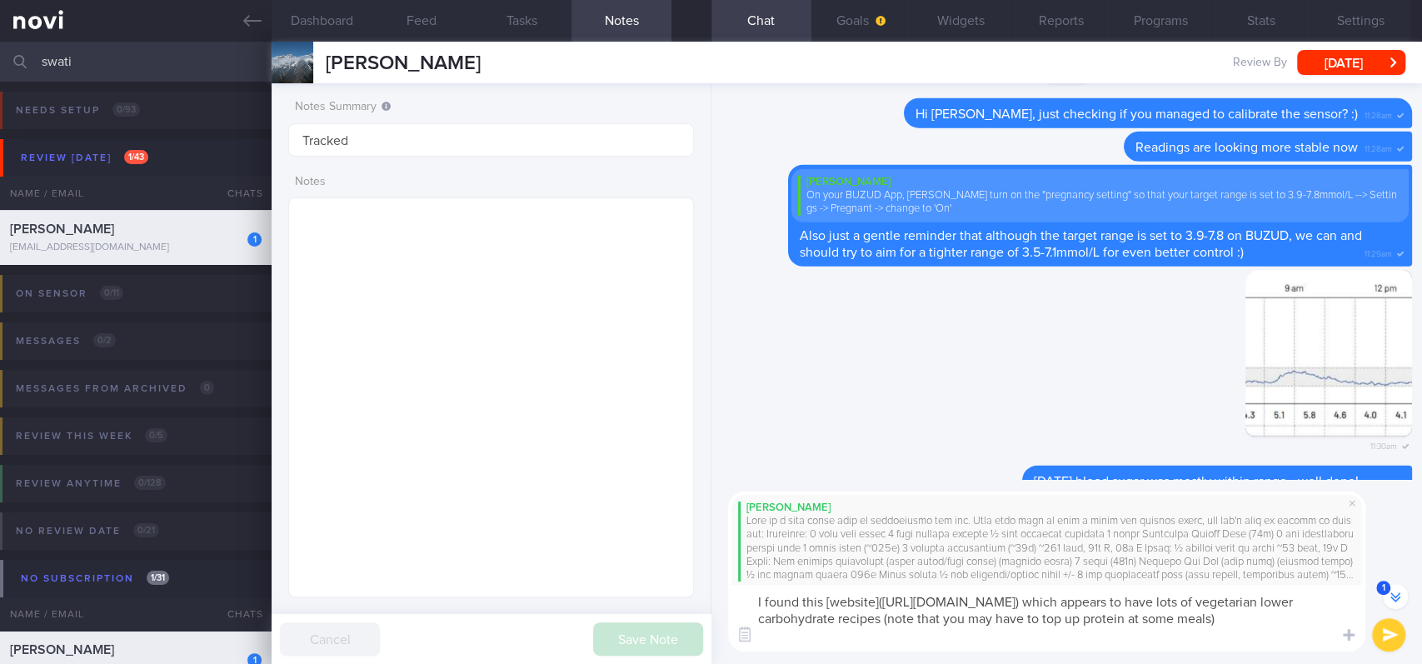
click at [1006, 561] on textarea "I found this [website]([URL][DOMAIN_NAME]) which appears to have lots of vegeta…" at bounding box center [1046, 618] width 637 height 67
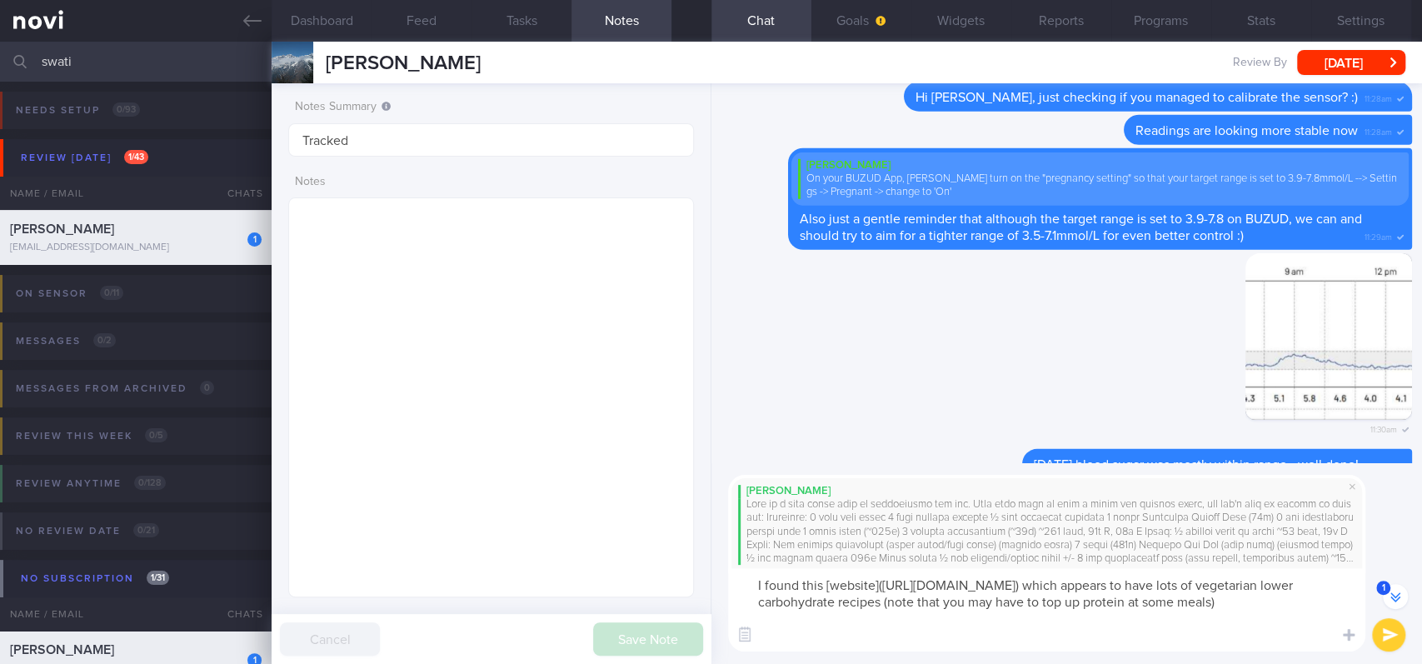
scroll to position [-8794, 0]
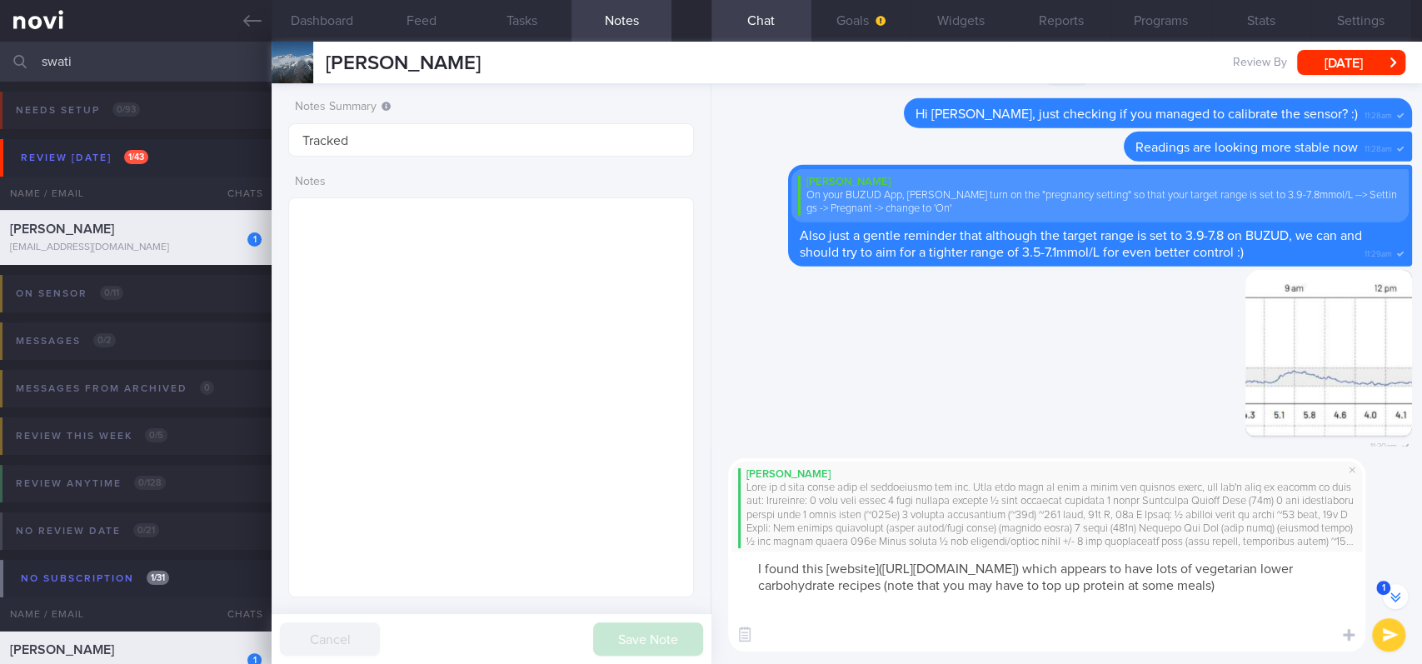
click at [779, 561] on textarea "I found this [website]([URL][DOMAIN_NAME]) which appears to have lots of vegeta…" at bounding box center [1046, 601] width 637 height 100
paste textarea "[URL][DOMAIN_NAME]"
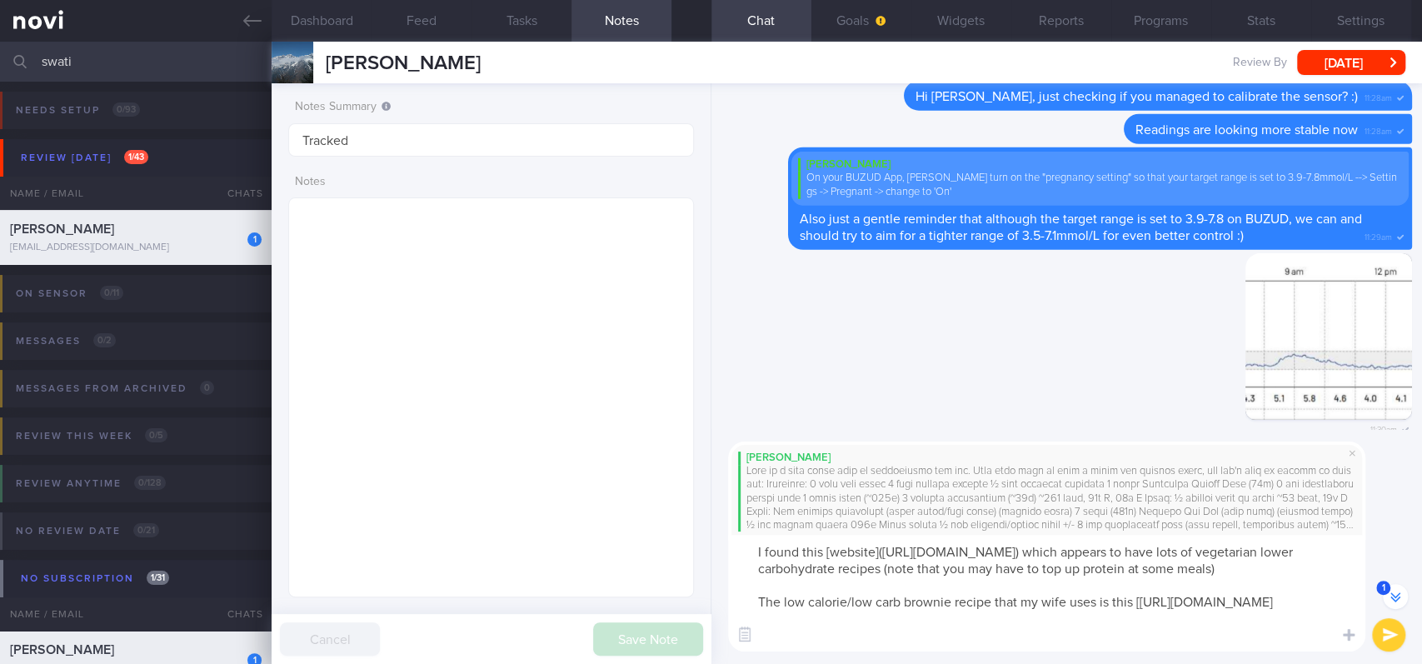
scroll to position [-8811, 0]
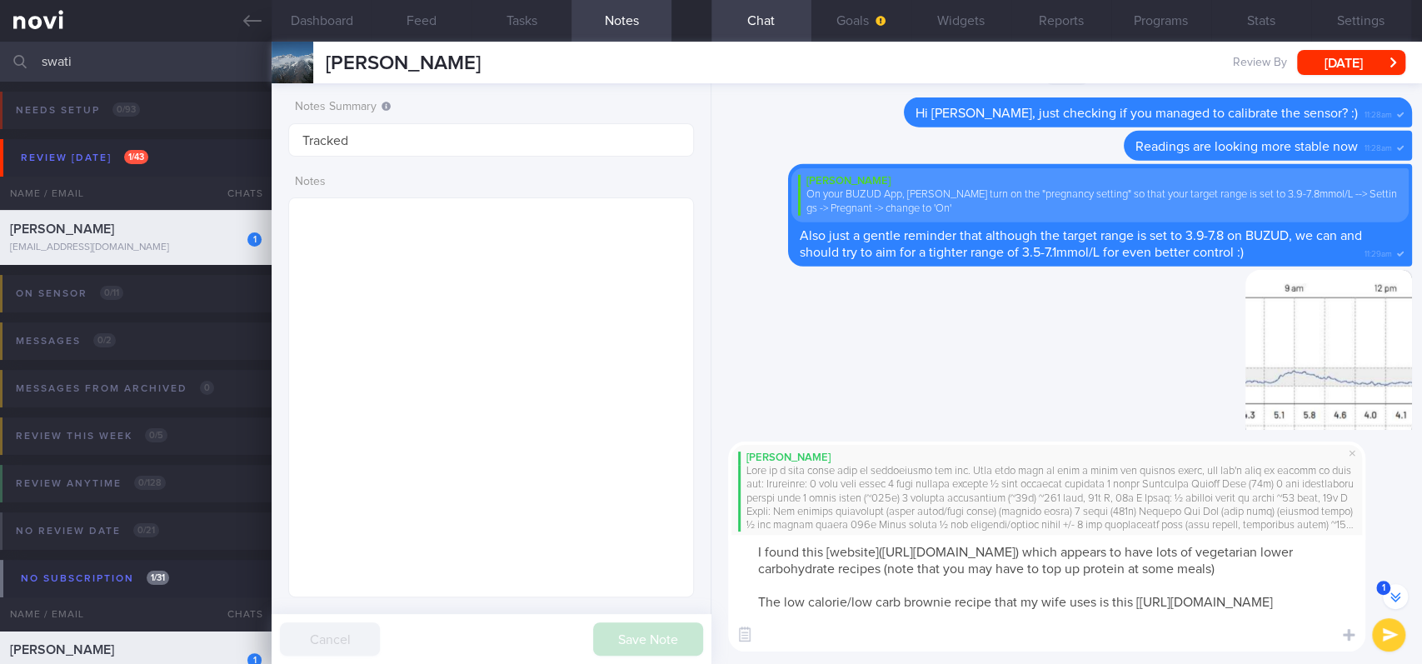
click at [1135, 561] on textarea "I found this [website]([URL][DOMAIN_NAME]) which appears to have lots of vegeta…" at bounding box center [1046, 593] width 637 height 117
click at [1189, 561] on textarea "I found this [website]([URL][DOMAIN_NAME]) which appears to have lots of vegeta…" at bounding box center [1046, 593] width 637 height 117
click at [1167, 561] on textarea "I found this [website]([URL][DOMAIN_NAME]) which appears to have lots of vegeta…" at bounding box center [1046, 593] width 637 height 117
click at [1055, 561] on textarea "I found this [website]([URL][DOMAIN_NAME]) which appears to have lots of vegeta…" at bounding box center [1046, 593] width 637 height 117
click at [1110, 561] on textarea "I found this [website]([URL][DOMAIN_NAME]) which appears to have lots of vegeta…" at bounding box center [1046, 593] width 637 height 117
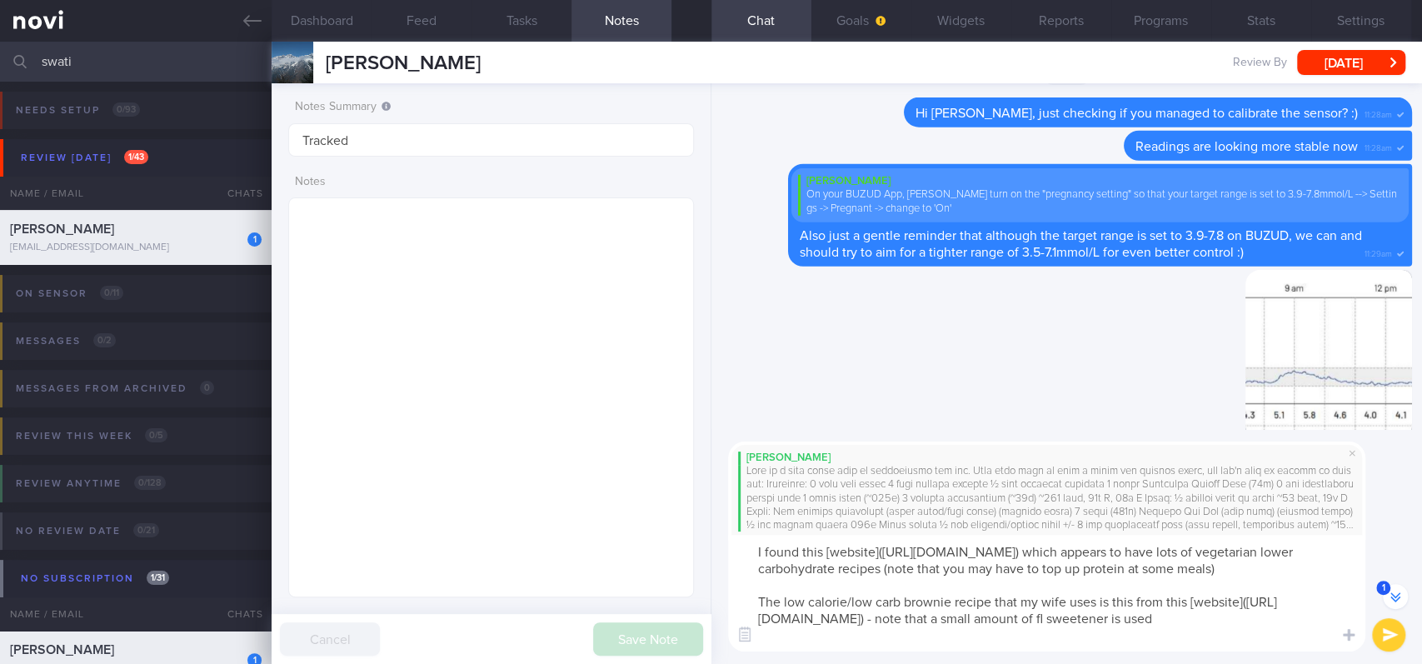
scroll to position [-8827, 0]
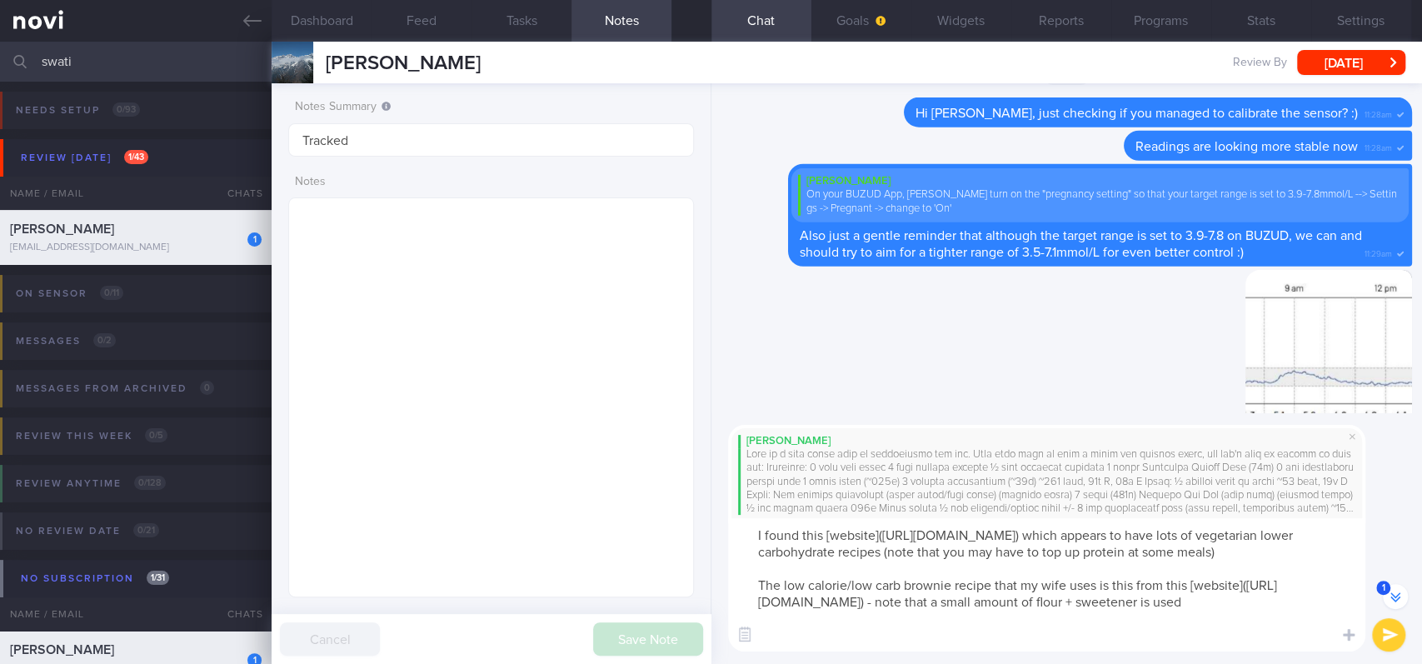
click at [980, 561] on textarea "I found this [website]([URL][DOMAIN_NAME]) which appears to have lots of vegeta…" at bounding box center [1046, 584] width 637 height 133
click at [1186, 561] on textarea "I found this [website]([URL][DOMAIN_NAME]) which appears to have lots of vegeta…" at bounding box center [1046, 584] width 637 height 133
click at [1243, 561] on textarea "I found this [website]([URL][DOMAIN_NAME]) which appears to have lots of vegeta…" at bounding box center [1046, 584] width 637 height 133
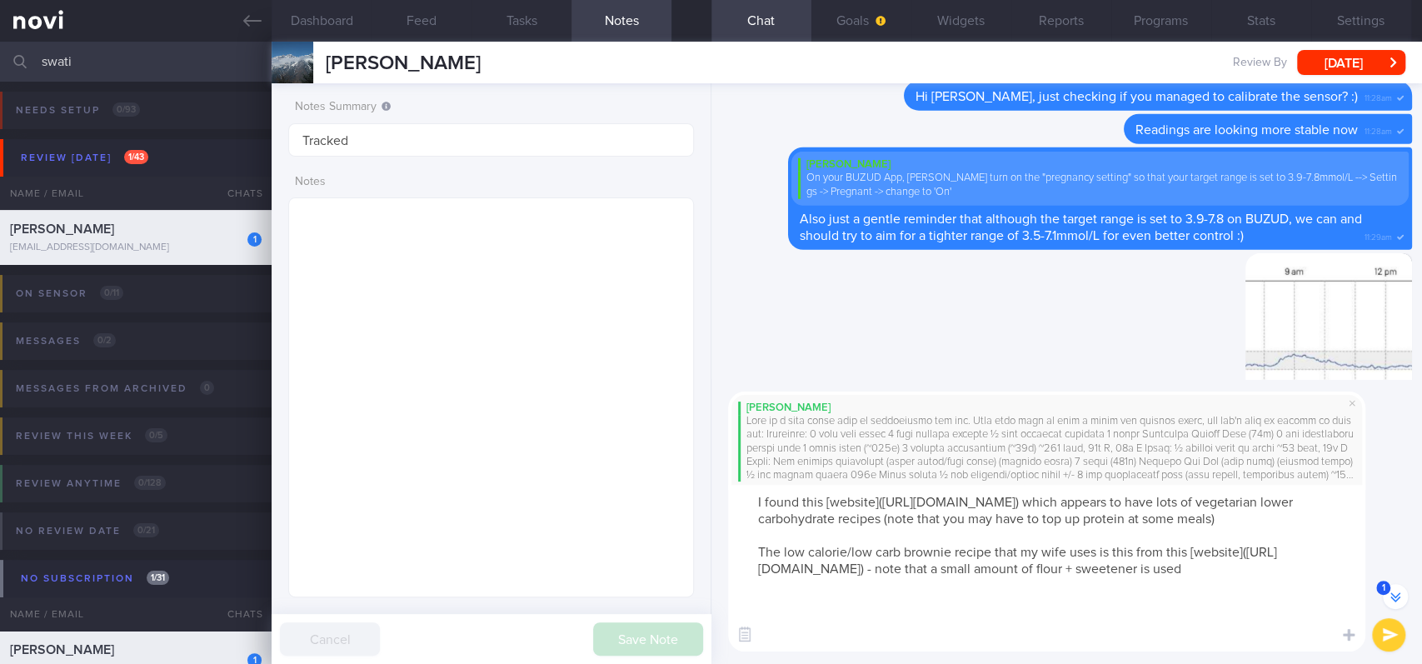
scroll to position [-8861, 0]
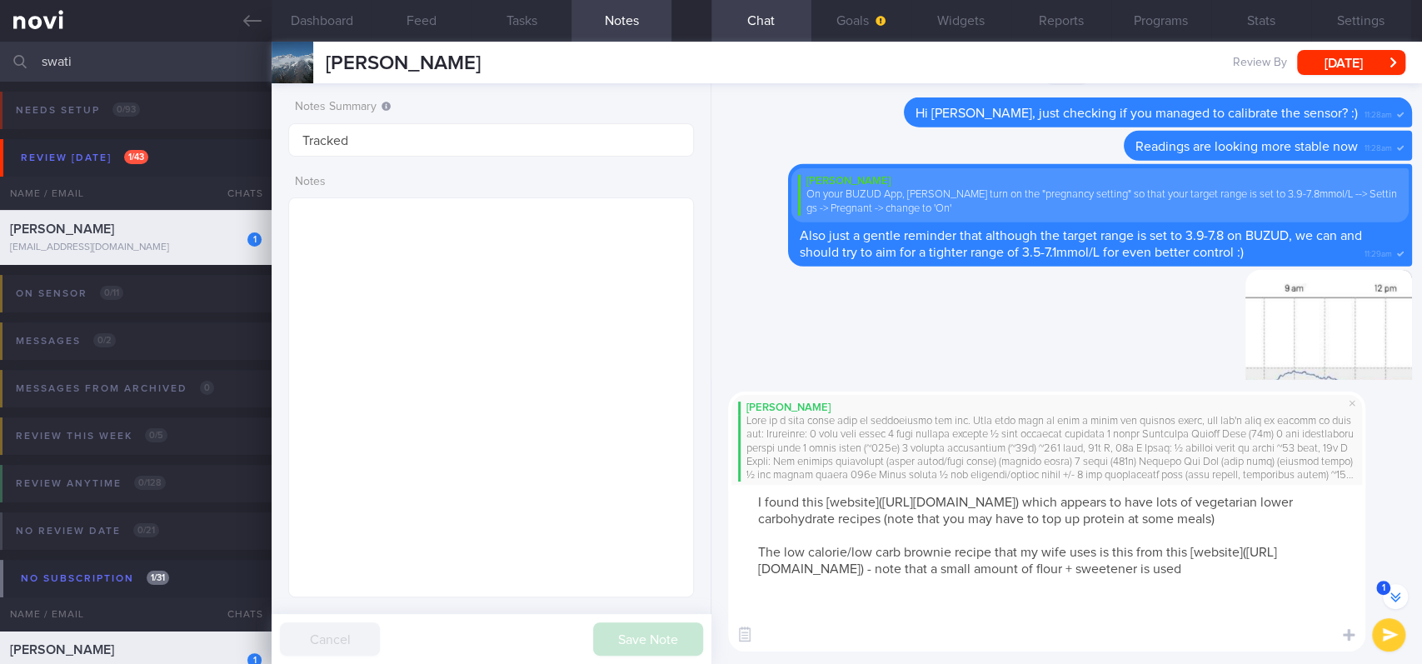
click at [812, 561] on textarea "I found this [website]([URL][DOMAIN_NAME]) which appears to have lots of vegeta…" at bounding box center [1046, 568] width 637 height 167
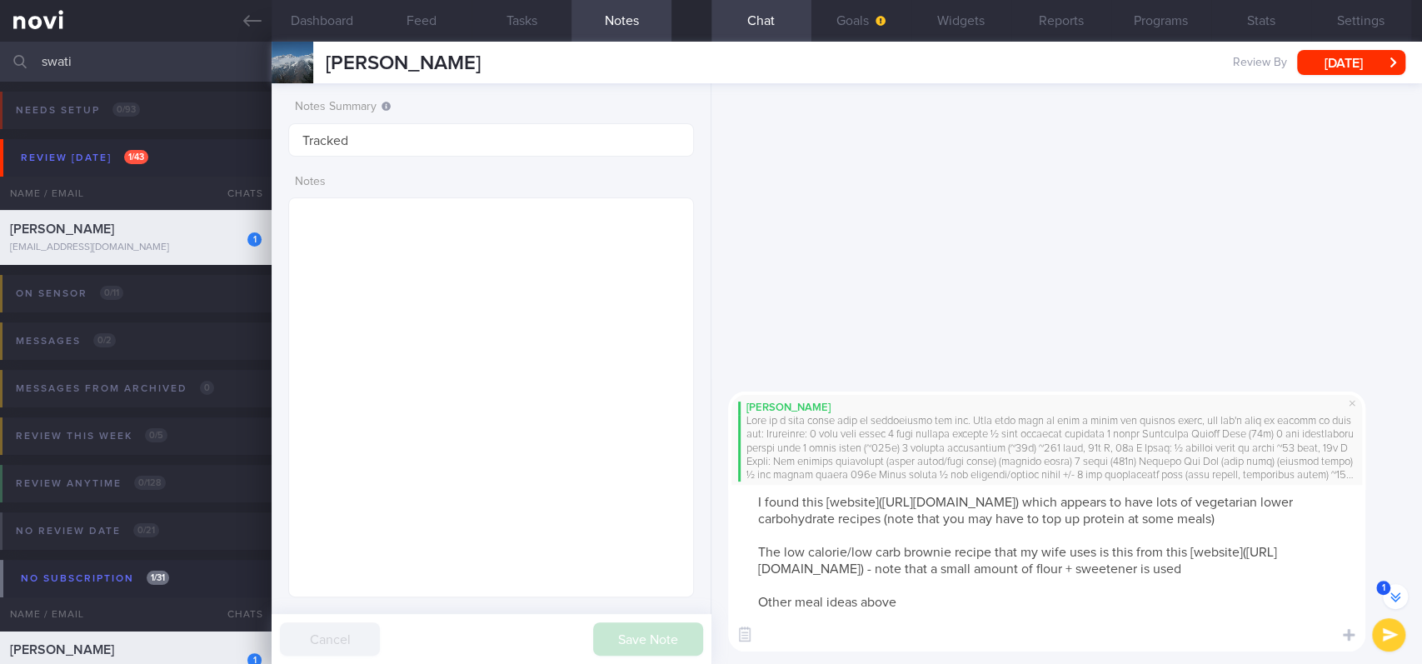
scroll to position [-10199, 0]
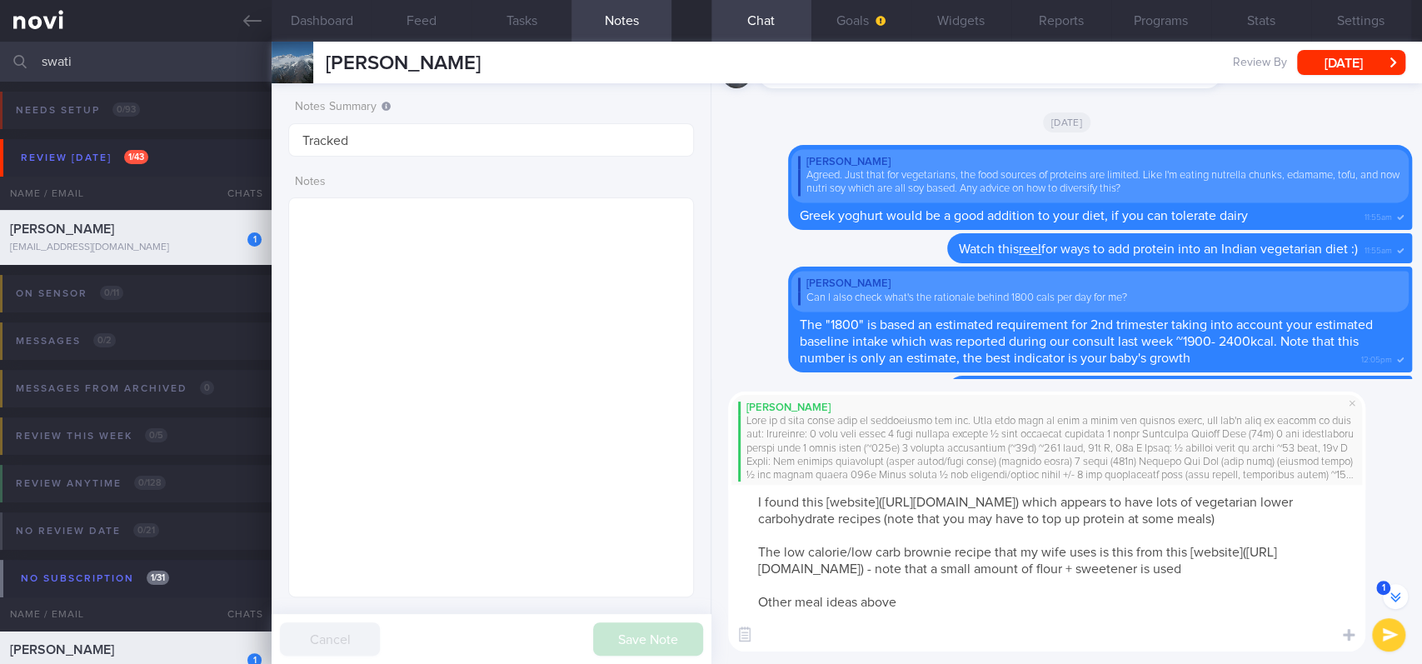
click at [931, 530] on textarea "I found this [website]([URL][DOMAIN_NAME]) which appears to have lots of vegeta…" at bounding box center [1046, 568] width 637 height 167
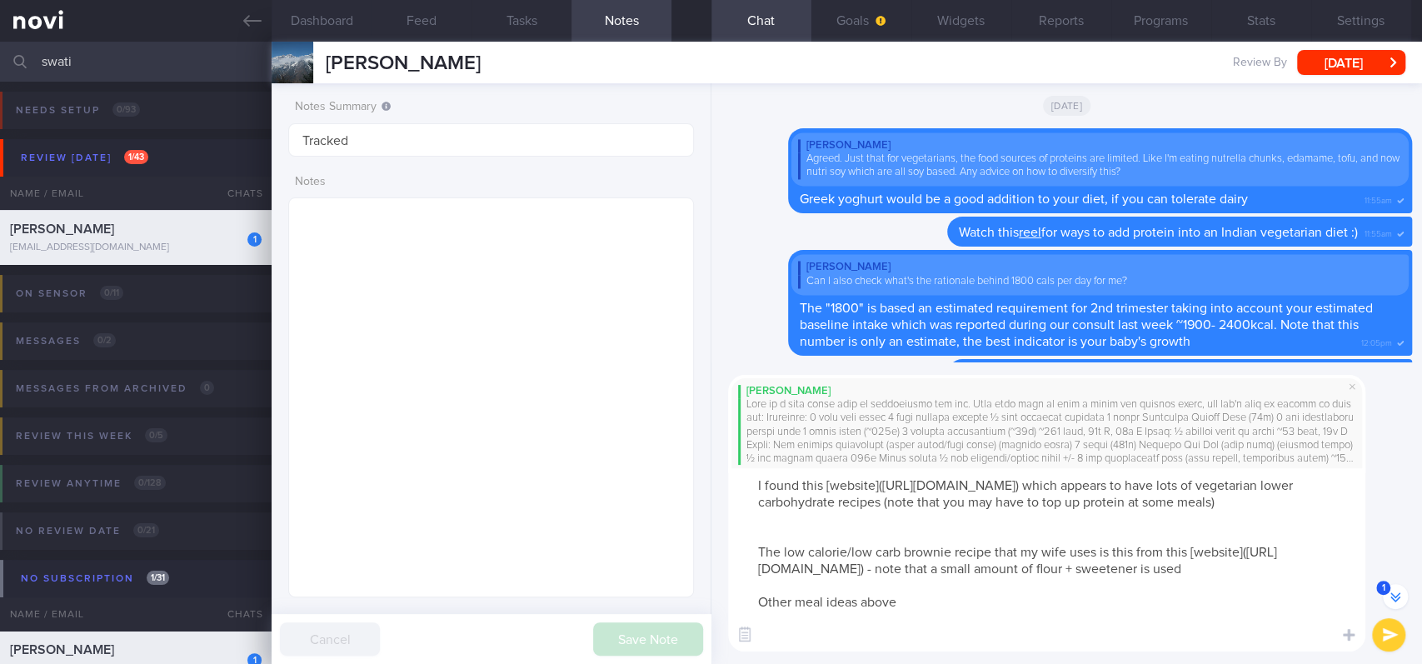
scroll to position [-10232, 0]
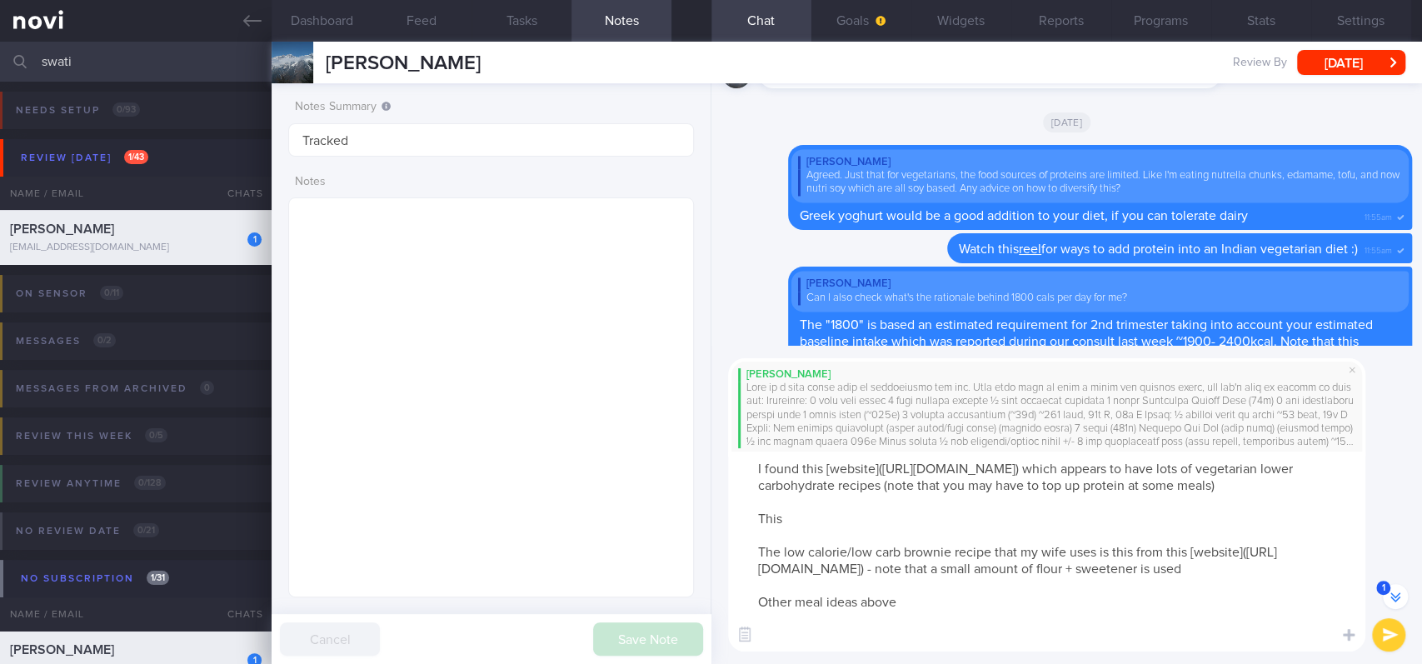
click at [1213, 561] on textarea "I found this [website]([URL][DOMAIN_NAME]) which appears to have lots of vegeta…" at bounding box center [1046, 551] width 637 height 200
click at [1128, 561] on textarea "I found this [website]([URL][DOMAIN_NAME]) which appears to have lots of vegeta…" at bounding box center [1046, 551] width 637 height 200
drag, startPoint x: 1128, startPoint y: 566, endPoint x: 1150, endPoint y: 563, distance: 21.8
click at [1130, 561] on textarea "I found this [website]([URL][DOMAIN_NAME]) which appears to have lots of vegeta…" at bounding box center [1046, 551] width 637 height 200
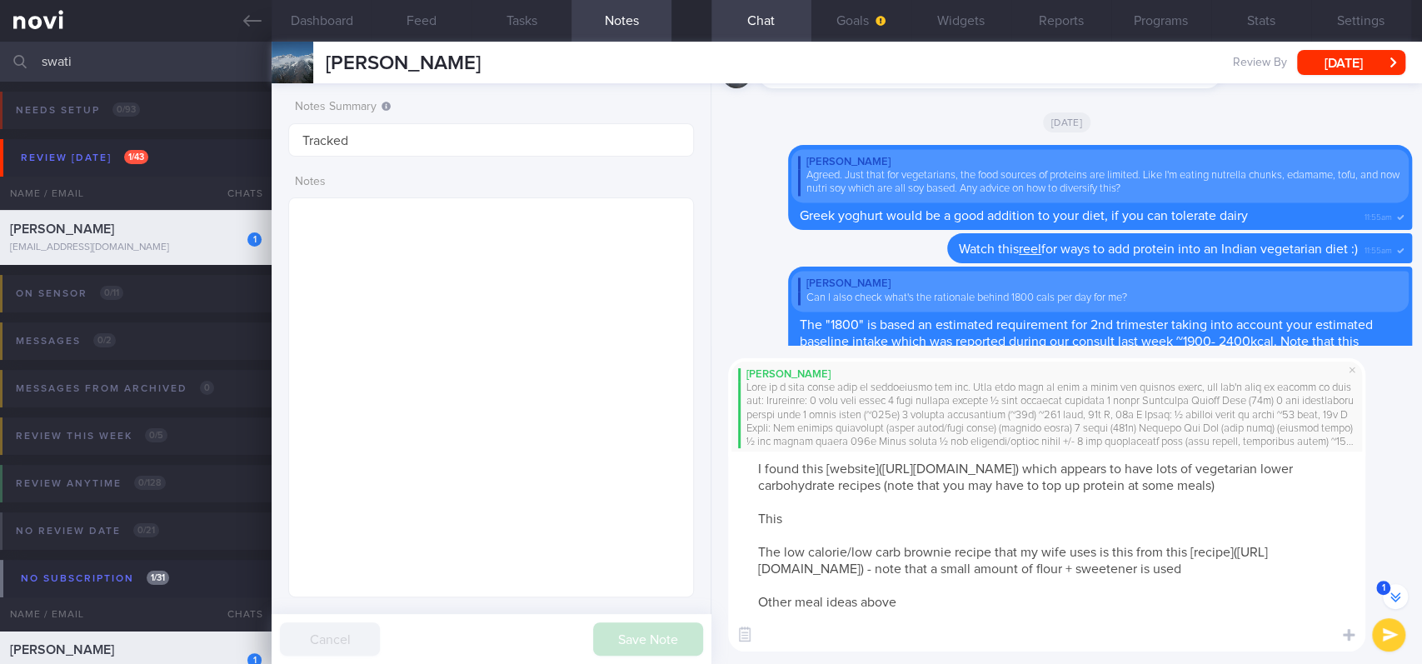
click at [1159, 561] on textarea "I found this [website]([URL][DOMAIN_NAME]) which appears to have lots of vegeta…" at bounding box center [1046, 551] width 637 height 200
click at [1170, 561] on textarea "I found this [website]([URL][DOMAIN_NAME]) which appears to have lots of vegeta…" at bounding box center [1046, 551] width 637 height 200
click at [849, 536] on textarea "I found this [website]([URL][DOMAIN_NAME]) which appears to have lots of vegeta…" at bounding box center [1046, 551] width 637 height 200
drag, startPoint x: 789, startPoint y: 535, endPoint x: 721, endPoint y: 528, distance: 67.8
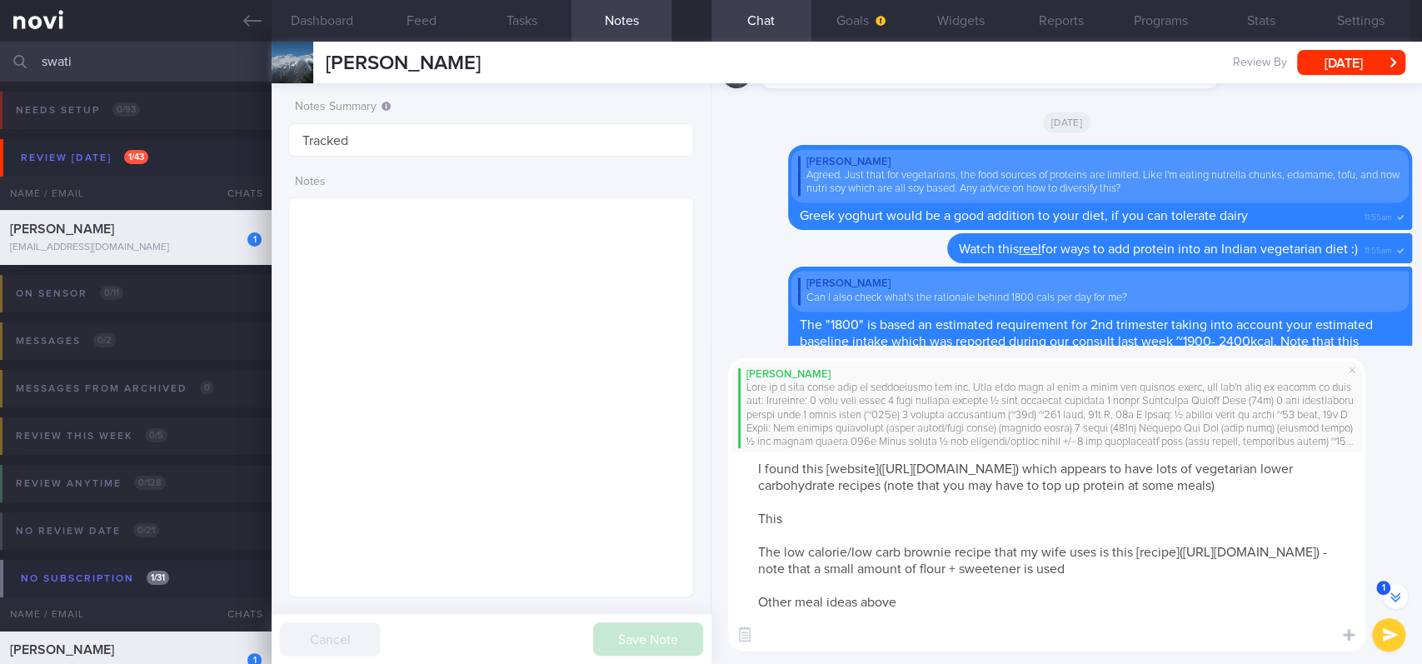
click at [721, 528] on div "[PERSON_NAME] I found this [website]([URL][DOMAIN_NAME]) which appears to have …" at bounding box center [1066, 505] width 711 height 318
click at [999, 532] on textarea "I found this [website]([URL][DOMAIN_NAME]) which appears to have lots of vegeta…" at bounding box center [1046, 551] width 637 height 200
paste textarea "[URL][DOMAIN_NAME]"
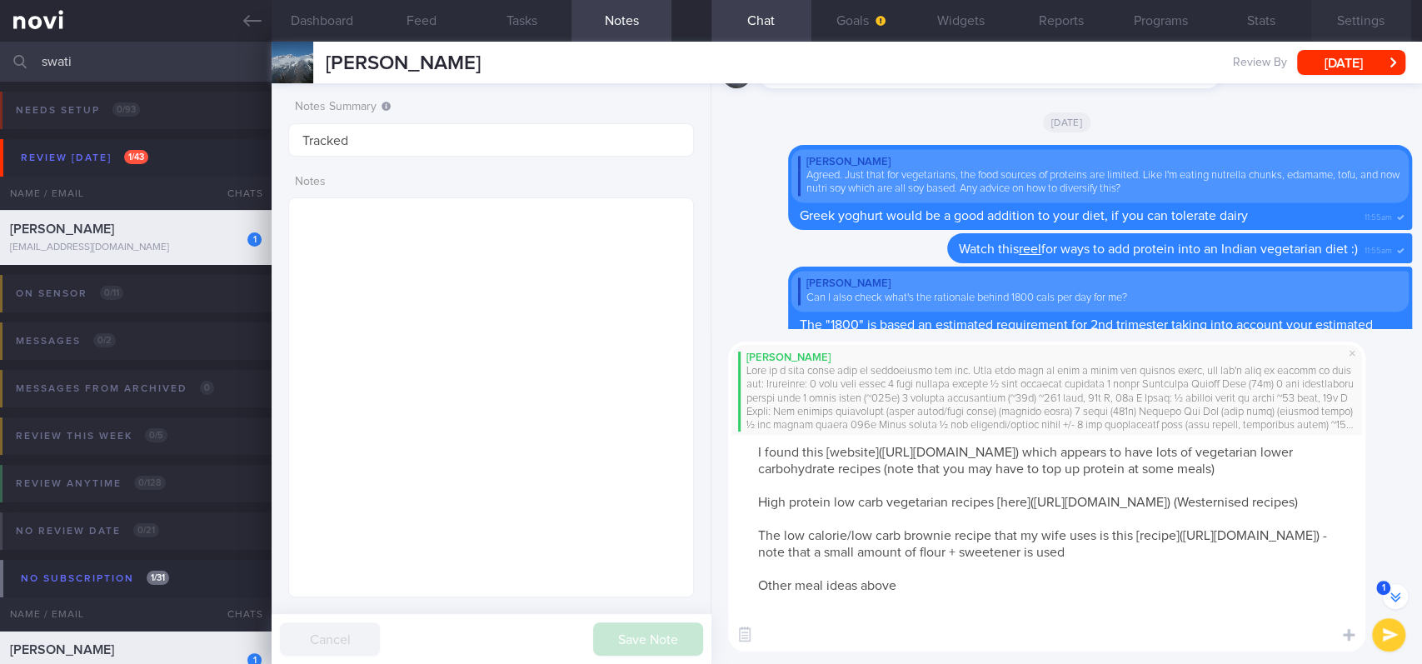
type textarea "I found this [website]([URL][DOMAIN_NAME]) which appears to have lots of vegeta…"
click at [1028, 534] on textarea "I found this [website]([URL][DOMAIN_NAME]) which appears to have lots of vegeta…" at bounding box center [1046, 543] width 637 height 217
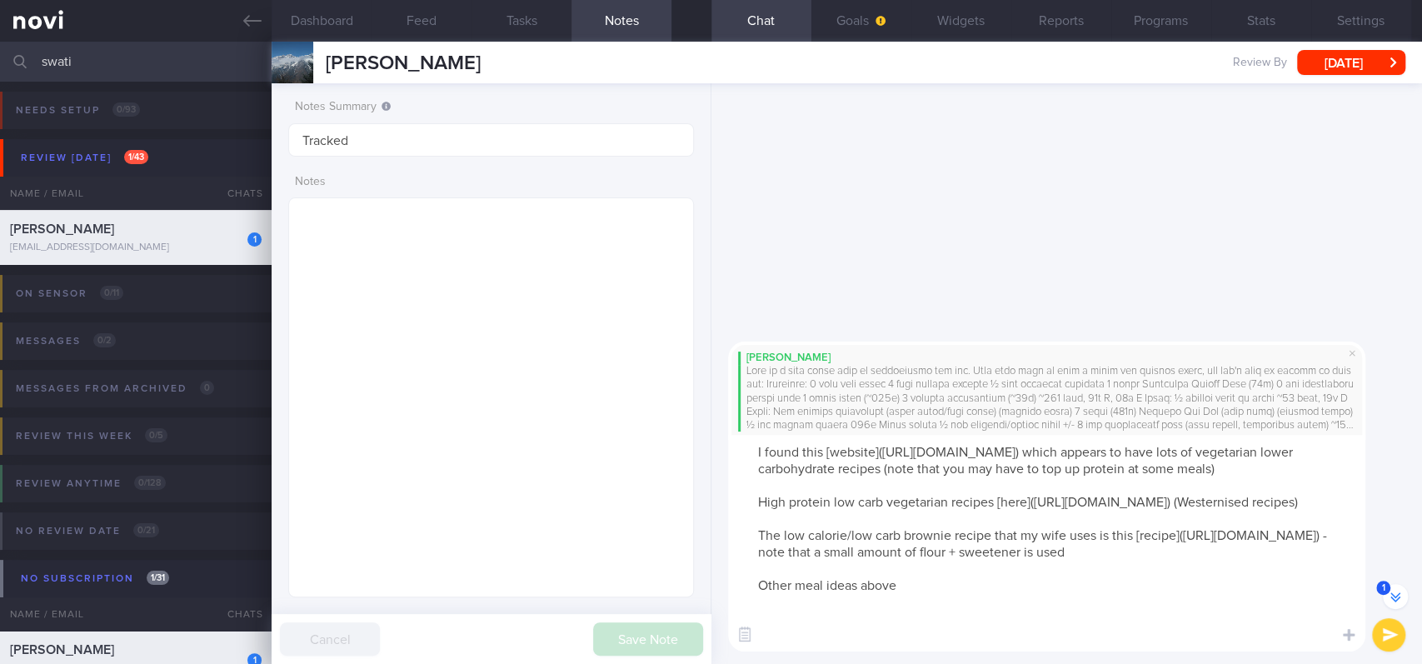
scroll to position [0, 0]
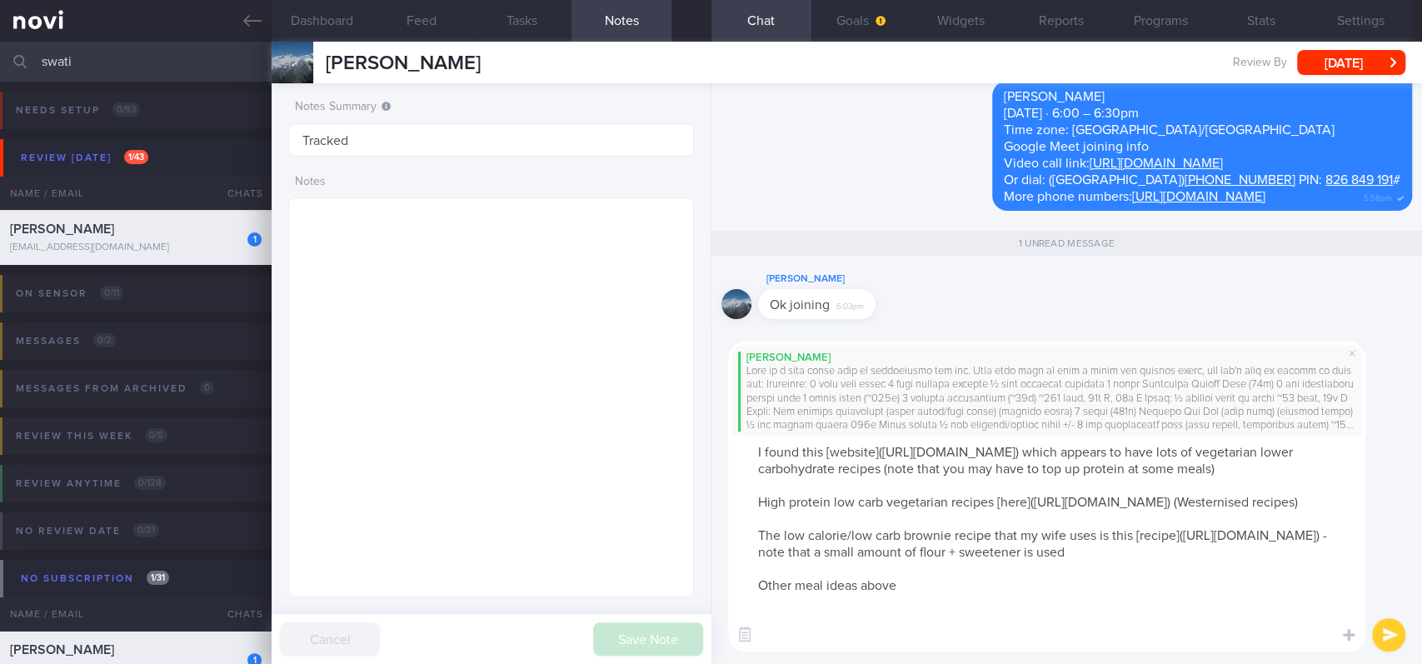
drag, startPoint x: 1383, startPoint y: 628, endPoint x: 1129, endPoint y: 630, distance: 254.1
click at [1349, 561] on icon "submit" at bounding box center [1390, 635] width 16 height 14
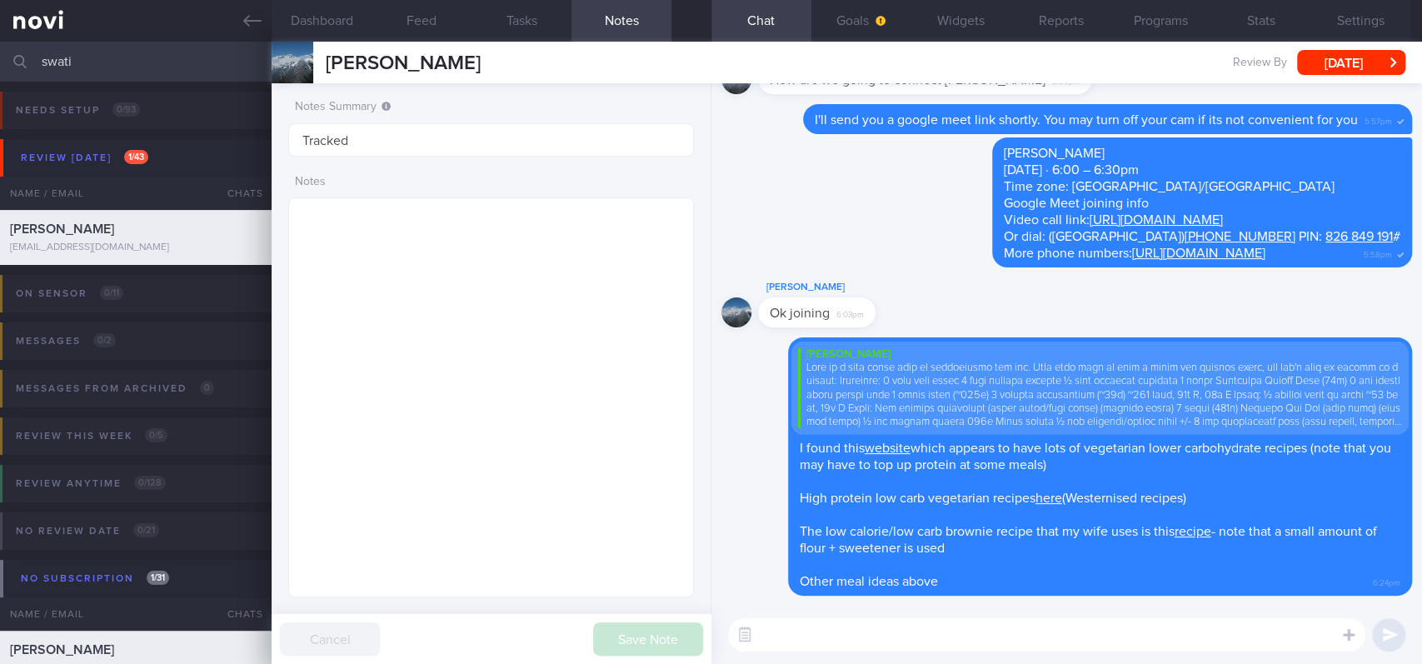
click at [1100, 561] on textarea at bounding box center [1046, 634] width 637 height 33
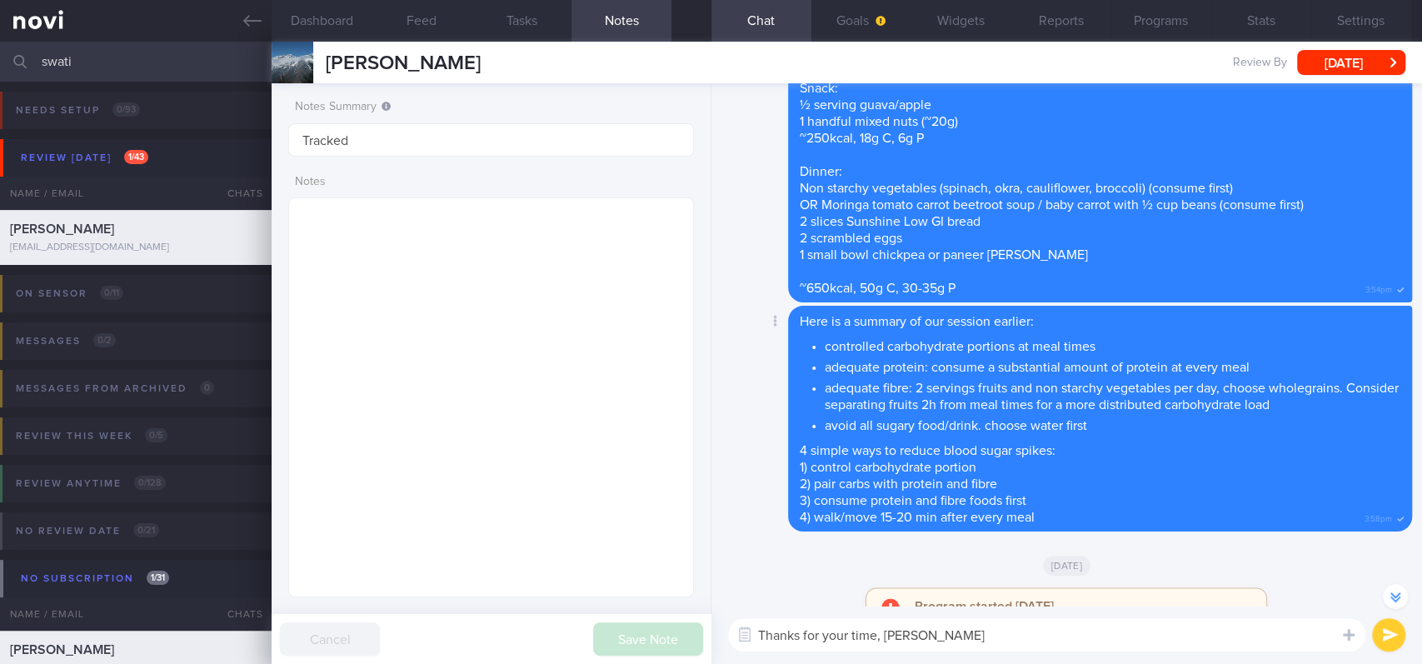
scroll to position [-14742, 0]
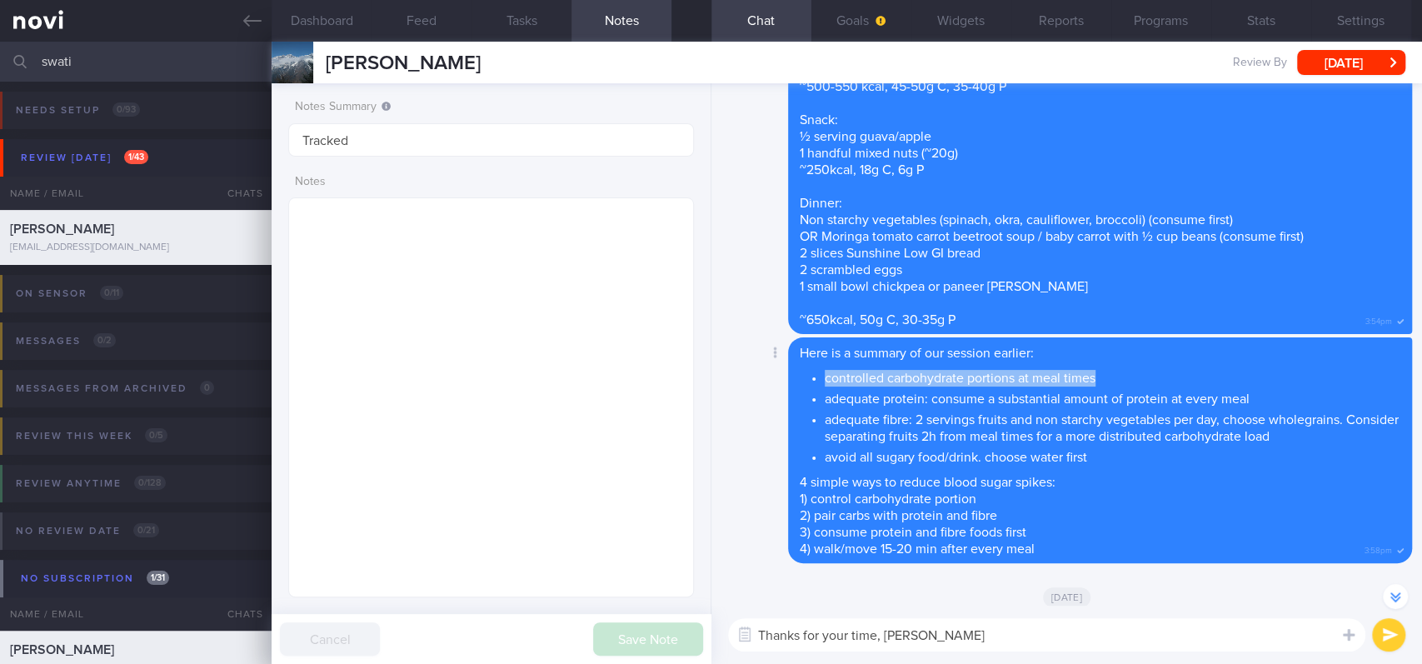
drag, startPoint x: 1057, startPoint y: 361, endPoint x: 1299, endPoint y: 372, distance: 241.9
click at [1299, 372] on div "Delete Here is a summary of our session earlier: controlled carbohydrate portio…" at bounding box center [1066, 450] width 691 height 226
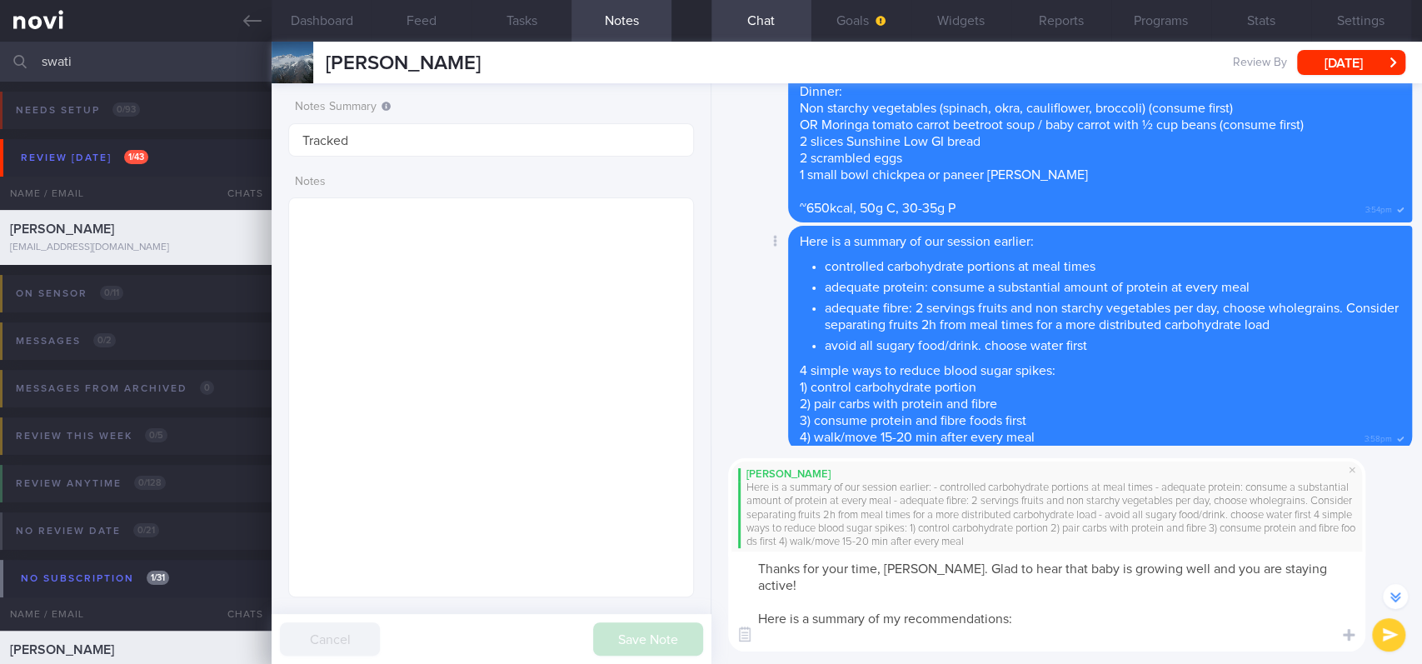
scroll to position [-14679, 0]
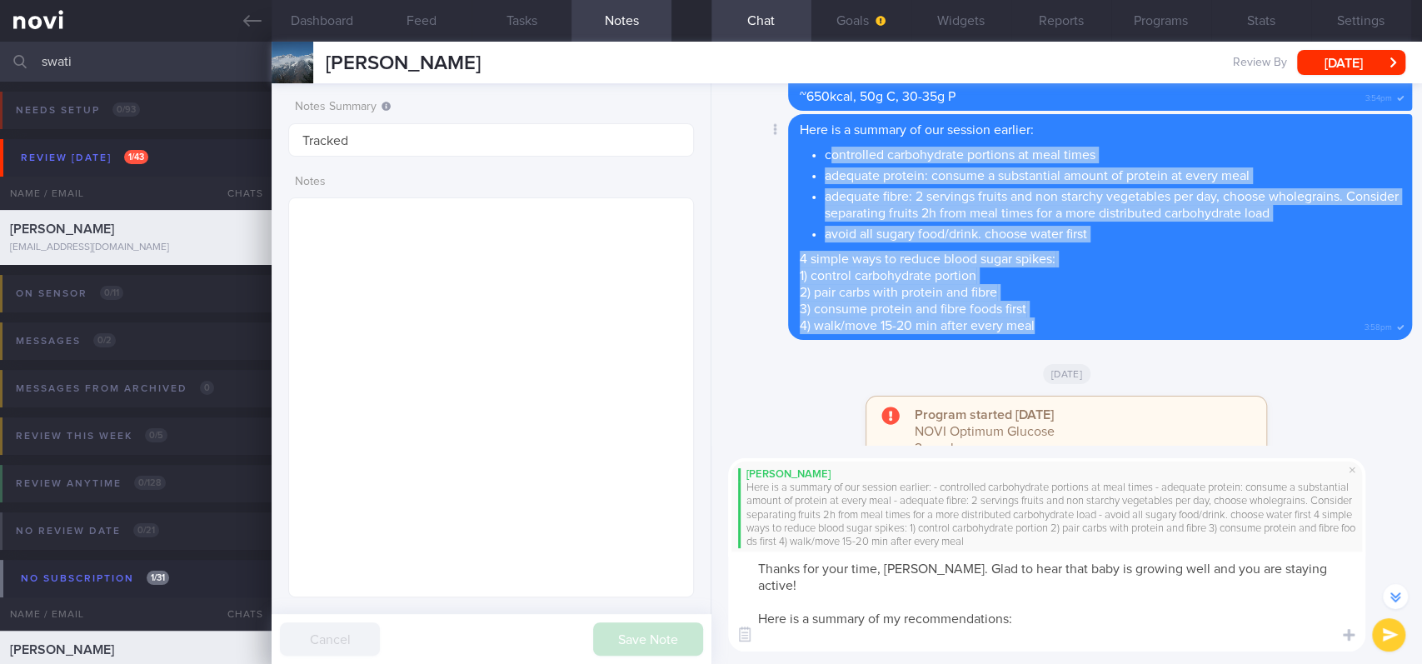
drag, startPoint x: 828, startPoint y: 159, endPoint x: 1048, endPoint y: 326, distance: 275.9
click at [1048, 326] on div "Here is a summary of our session earlier: controlled carbohydrate portions at m…" at bounding box center [1100, 227] width 624 height 226
copy span "ontrolled carbohydrate portions at meal times adequate protein: consume a subst…"
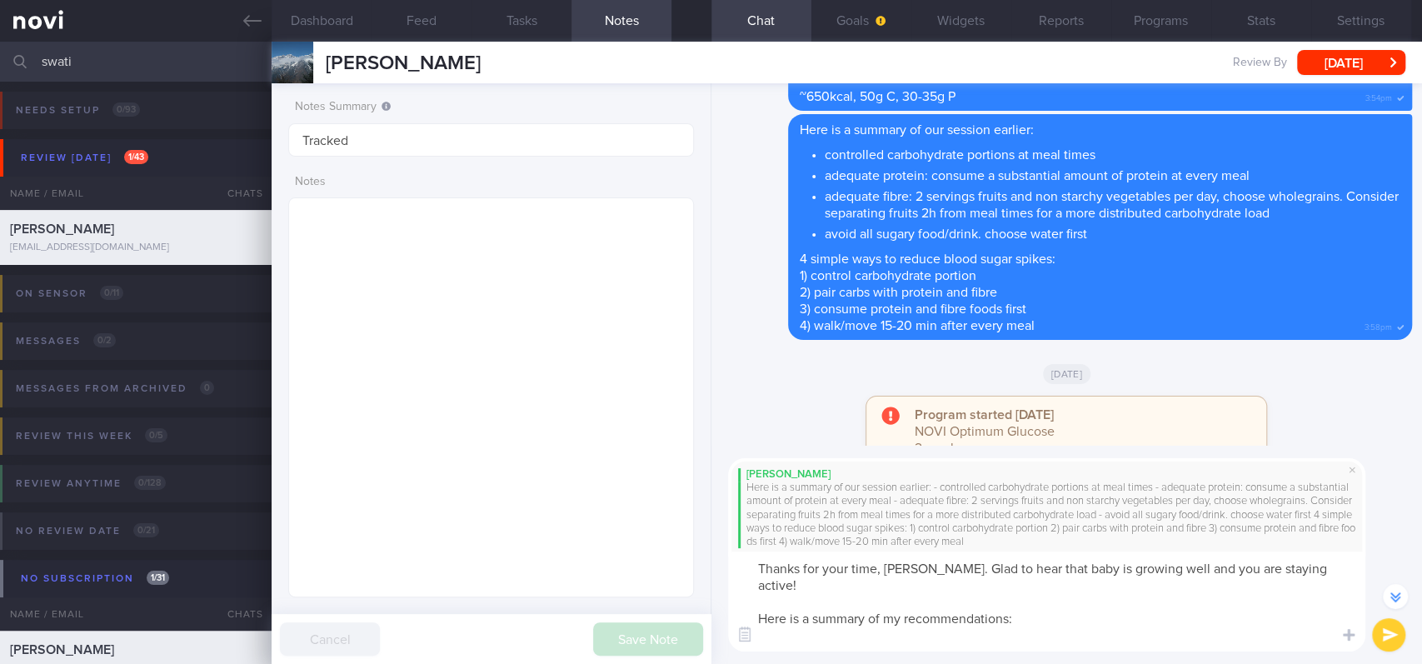
click at [860, 561] on textarea "Thanks for your time, [PERSON_NAME]. Glad to hear that baby is growing well and…" at bounding box center [1046, 601] width 637 height 100
paste textarea "ontrolled carbohydrate portions at meal times adequate protein: consume a subst…"
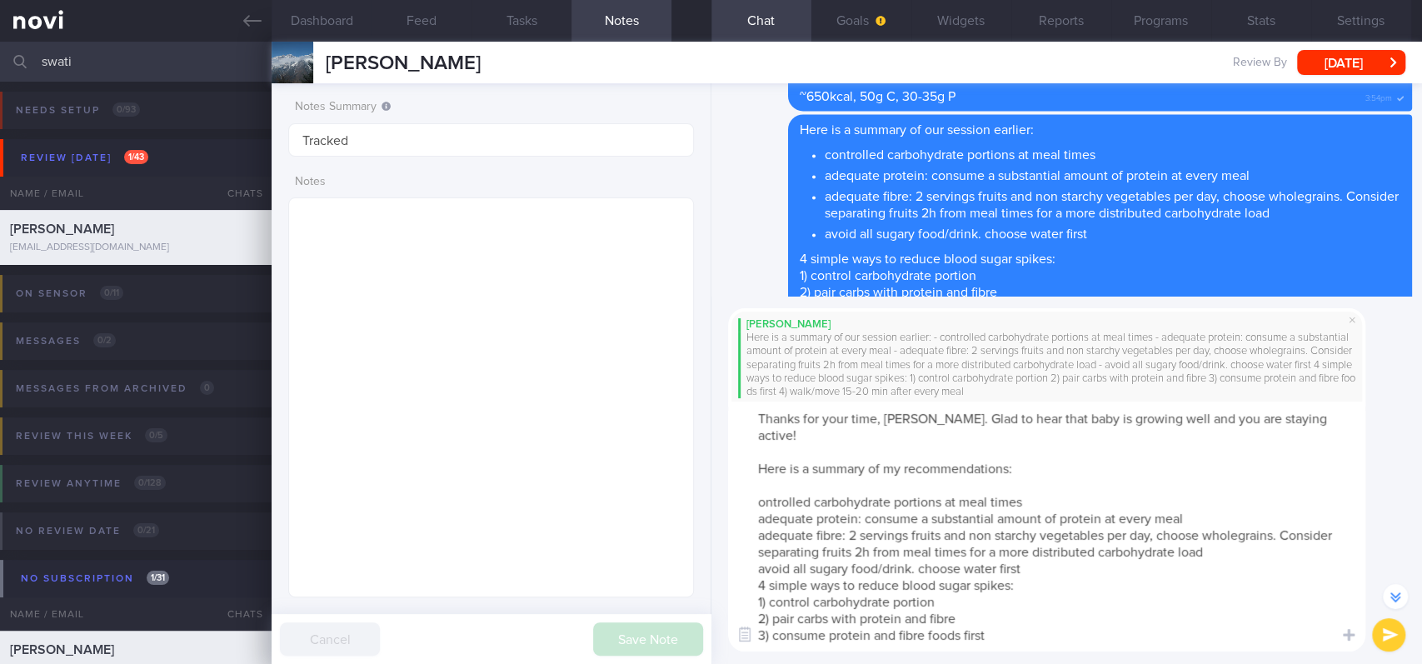
click at [763, 486] on textarea "Thanks for your time, [PERSON_NAME]. Glad to hear that baby is growing well and…" at bounding box center [1046, 527] width 637 height 250
click at [1349, 320] on span at bounding box center [1352, 320] width 20 height 20
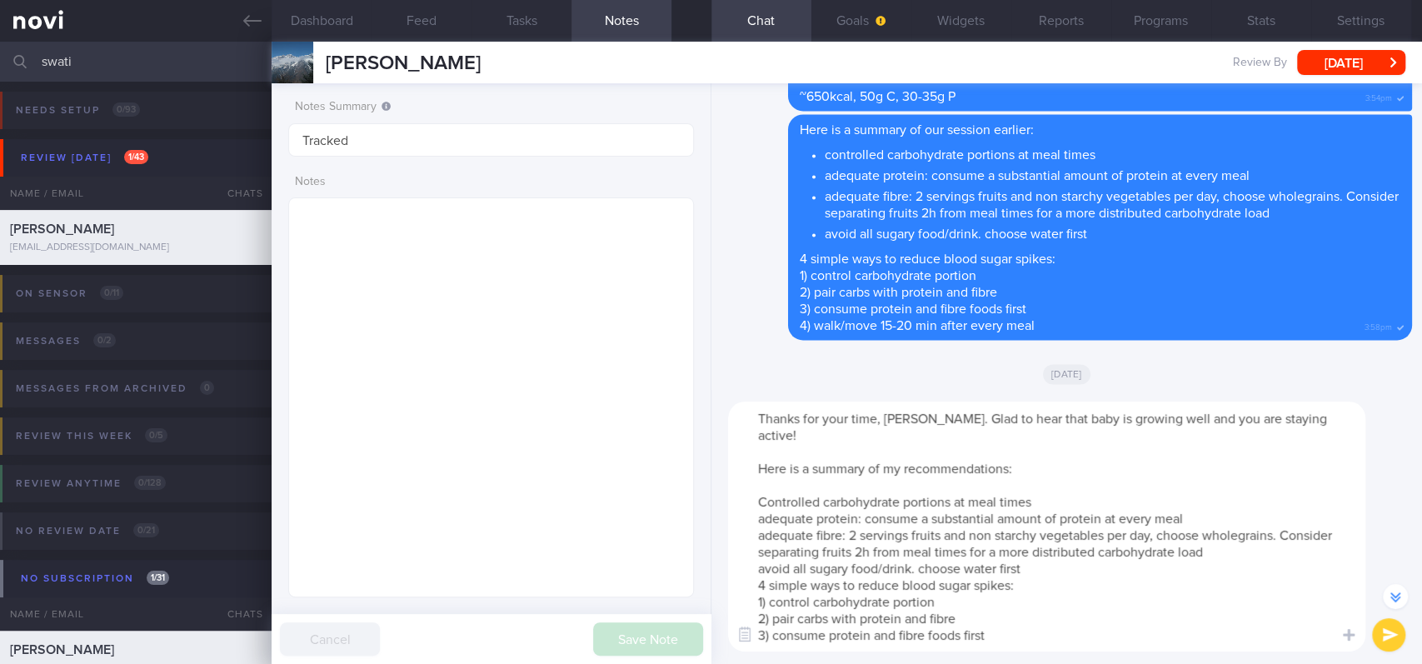
click at [1090, 489] on textarea "Thanks for your time, [PERSON_NAME]. Glad to hear that baby is growing well and…" at bounding box center [1046, 527] width 637 height 250
click at [757, 486] on textarea "Thanks for your time, [PERSON_NAME]. Glad to hear that baby is growing well and…" at bounding box center [1046, 527] width 637 height 250
click at [752, 497] on textarea "Thanks for your time, [PERSON_NAME]. Glad to hear that baby is growing well and…" at bounding box center [1046, 527] width 637 height 250
click at [755, 521] on textarea "Thanks for your time, [PERSON_NAME]. Glad to hear that baby is growing well and…" at bounding box center [1046, 527] width 637 height 250
click at [753, 531] on textarea "Thanks for your time, [PERSON_NAME]. Glad to hear that baby is growing well and…" at bounding box center [1046, 527] width 637 height 250
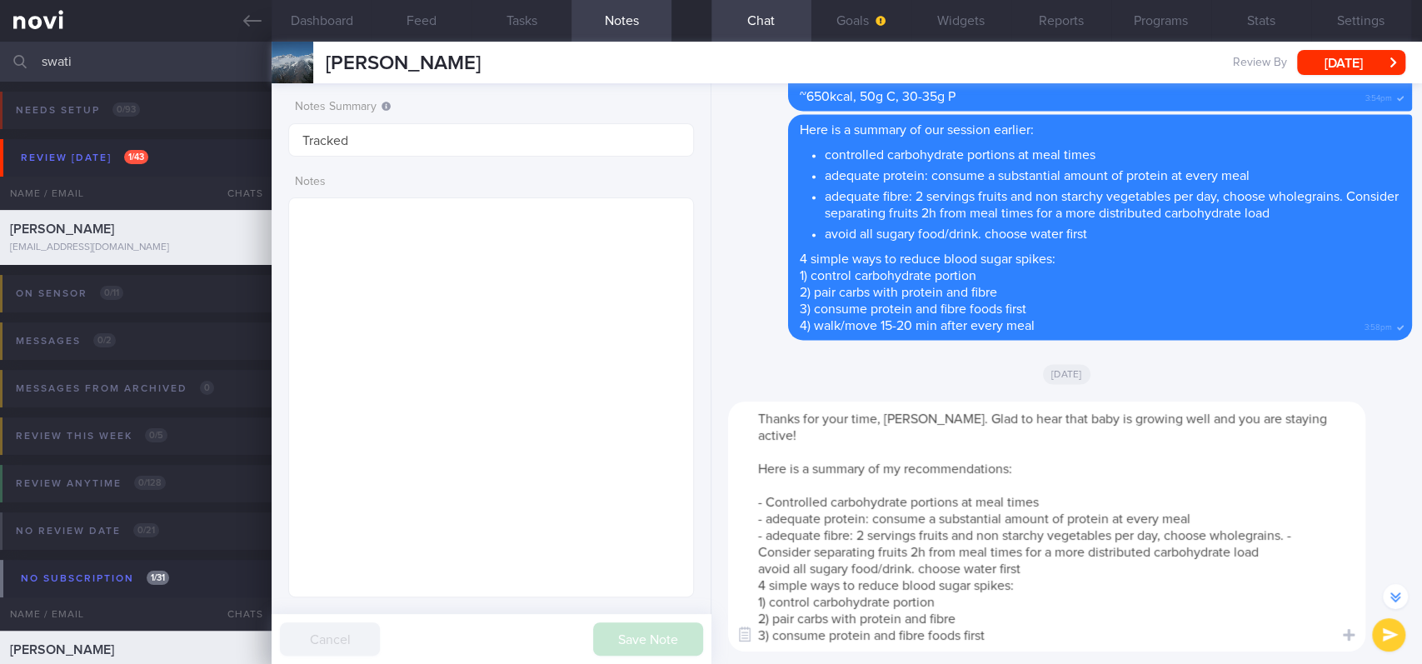
click at [760, 536] on textarea "Thanks for your time, [PERSON_NAME]. Glad to hear that baby is growing well and…" at bounding box center [1046, 527] width 637 height 250
click at [1306, 523] on textarea "Thanks for your time, [PERSON_NAME]. Glad to hear that baby is growing well and…" at bounding box center [1046, 527] width 637 height 250
click at [763, 554] on textarea "Thanks for your time, [PERSON_NAME]. Glad to hear that baby is growing well and…" at bounding box center [1046, 527] width 637 height 250
drag, startPoint x: 1039, startPoint y: 551, endPoint x: 671, endPoint y: 546, distance: 367.4
click at [671, 546] on div "Dashboard Feed Tasks Notes Chat Goals Widgets Reports Programs Stats Settings […" at bounding box center [847, 353] width 1150 height 622
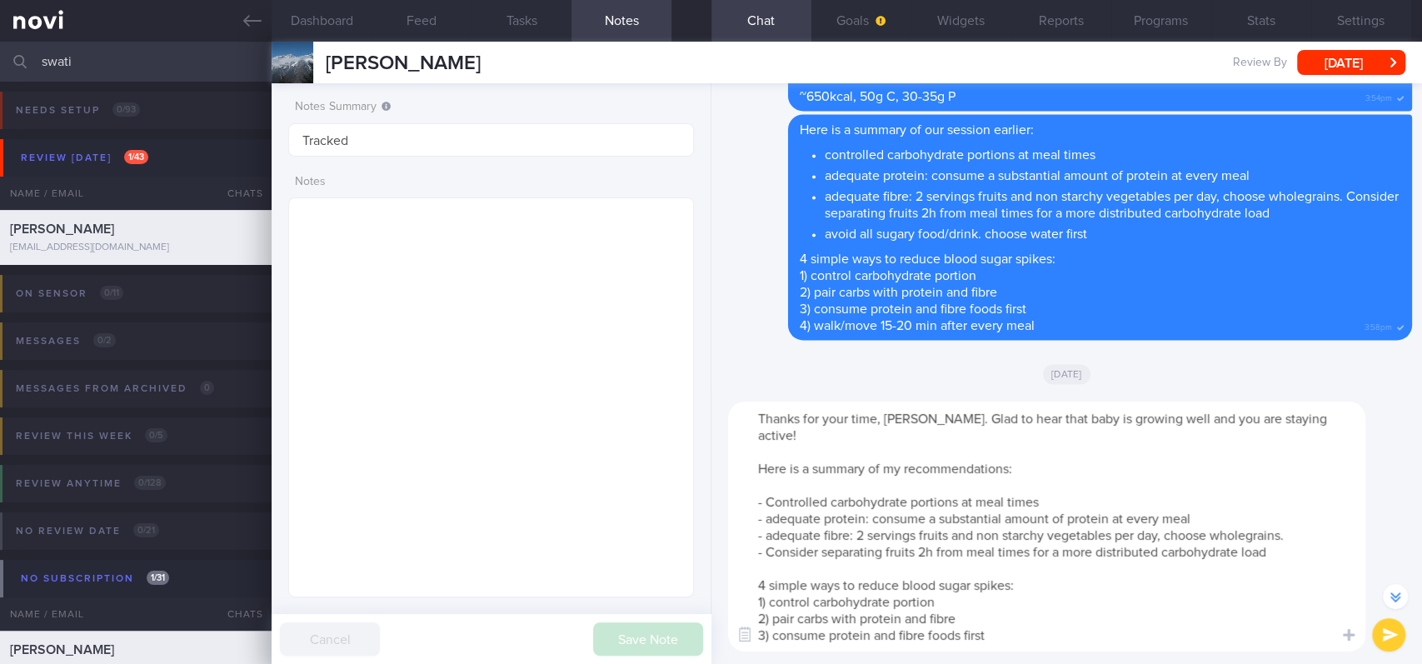
click at [1303, 532] on textarea "Thanks for your time, [PERSON_NAME]. Glad to hear that baby is growing well and…" at bounding box center [1046, 527] width 637 height 250
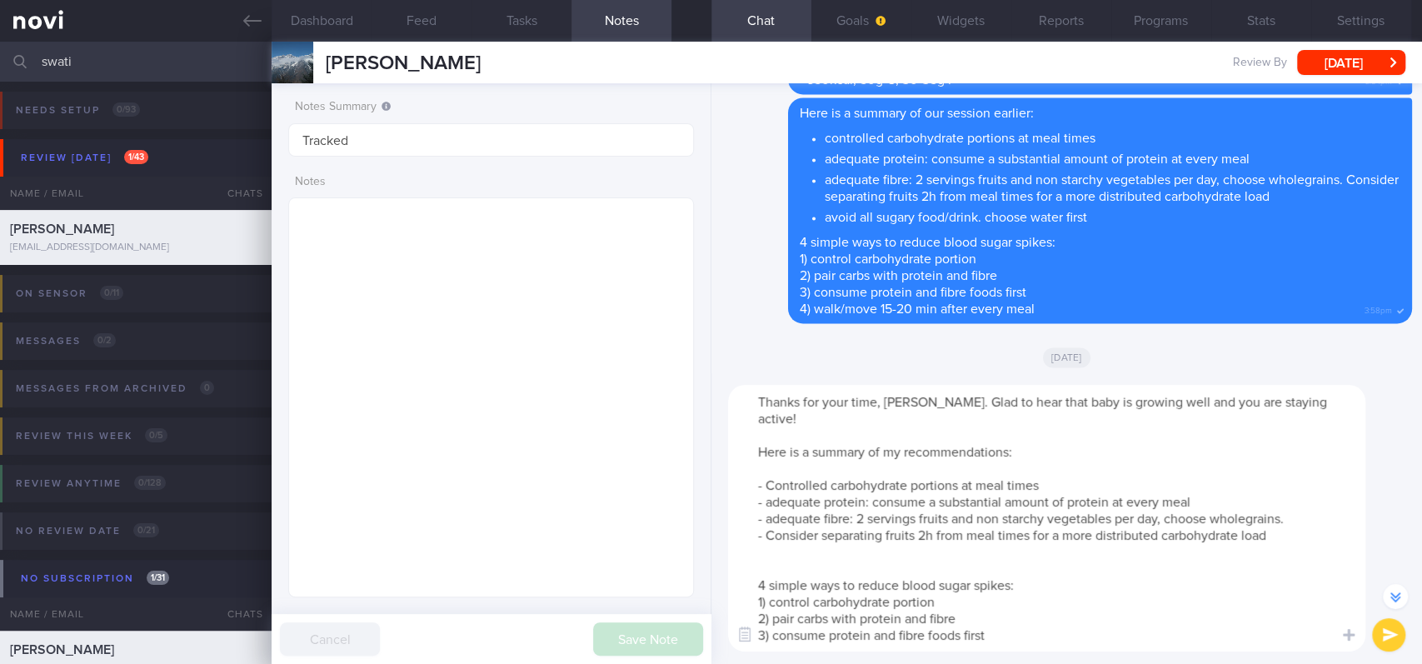
scroll to position [-14769, 0]
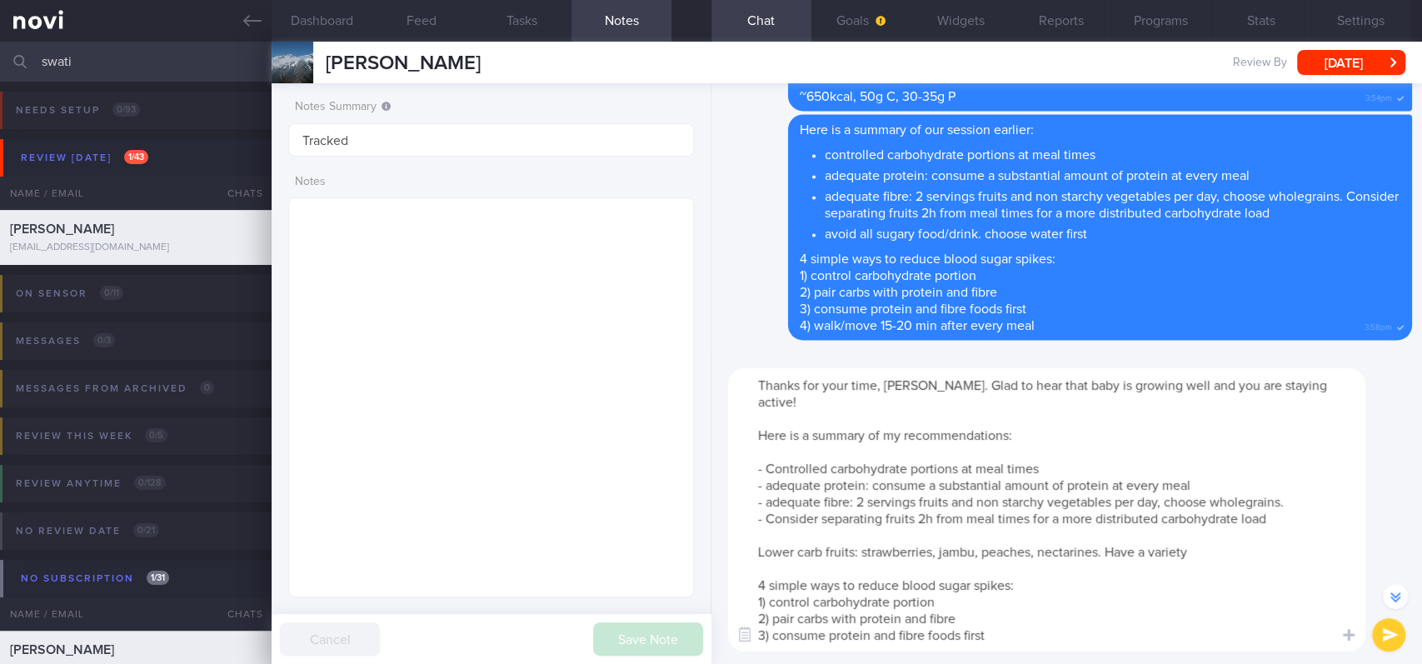
click at [1120, 536] on textarea "Thanks for your time, [PERSON_NAME]. Glad to hear that baby is growing well and…" at bounding box center [1046, 509] width 637 height 283
click at [1041, 531] on textarea "Thanks for your time, [PERSON_NAME]. Glad to hear that baby is growing well and…" at bounding box center [1046, 509] width 637 height 283
drag, startPoint x: 1203, startPoint y: 533, endPoint x: 766, endPoint y: 520, distance: 437.5
click at [766, 520] on textarea "Thanks for your time, [PERSON_NAME]. Glad to hear that baby is growing well and…" at bounding box center [1046, 509] width 637 height 283
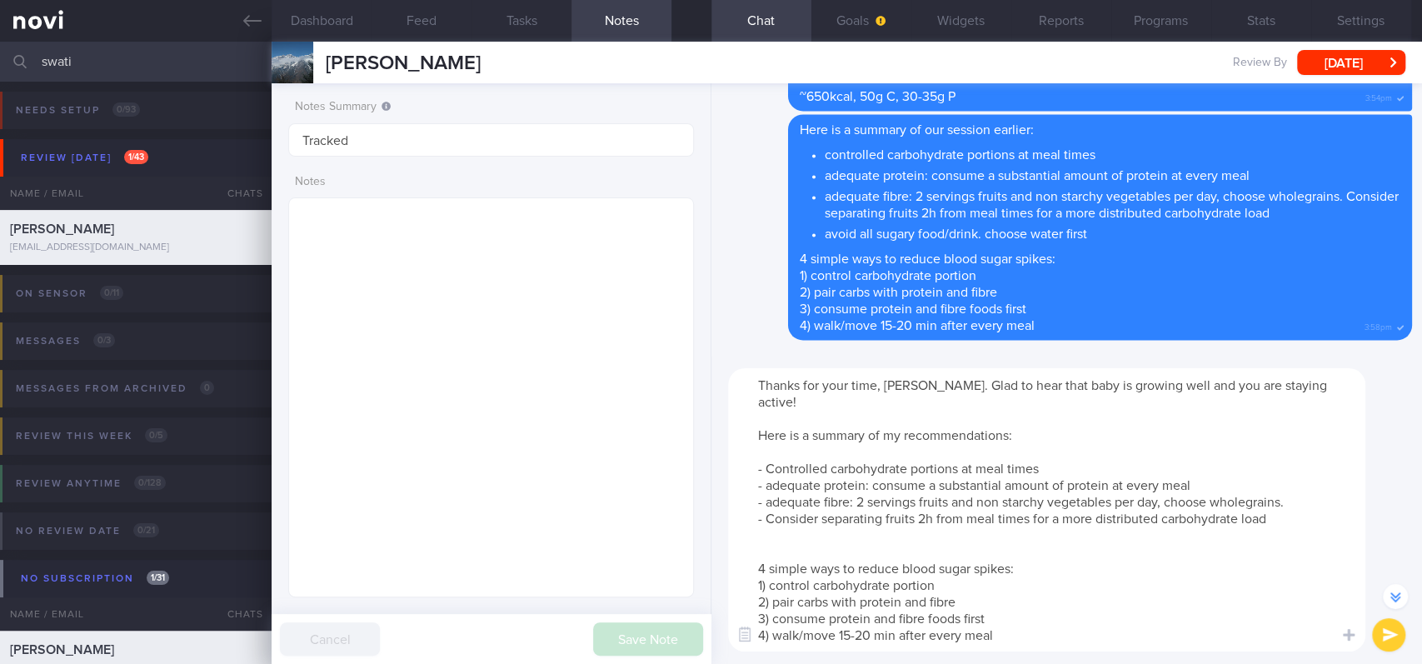
scroll to position [-14753, 0]
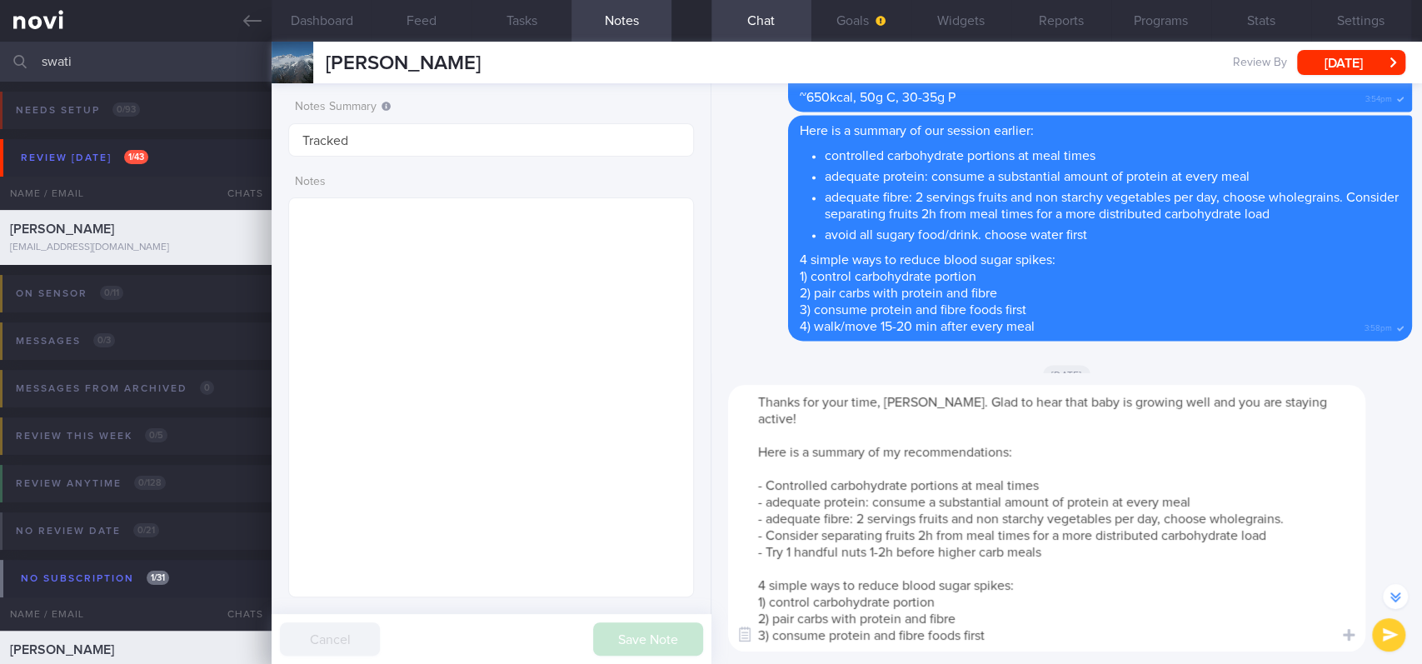
type textarea "Thanks for your time, [PERSON_NAME]. Glad to hear that baby is growing well and…"
click at [1349, 561] on button "submit" at bounding box center [1388, 634] width 33 height 33
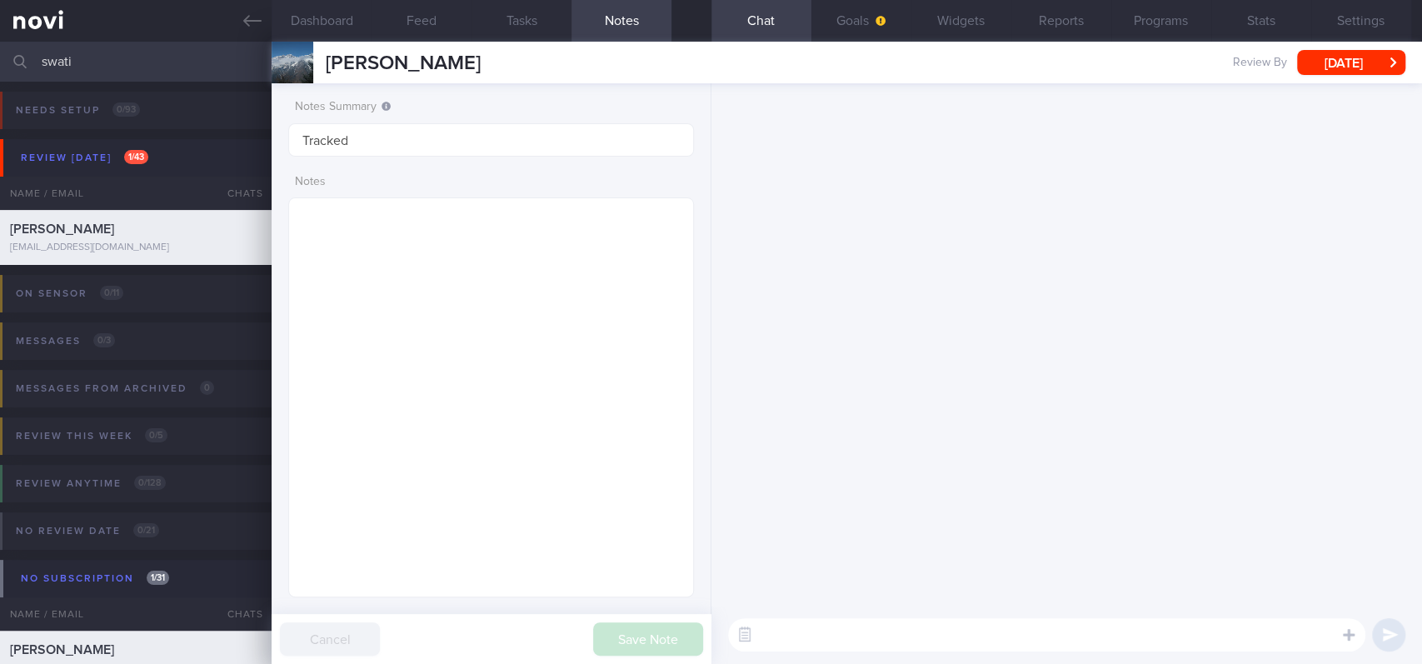
scroll to position [0, 0]
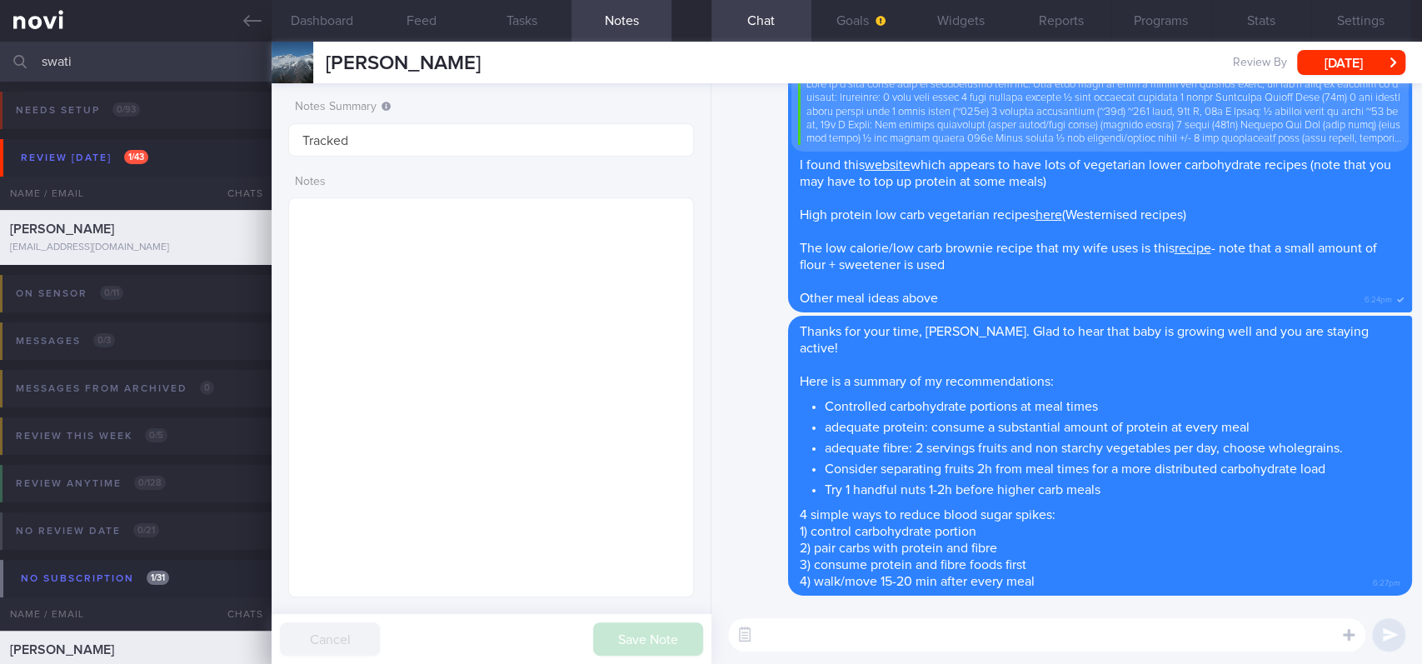
click at [815, 561] on textarea at bounding box center [1046, 634] width 637 height 33
paste textarea "Loremi dol sitametco adipiscing eli seddo e tempori ut laboreet, dolorema, ali …"
type textarea "Loremi dol sitametco adipiscing eli seddo e tempori ut laboreet, dolorema, ali …"
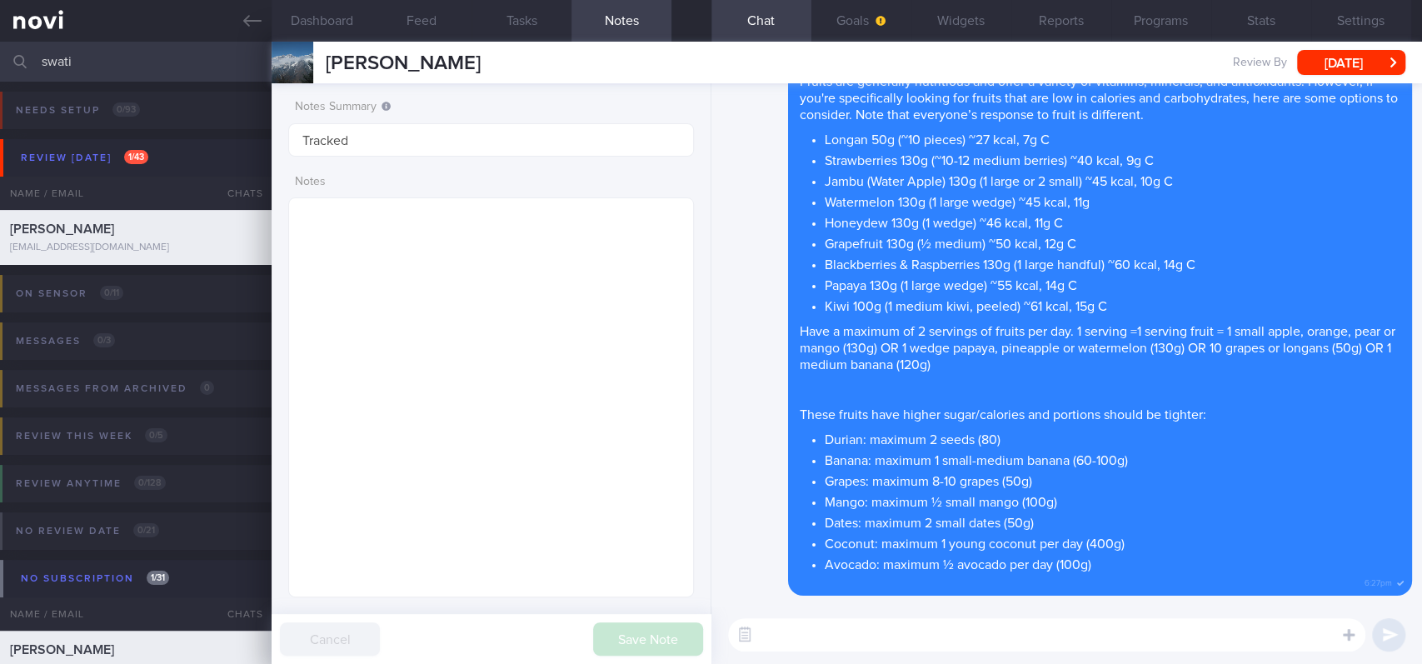
drag, startPoint x: 187, startPoint y: 64, endPoint x: 0, endPoint y: 64, distance: 186.6
click at [0, 64] on input "swati" at bounding box center [711, 62] width 1422 height 40
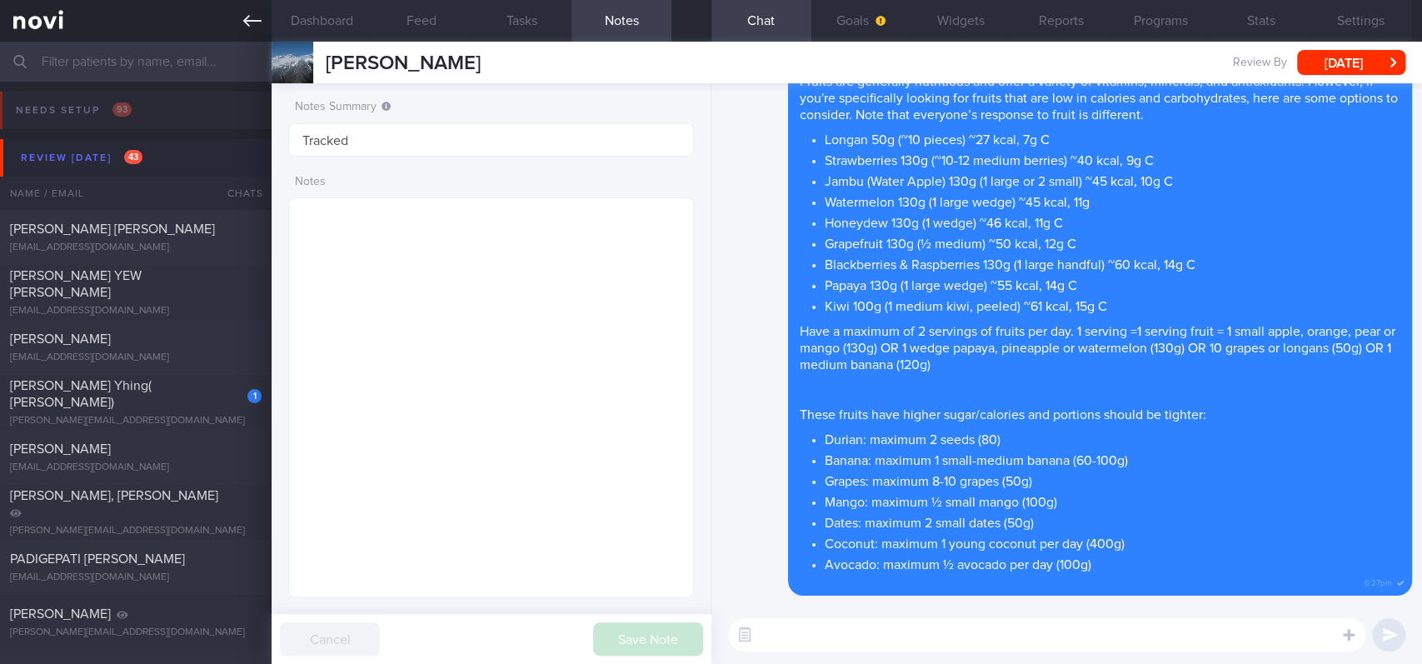
click at [249, 20] on icon at bounding box center [252, 21] width 18 height 12
